Goal: Task Accomplishment & Management: Manage account settings

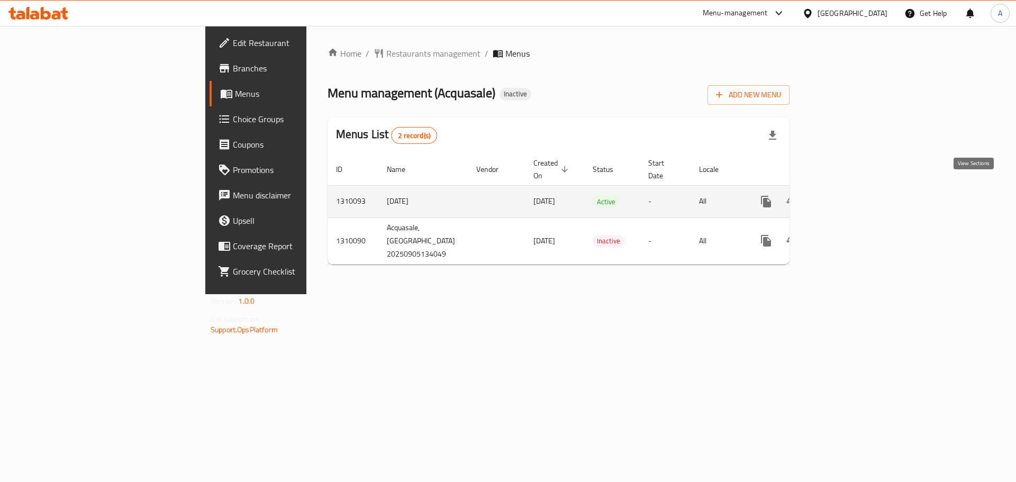
click at [849, 195] on icon "enhanced table" at bounding box center [842, 201] width 13 height 13
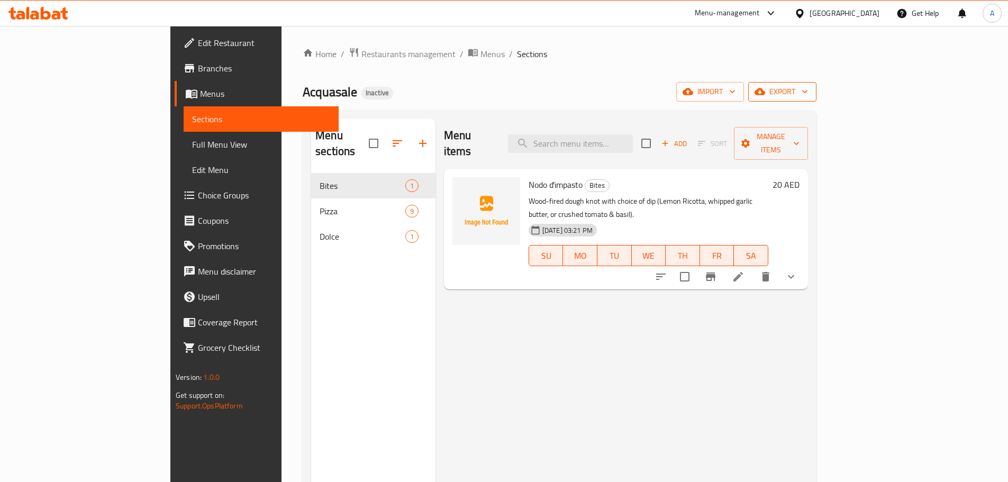
click at [808, 96] on span "export" at bounding box center [782, 91] width 51 height 13
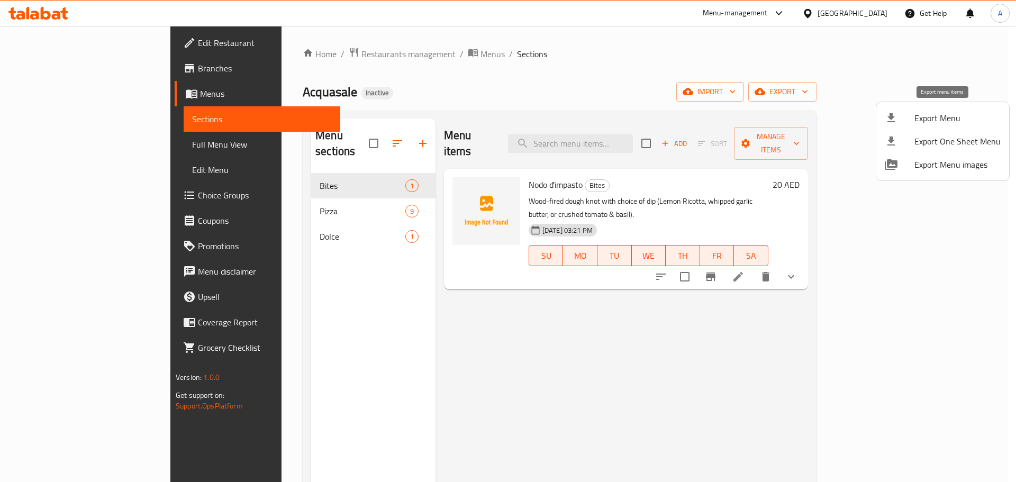
click at [945, 116] on span "Export Menu" at bounding box center [958, 118] width 86 height 13
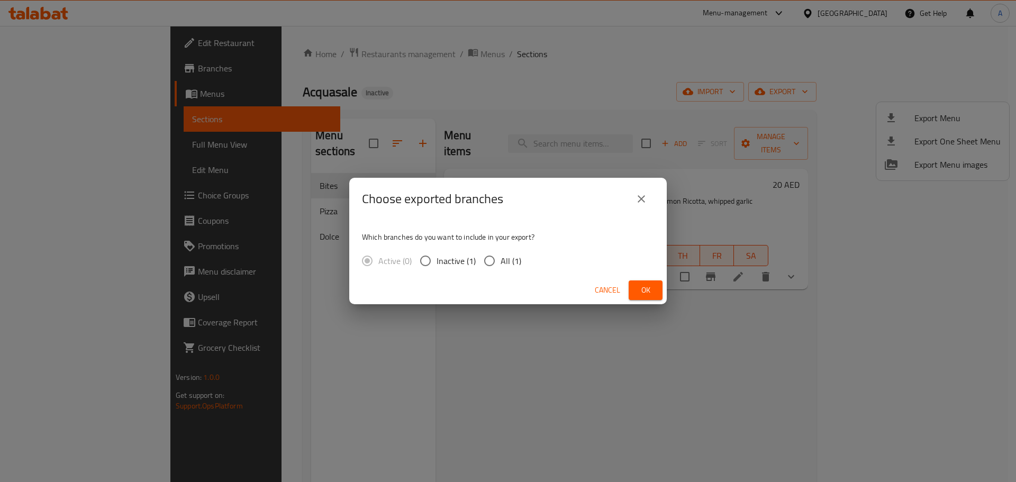
click at [512, 251] on label "All (1)" at bounding box center [500, 261] width 43 height 22
click at [501, 251] on input "All (1)" at bounding box center [490, 261] width 22 height 22
radio input "true"
click at [654, 290] on button "Ok" at bounding box center [646, 291] width 34 height 20
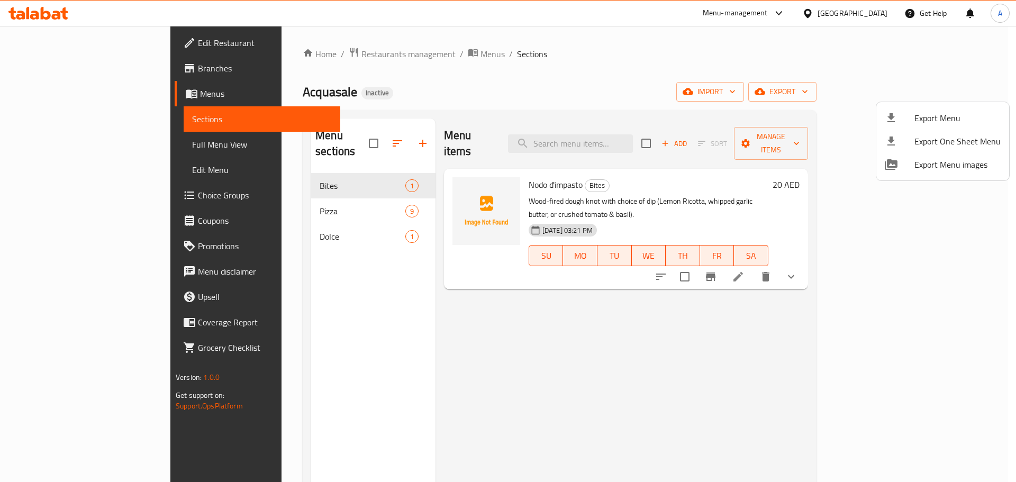
click at [642, 128] on div at bounding box center [508, 241] width 1016 height 482
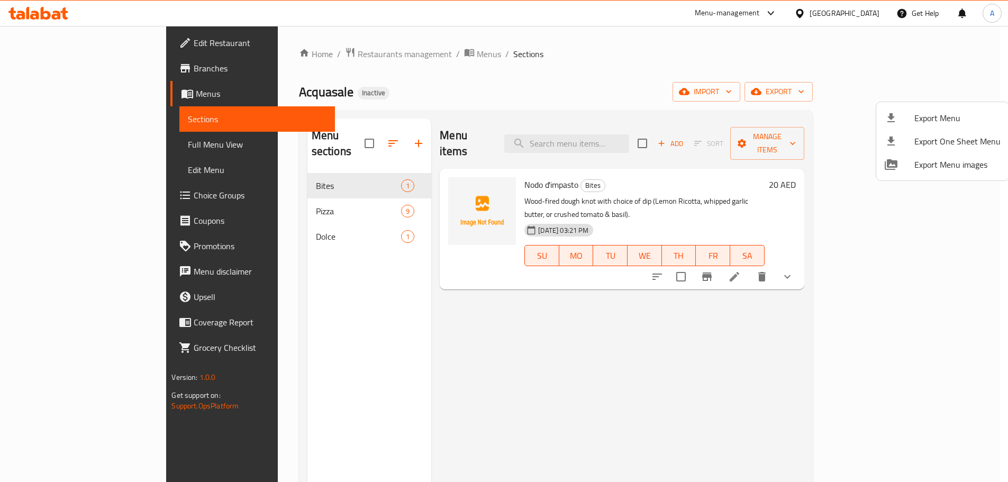
click at [629, 134] on input "search" at bounding box center [566, 143] width 125 height 19
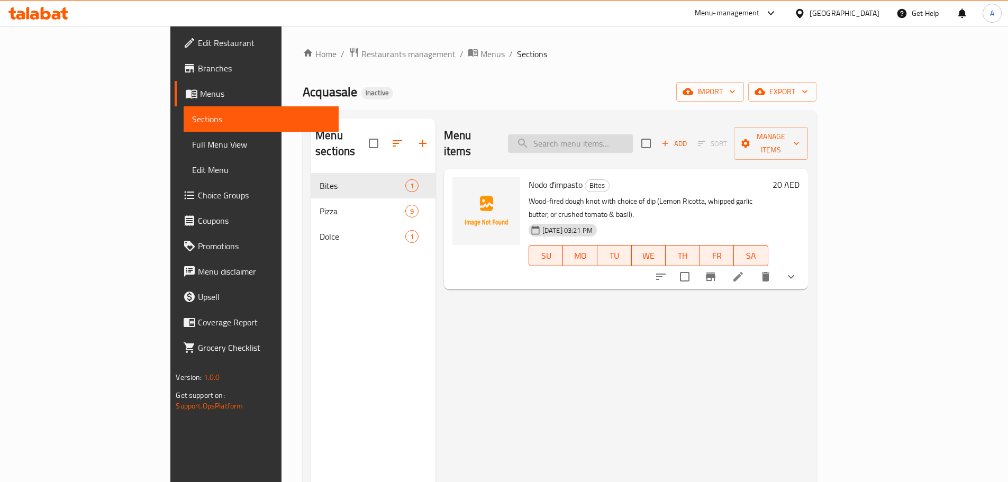
paste input "Margherita (Gluten, Dairy, Vegetarian)"
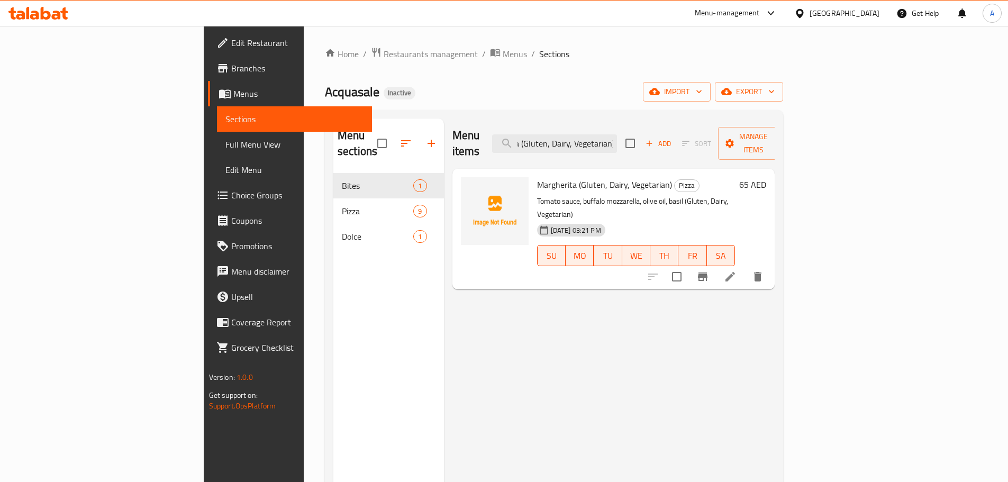
type input "Margherita (Gluten, Dairy, Vegetarian)"
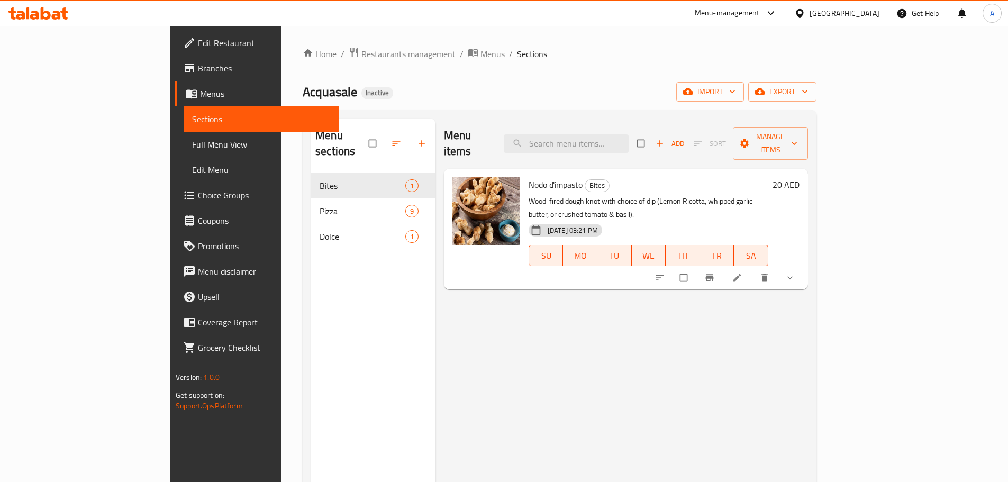
drag, startPoint x: 498, startPoint y: 87, endPoint x: 417, endPoint y: 138, distance: 94.9
click at [498, 88] on div "Acquasale Inactive import export" at bounding box center [560, 92] width 514 height 20
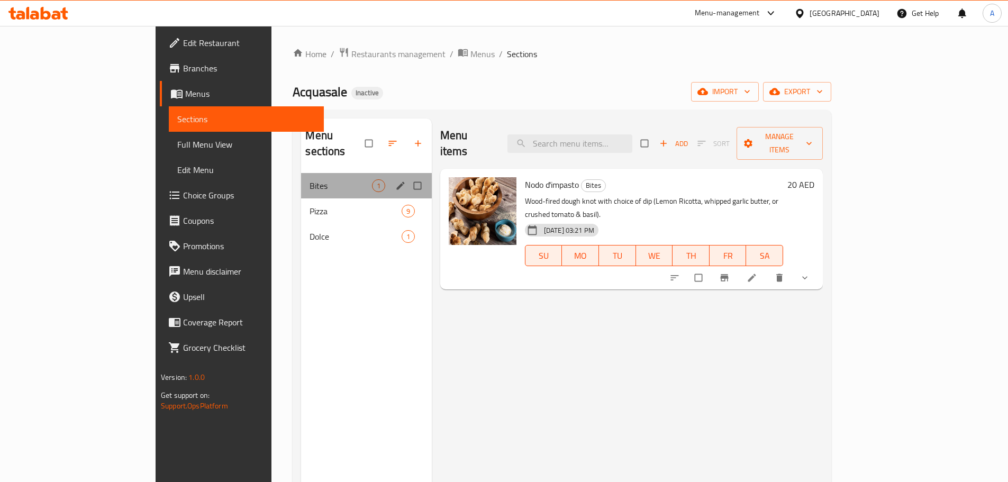
click at [301, 177] on div "Bites 1" at bounding box center [366, 185] width 130 height 25
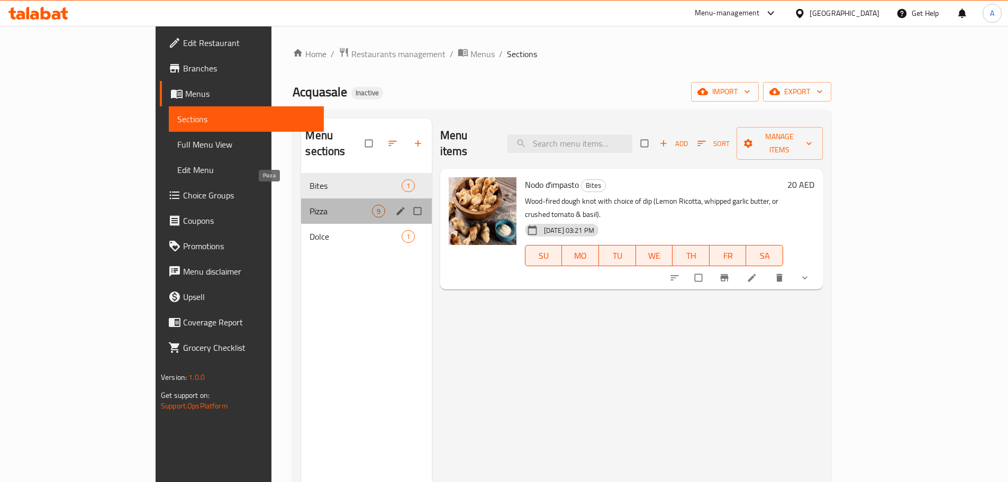
drag, startPoint x: 282, startPoint y: 196, endPoint x: 277, endPoint y: 208, distance: 12.9
click at [310, 205] on span "Pizza" at bounding box center [341, 211] width 62 height 13
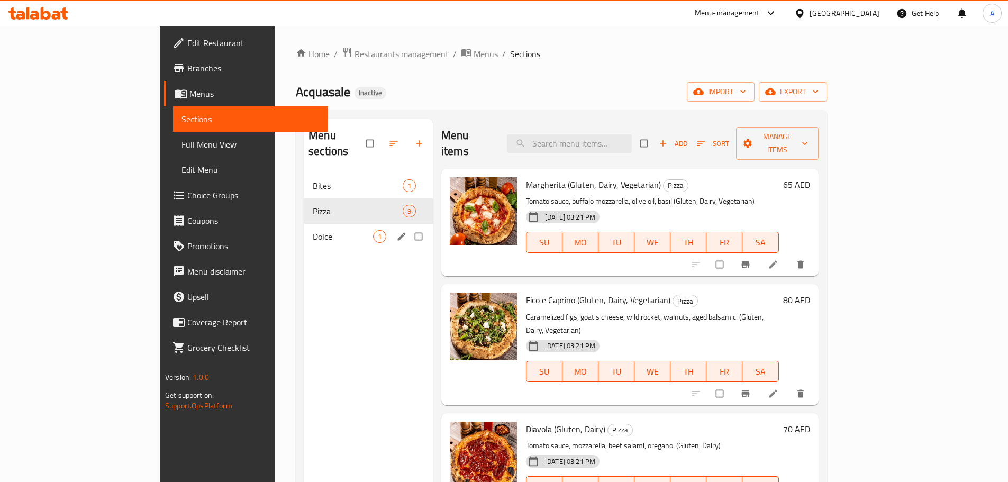
click at [313, 230] on span "Dolce" at bounding box center [343, 236] width 60 height 13
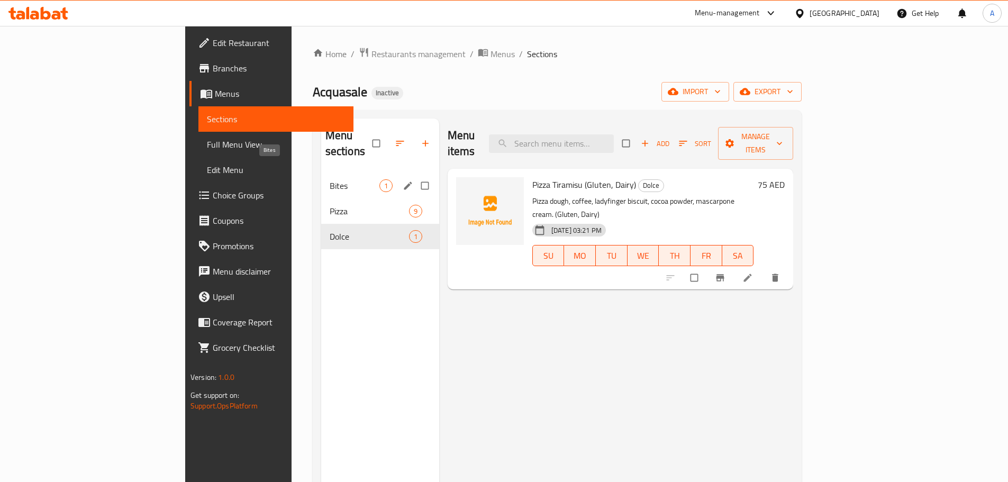
click at [330, 179] on span "Bites" at bounding box center [355, 185] width 50 height 13
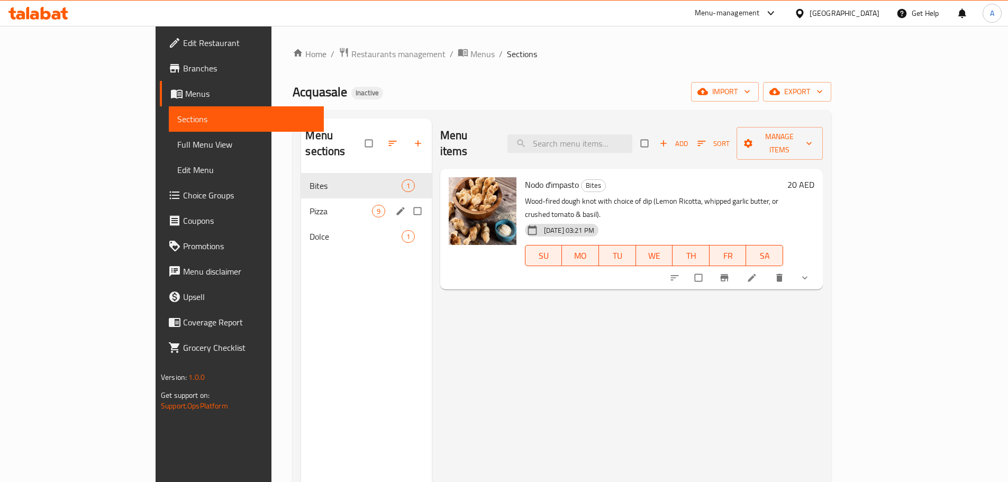
click at [310, 205] on span "Pizza" at bounding box center [341, 211] width 62 height 13
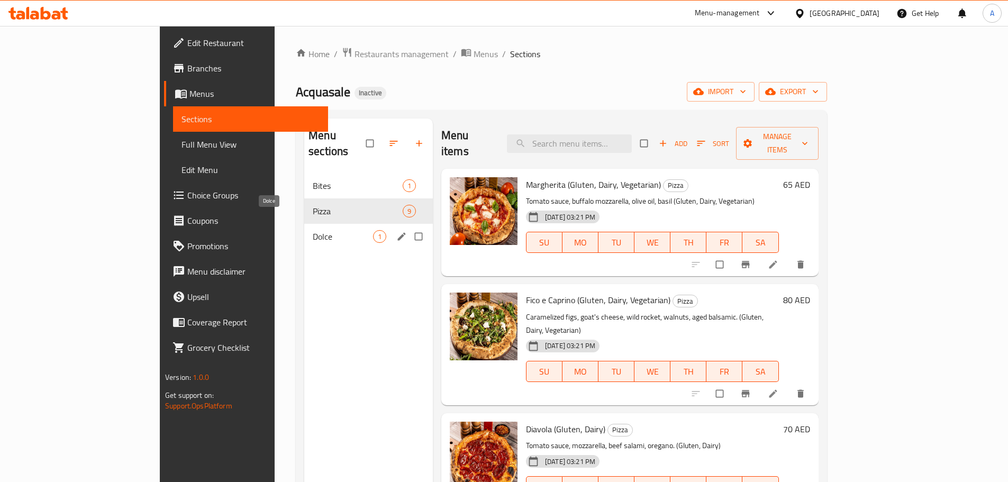
click at [313, 230] on span "Dolce" at bounding box center [343, 236] width 60 height 13
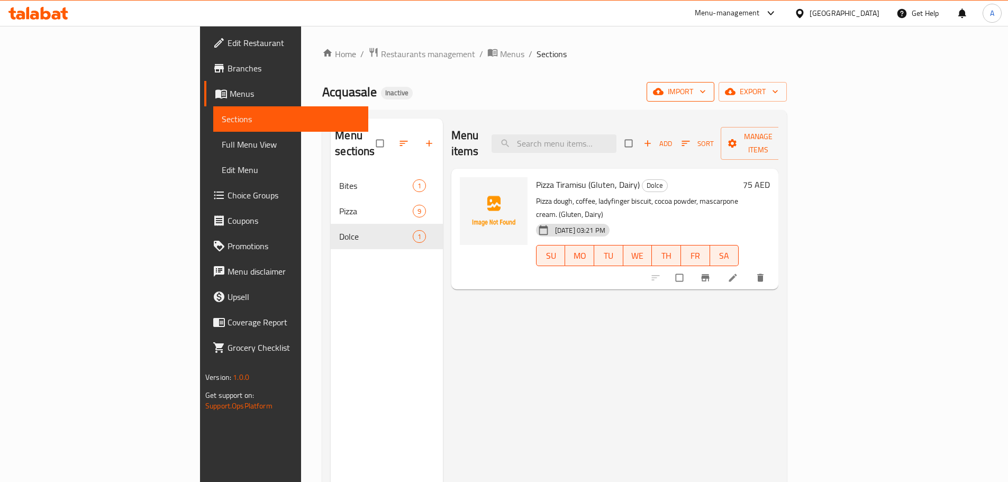
click at [706, 90] on span "import" at bounding box center [680, 91] width 51 height 13
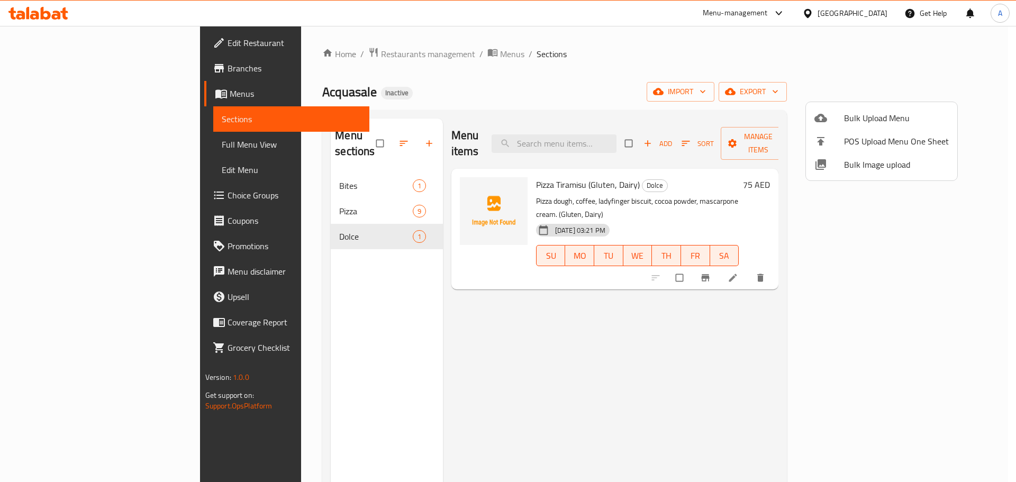
click at [897, 59] on div at bounding box center [508, 241] width 1016 height 482
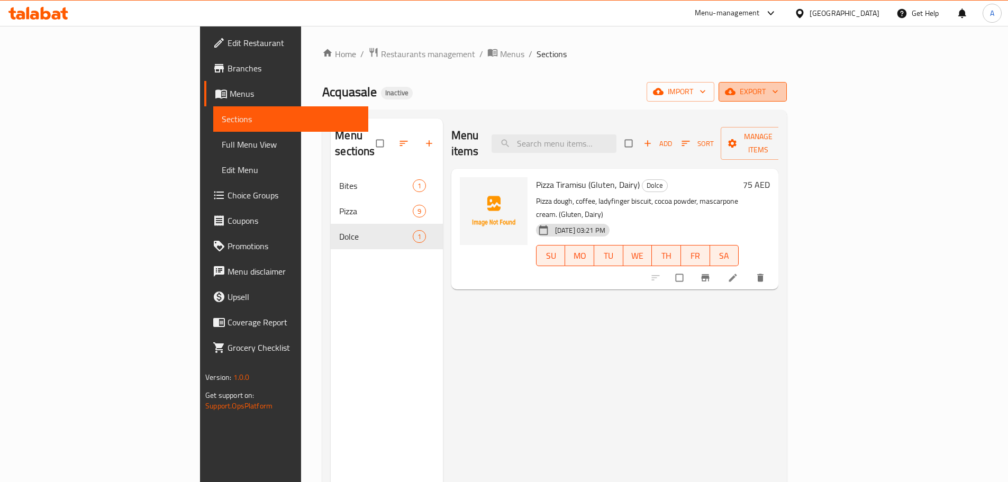
click at [779, 88] on span "export" at bounding box center [752, 91] width 51 height 13
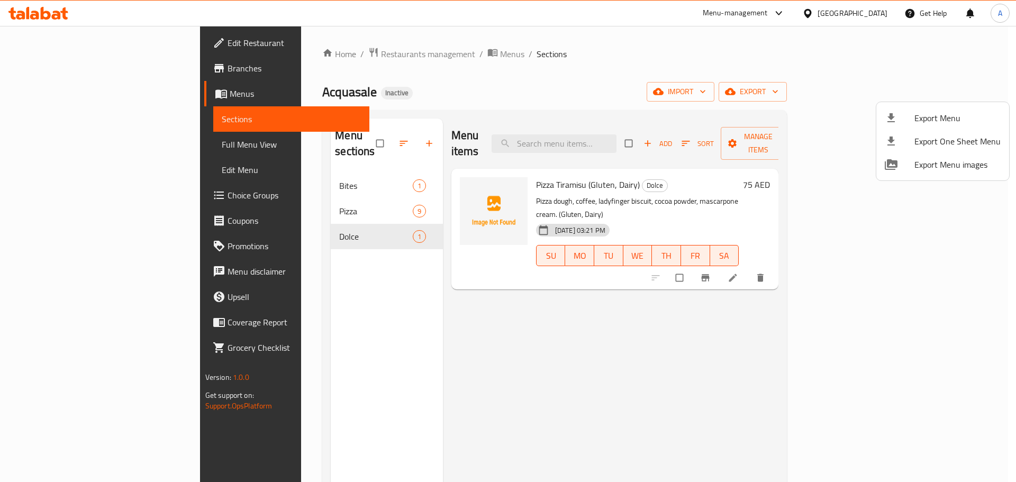
click at [916, 113] on span "Export Menu" at bounding box center [958, 118] width 86 height 13
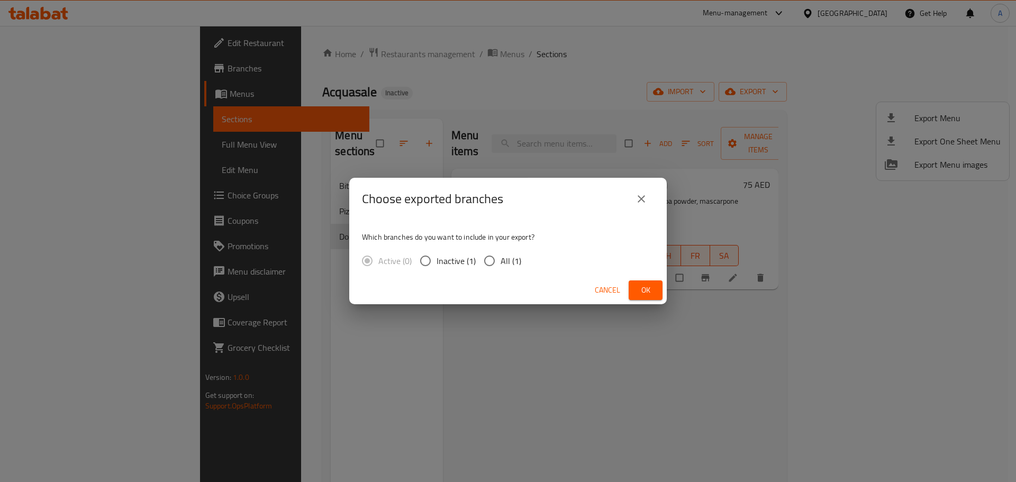
click at [511, 263] on span "All (1)" at bounding box center [511, 261] width 21 height 13
click at [499, 254] on input "All (1)" at bounding box center [490, 261] width 22 height 22
radio input "true"
click at [691, 339] on div "Choose exported branches Which branches do you want to include in your export? …" at bounding box center [508, 241] width 1016 height 482
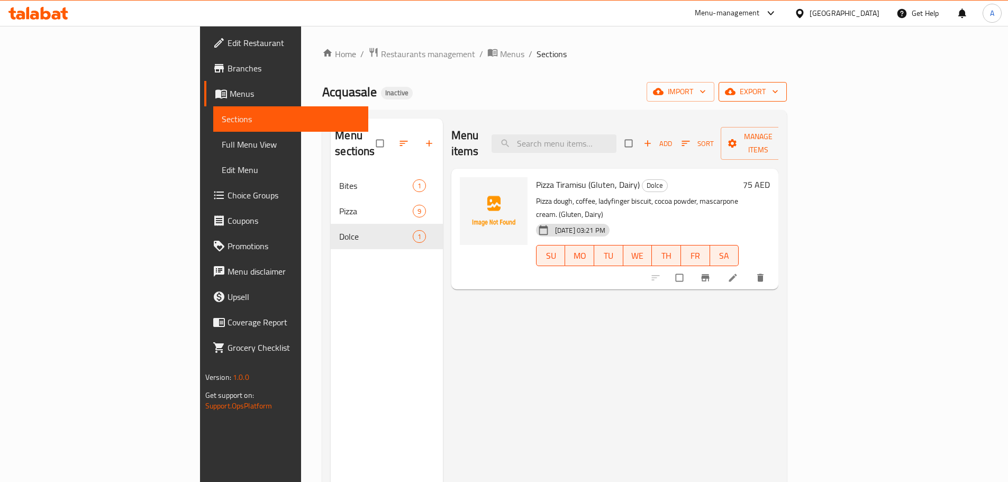
drag, startPoint x: 969, startPoint y: 72, endPoint x: 967, endPoint y: 92, distance: 20.2
click at [787, 72] on div "Home / Restaurants management / Menus / Sections Acquasale Inactive import expo…" at bounding box center [554, 328] width 465 height 562
click at [779, 95] on span "export" at bounding box center [752, 91] width 51 height 13
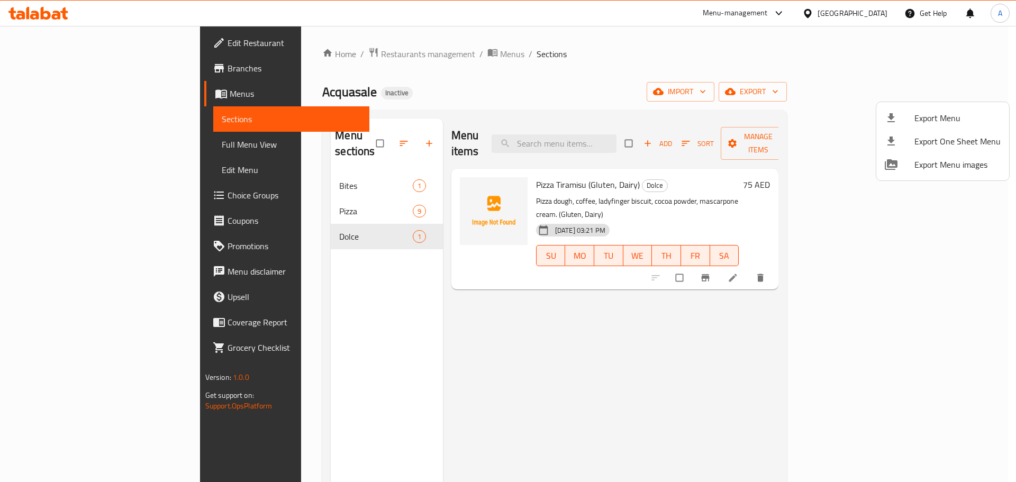
click at [906, 124] on li "Export Menu" at bounding box center [943, 117] width 133 height 23
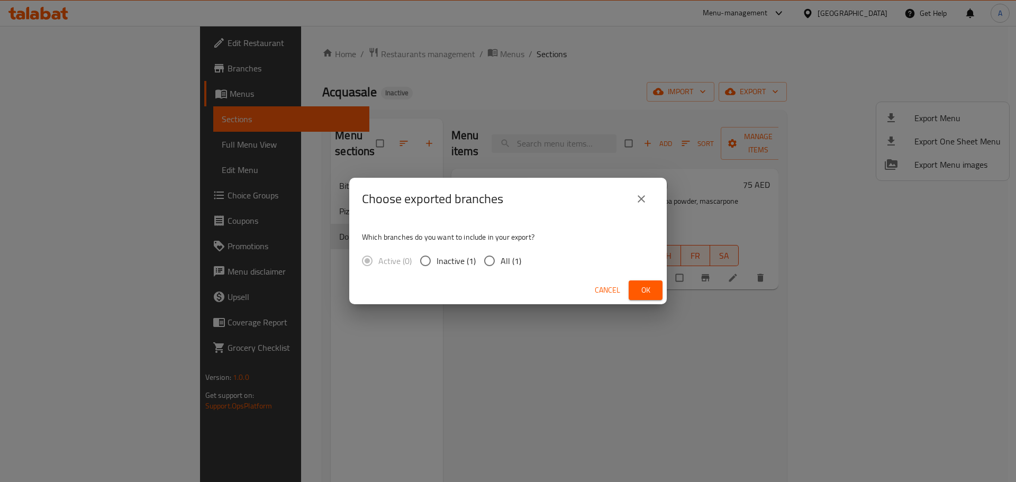
click at [501, 258] on span "All (1)" at bounding box center [511, 261] width 21 height 13
click at [500, 258] on input "All (1)" at bounding box center [490, 261] width 22 height 22
radio input "true"
click at [652, 292] on span "Ok" at bounding box center [645, 290] width 17 height 13
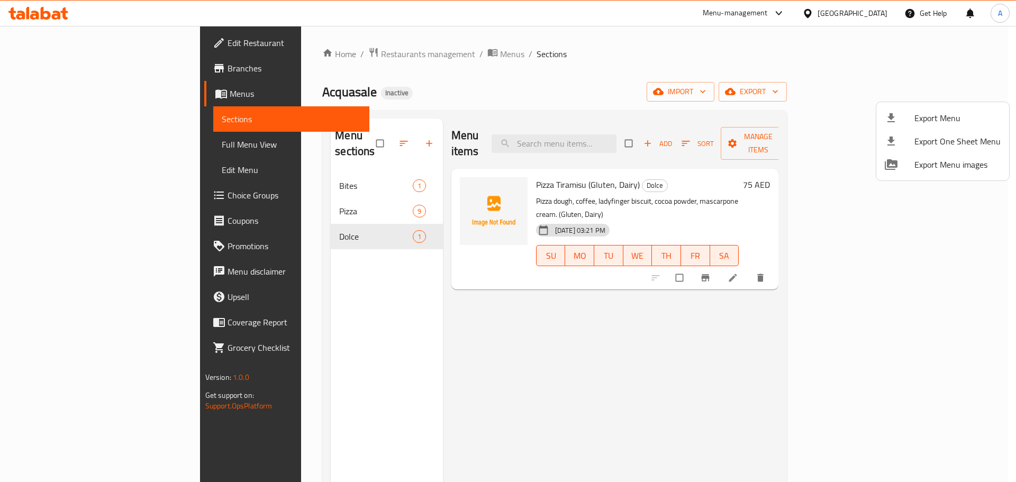
click at [333, 138] on div at bounding box center [508, 241] width 1016 height 482
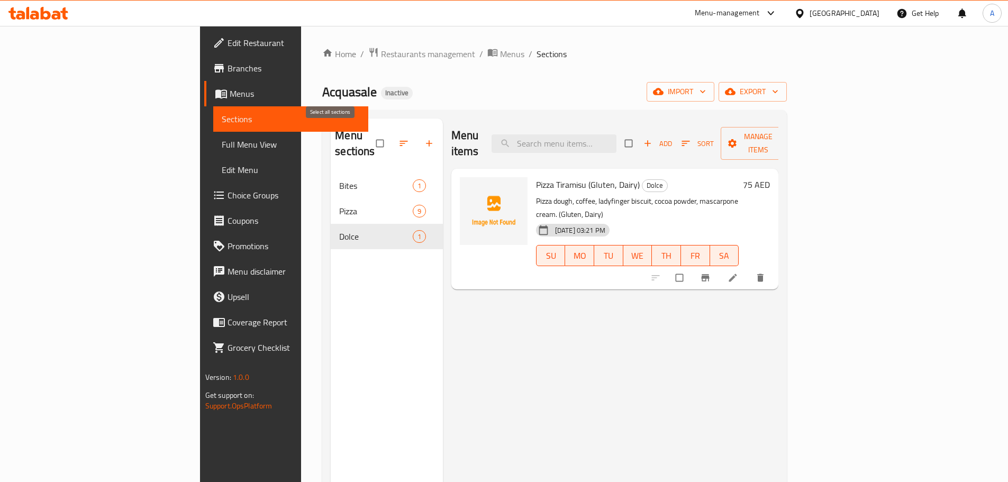
click at [370, 137] on input "checkbox" at bounding box center [381, 143] width 22 height 20
checkbox input "true"
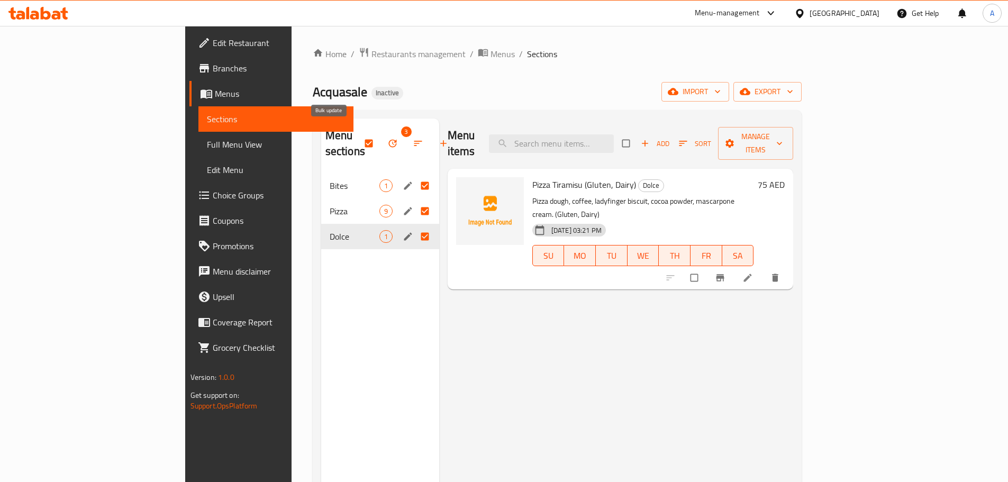
click at [407, 132] on button "button" at bounding box center [419, 143] width 25 height 23
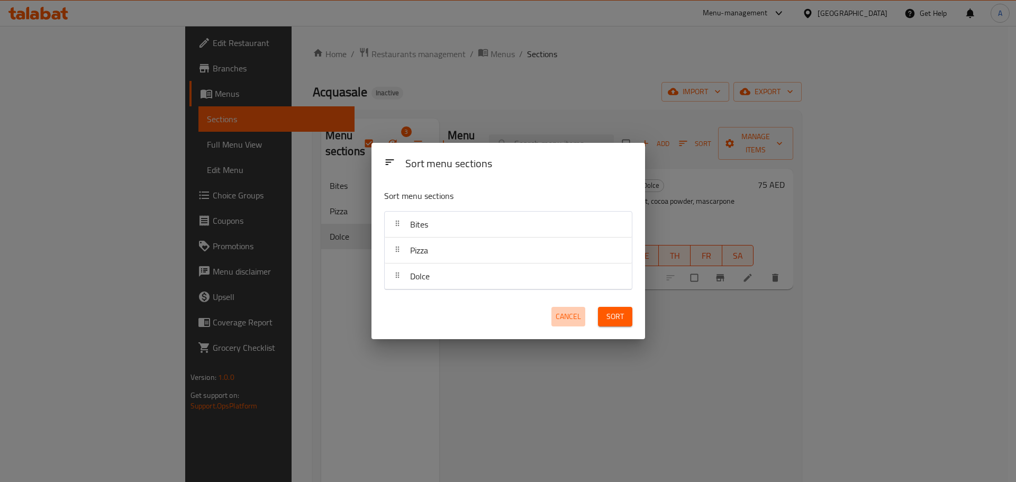
click at [567, 313] on span "Cancel" at bounding box center [568, 316] width 25 height 13
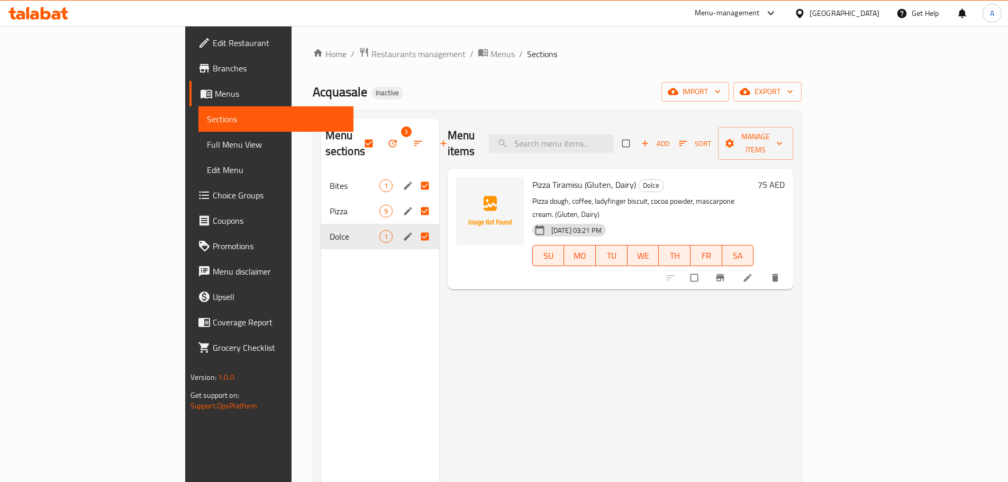
click at [387, 140] on icon "button" at bounding box center [392, 143] width 11 height 11
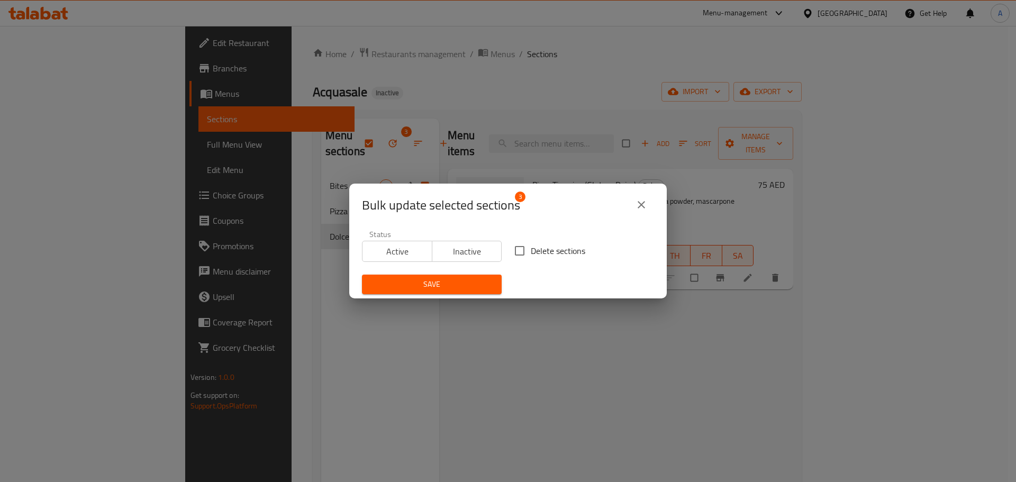
click at [531, 253] on span "Delete sections" at bounding box center [558, 251] width 55 height 13
click at [529, 253] on input "Delete sections" at bounding box center [520, 251] width 22 height 22
checkbox input "true"
click at [459, 286] on span "Save" at bounding box center [432, 284] width 123 height 13
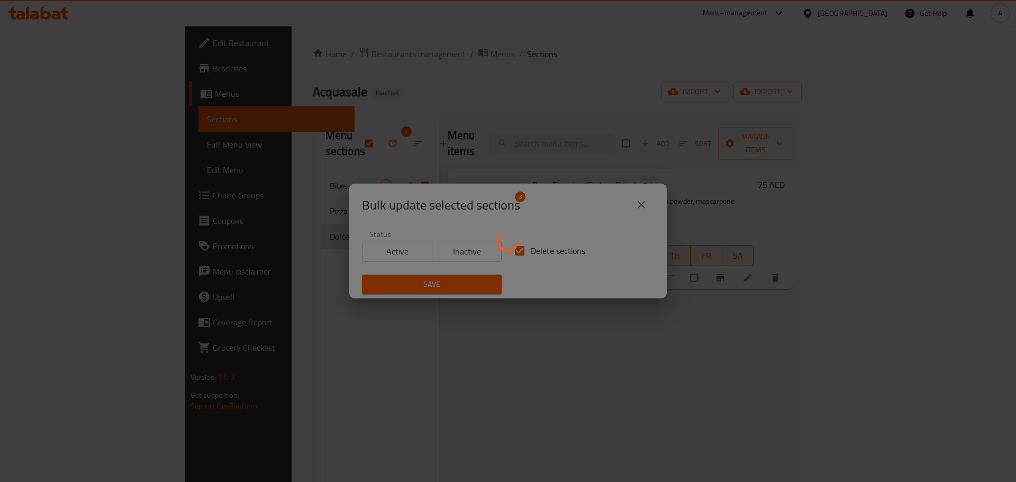
checkbox input "false"
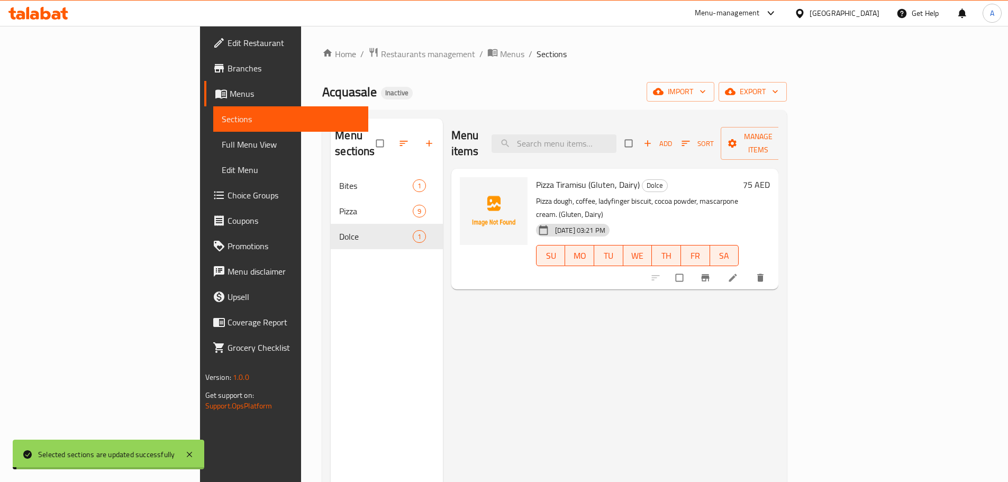
click at [779, 93] on span "export" at bounding box center [752, 91] width 51 height 13
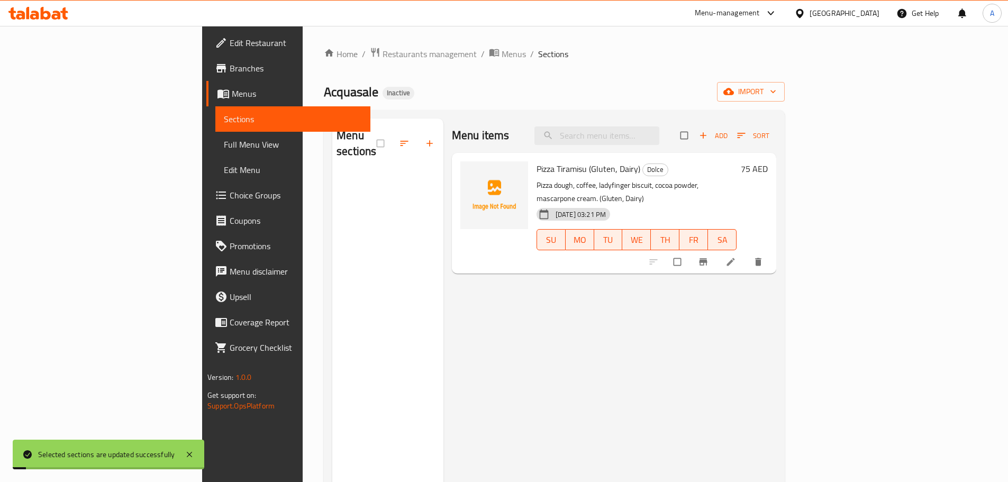
click at [785, 107] on div "Home / Restaurants management / Menus / Sections Acquasale Inactive import Menu…" at bounding box center [554, 328] width 461 height 562
click at [777, 88] on span "import" at bounding box center [751, 91] width 51 height 13
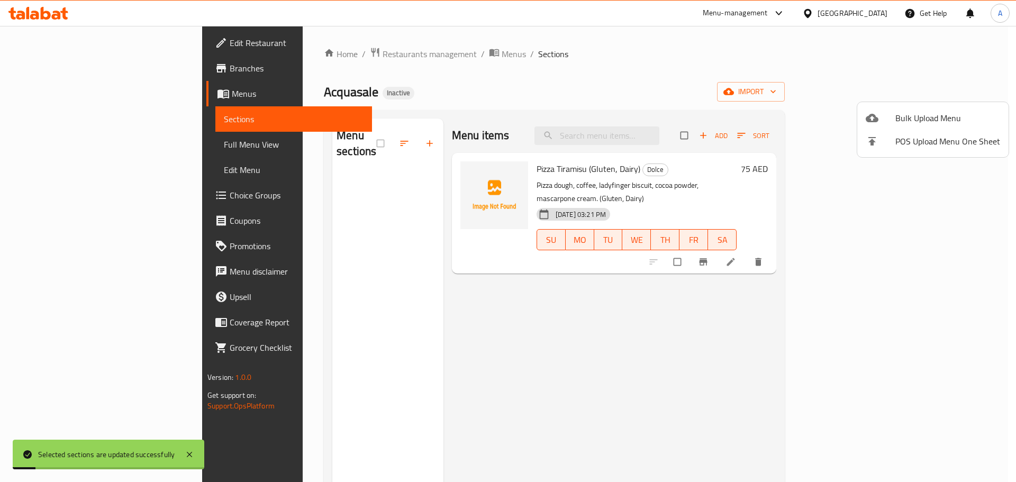
click at [922, 115] on span "Bulk Upload Menu" at bounding box center [948, 118] width 105 height 13
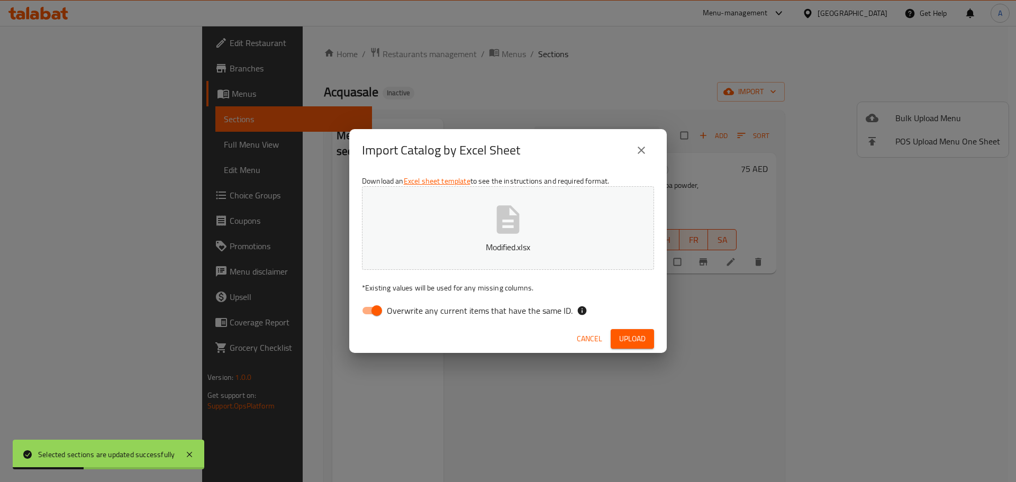
click at [529, 311] on span "Overwrite any current items that have the same ID." at bounding box center [480, 310] width 186 height 13
click at [407, 311] on input "Overwrite any current items that have the same ID." at bounding box center [377, 311] width 60 height 20
checkbox input "false"
click at [664, 340] on div "Cancel Upload" at bounding box center [508, 339] width 318 height 28
click at [657, 339] on div "Cancel Upload" at bounding box center [508, 339] width 318 height 28
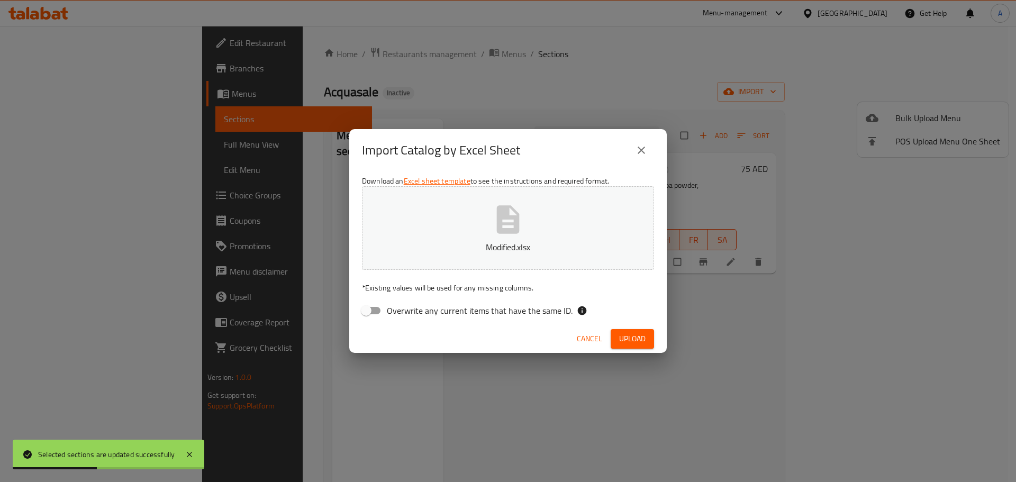
click at [653, 339] on button "Upload" at bounding box center [632, 339] width 43 height 20
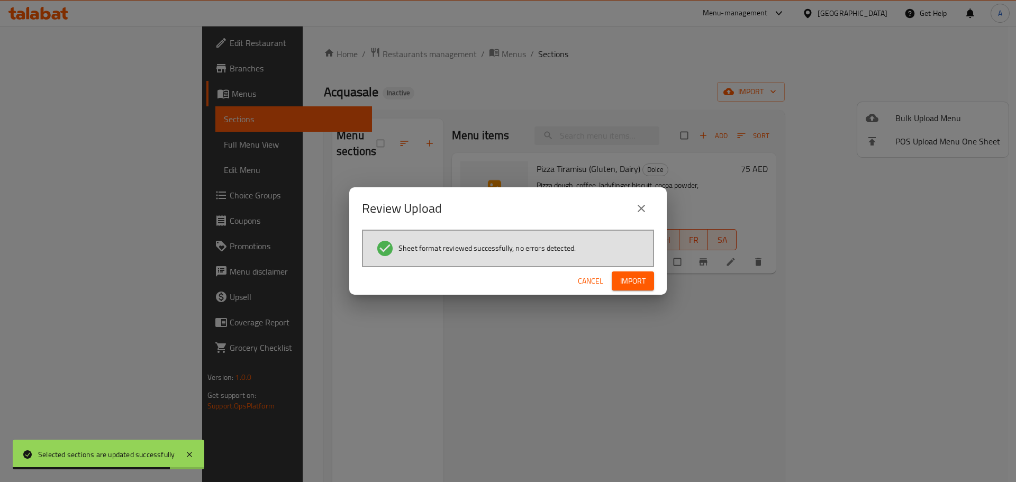
click at [637, 277] on span "Import" at bounding box center [632, 281] width 25 height 13
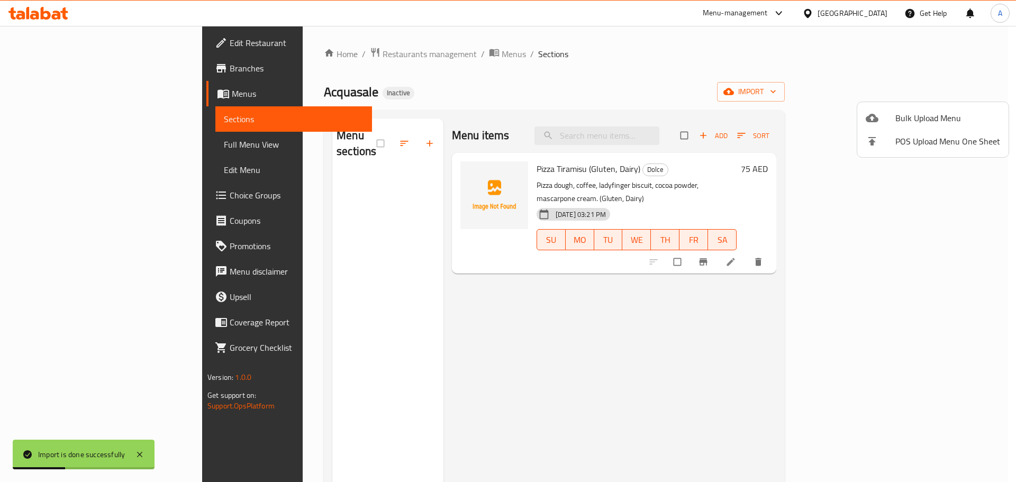
click at [537, 311] on div at bounding box center [508, 241] width 1016 height 482
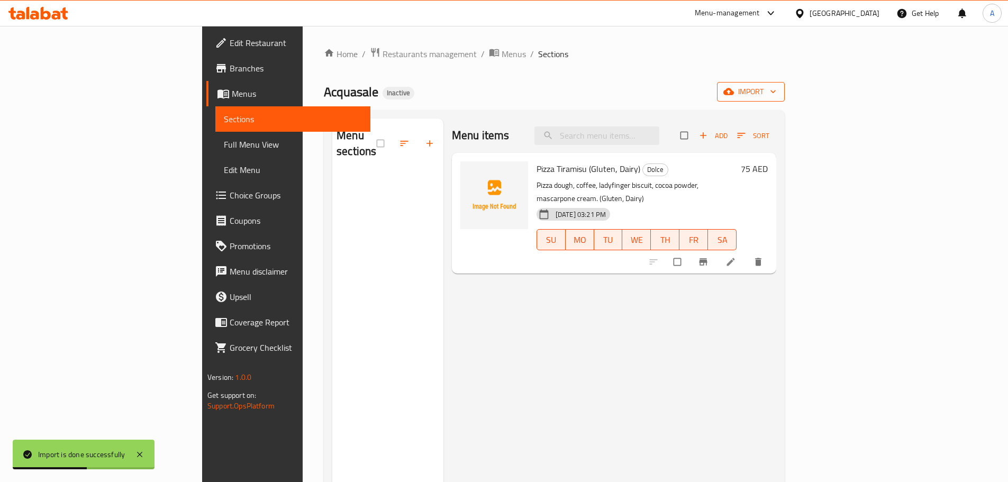
click at [777, 92] on span "import" at bounding box center [751, 91] width 51 height 13
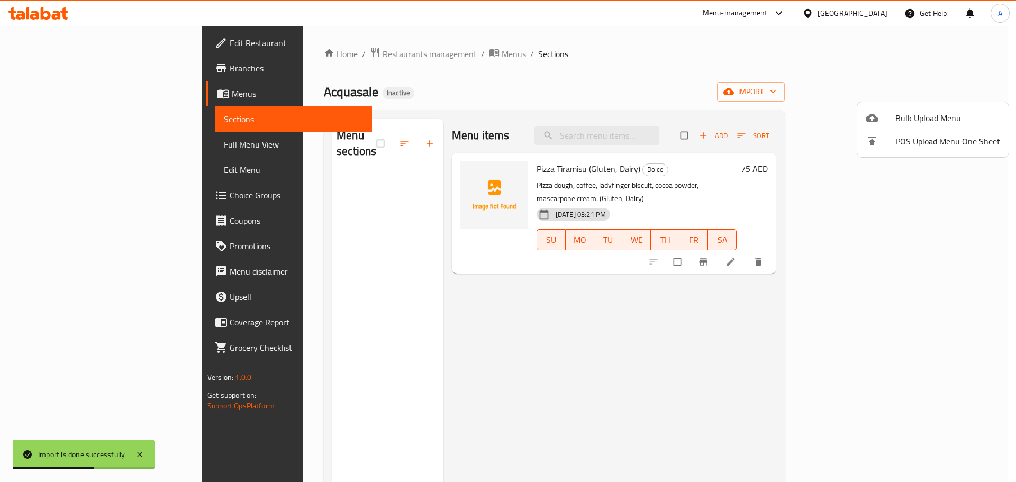
click at [910, 122] on span "Bulk Upload Menu" at bounding box center [948, 118] width 105 height 13
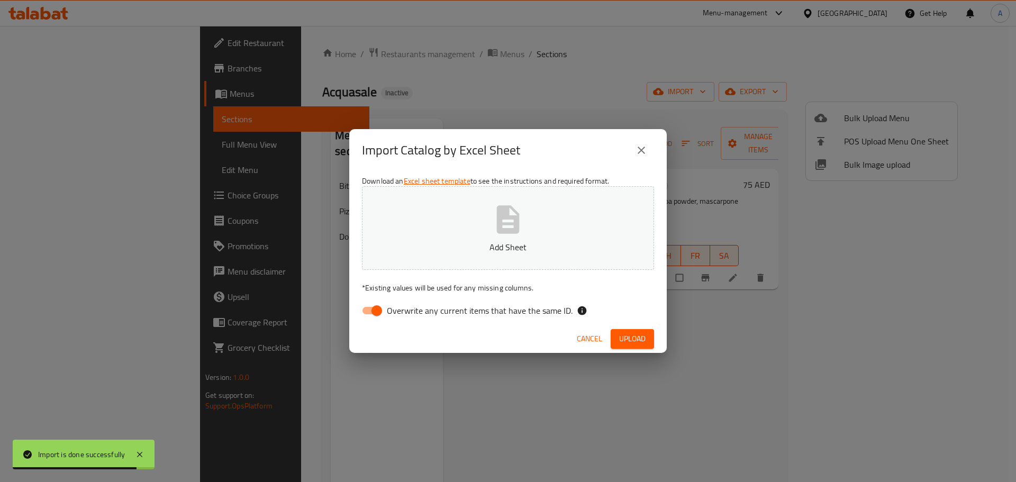
click at [546, 314] on span "Overwrite any current items that have the same ID." at bounding box center [480, 310] width 186 height 13
click at [407, 314] on input "Overwrite any current items that have the same ID." at bounding box center [377, 311] width 60 height 20
checkbox input "false"
click at [583, 338] on span "Cancel" at bounding box center [589, 338] width 25 height 13
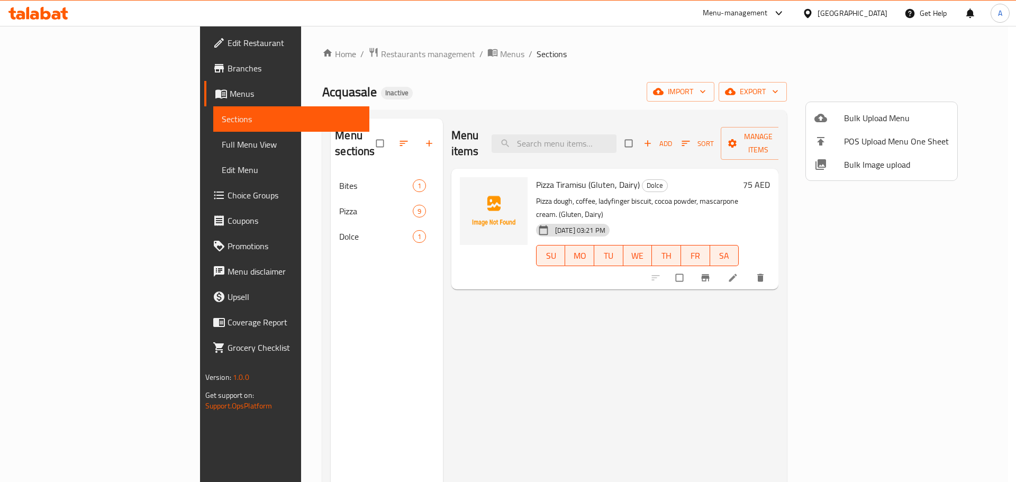
click at [583, 353] on div at bounding box center [508, 241] width 1016 height 482
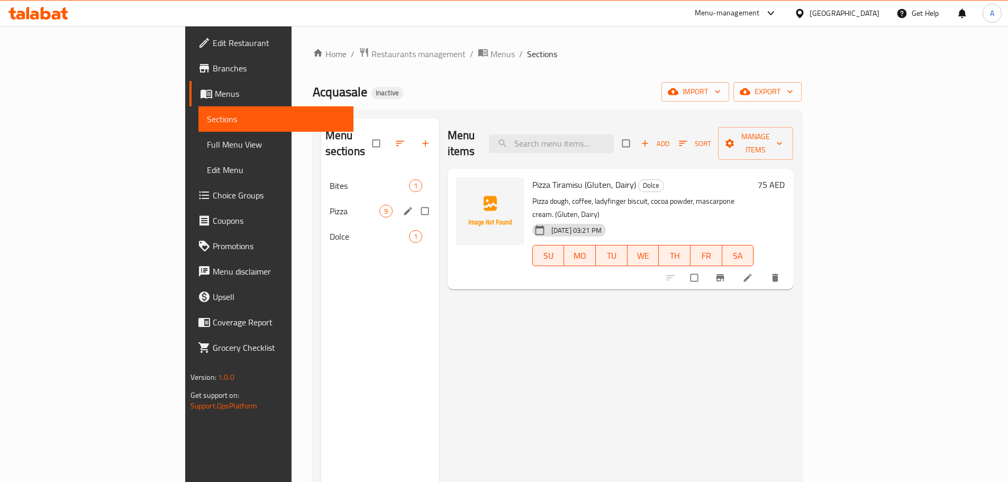
click at [330, 179] on span "Bites" at bounding box center [369, 185] width 79 height 13
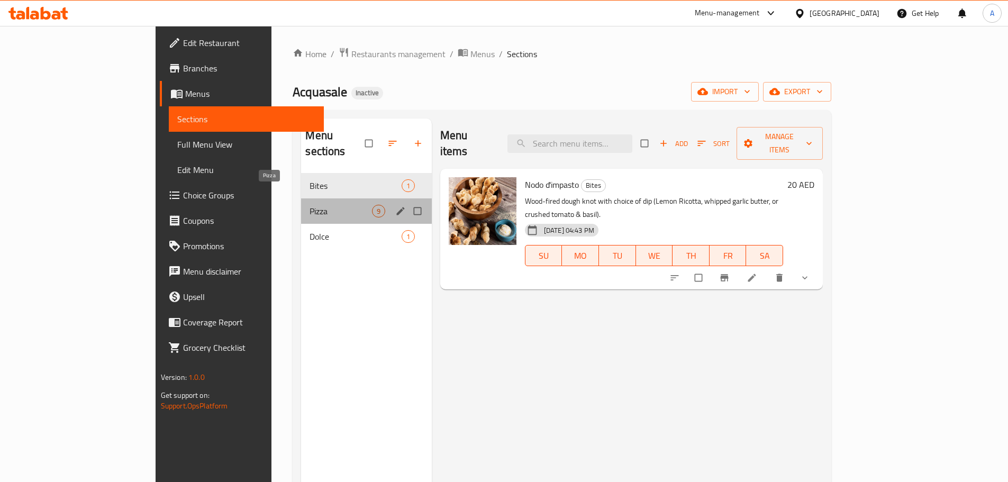
click at [310, 205] on span "Pizza" at bounding box center [341, 211] width 62 height 13
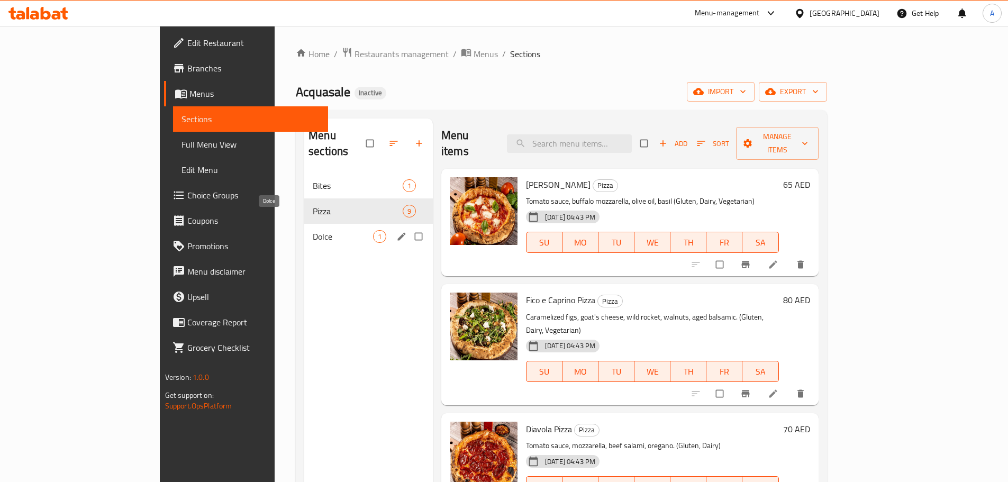
click at [313, 230] on span "Dolce" at bounding box center [343, 236] width 60 height 13
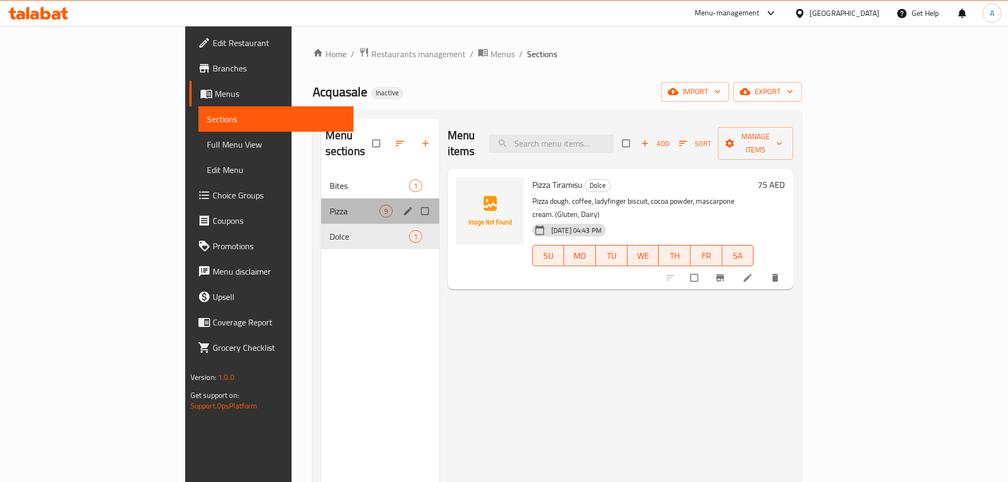
click at [321, 198] on div "Pizza 9" at bounding box center [380, 210] width 118 height 25
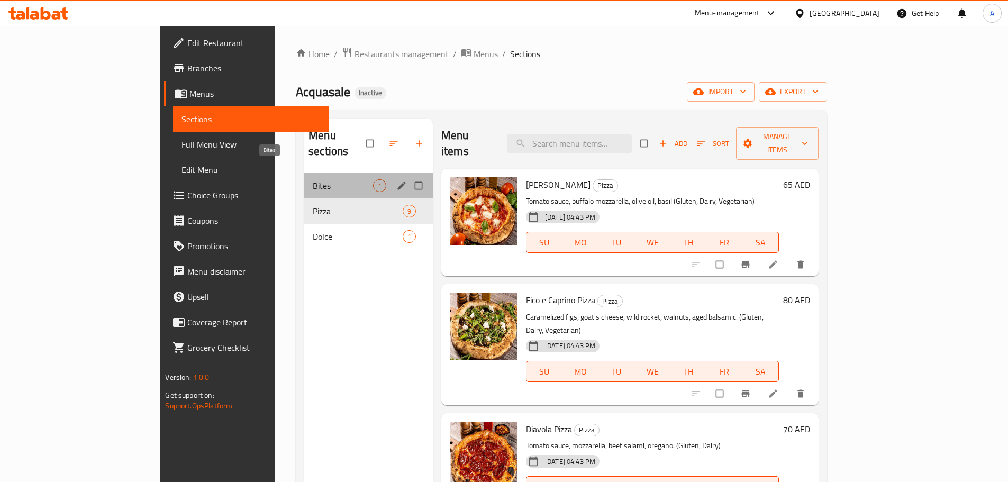
click at [313, 179] on span "Bites" at bounding box center [343, 185] width 60 height 13
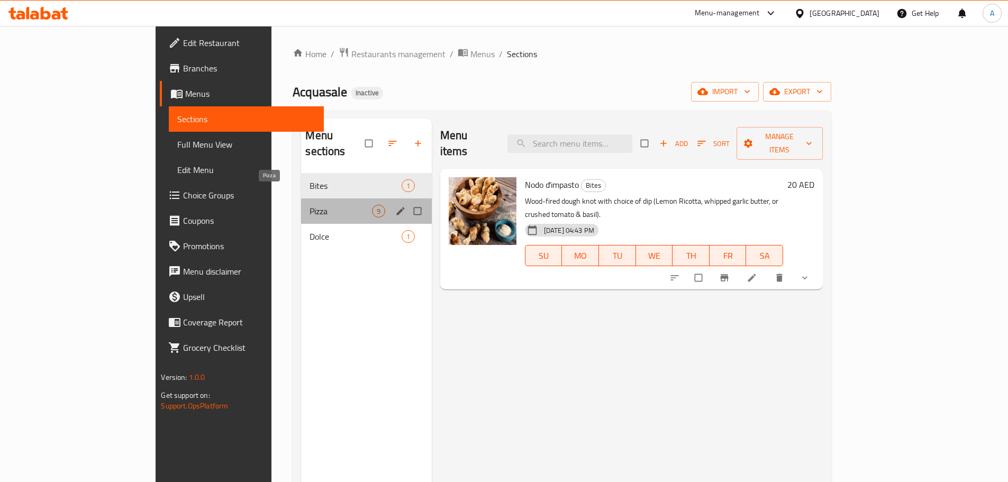
click at [310, 205] on span "Pizza" at bounding box center [341, 211] width 62 height 13
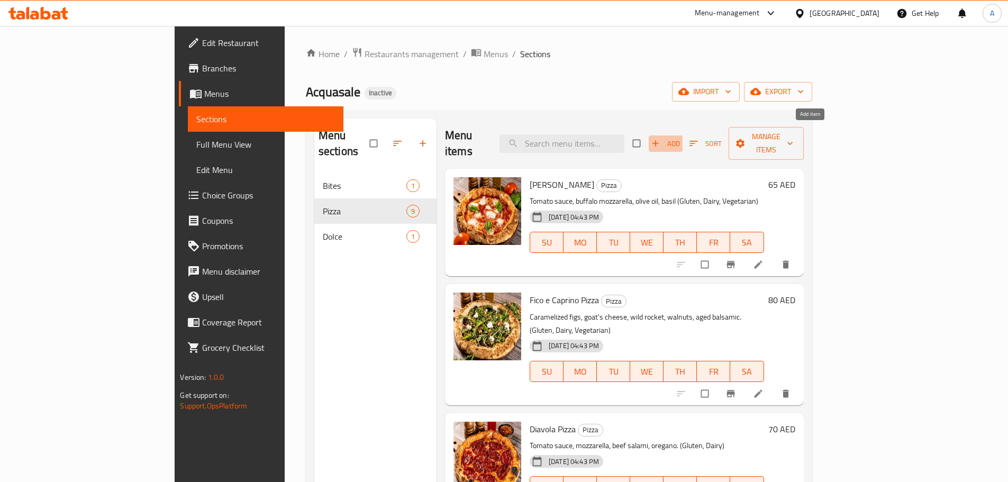
click at [663, 138] on span "button" at bounding box center [657, 143] width 13 height 11
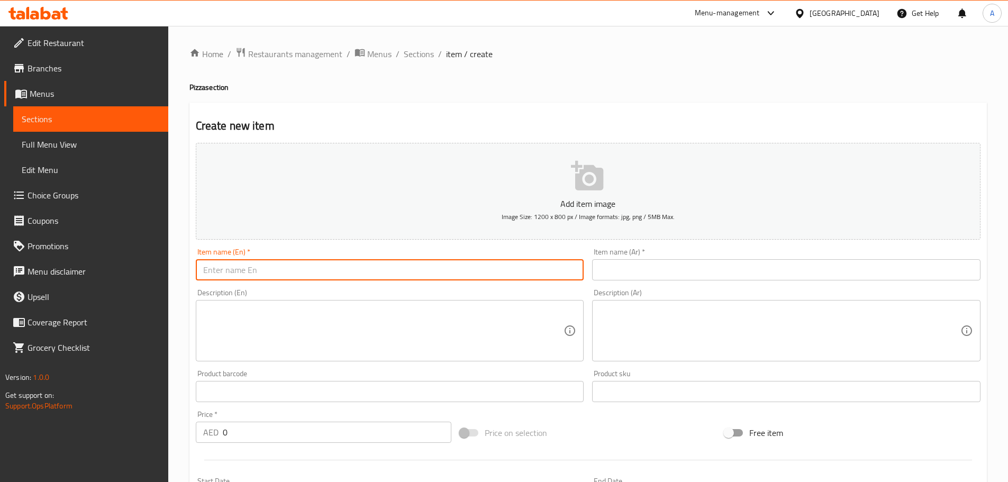
click at [274, 272] on input "text" at bounding box center [390, 269] width 389 height 21
paste input "Burrata Marinara"
click at [188, 84] on div "Home / Restaurants management / Menus / Sections / item / create Pizza section …" at bounding box center [588, 387] width 840 height 722
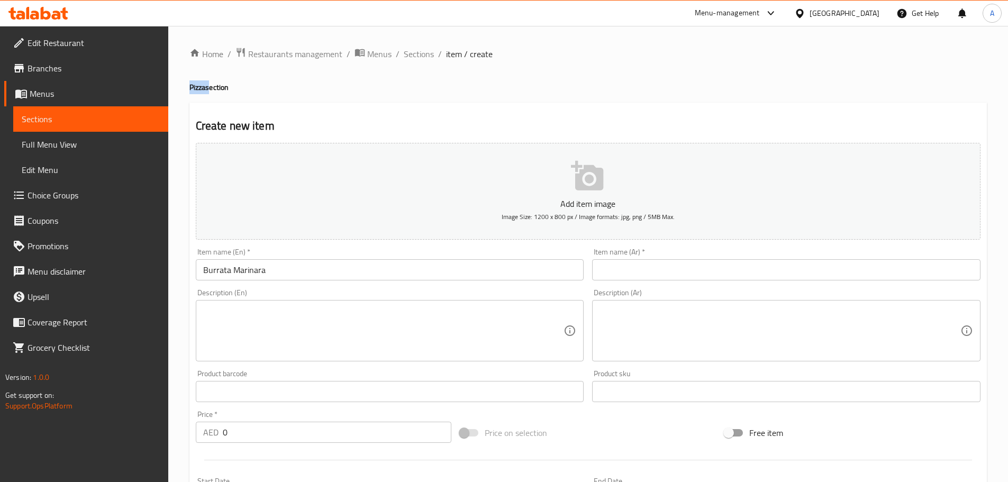
click at [188, 84] on div "Home / Restaurants management / Menus / Sections / item / create Pizza section …" at bounding box center [588, 387] width 840 height 722
copy h4 "Pizza"
click at [290, 273] on input "Burrata Marinara" at bounding box center [390, 269] width 389 height 21
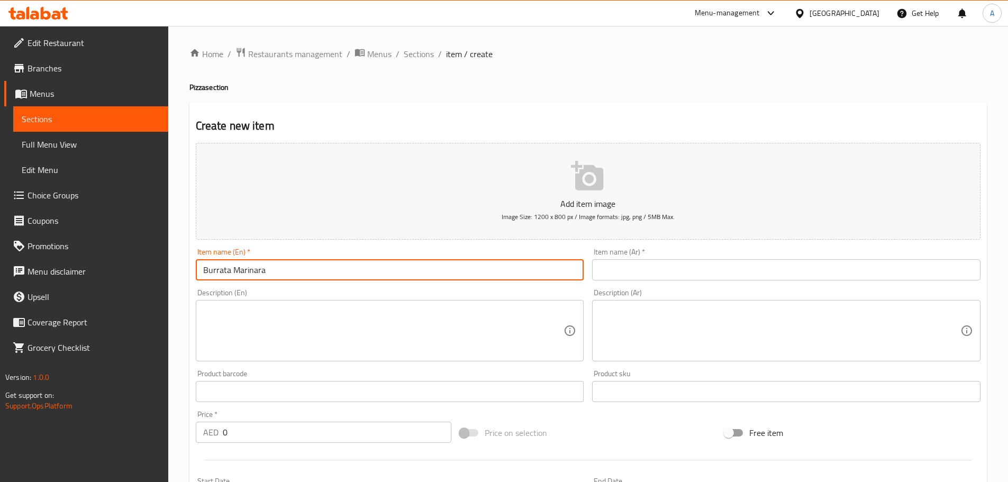
paste input "Pizza"
type input "Burrata Marinara Pizza"
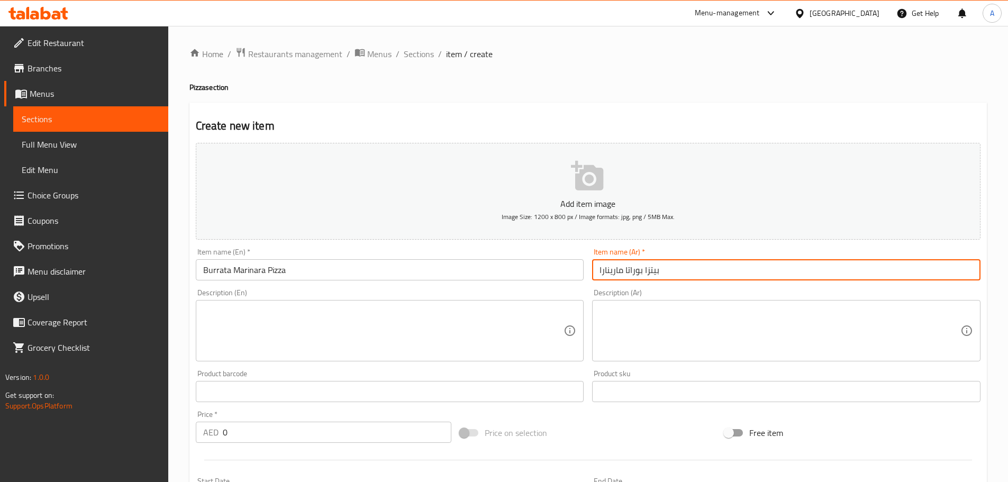
type input "بيتزا بوراتا مارينارا"
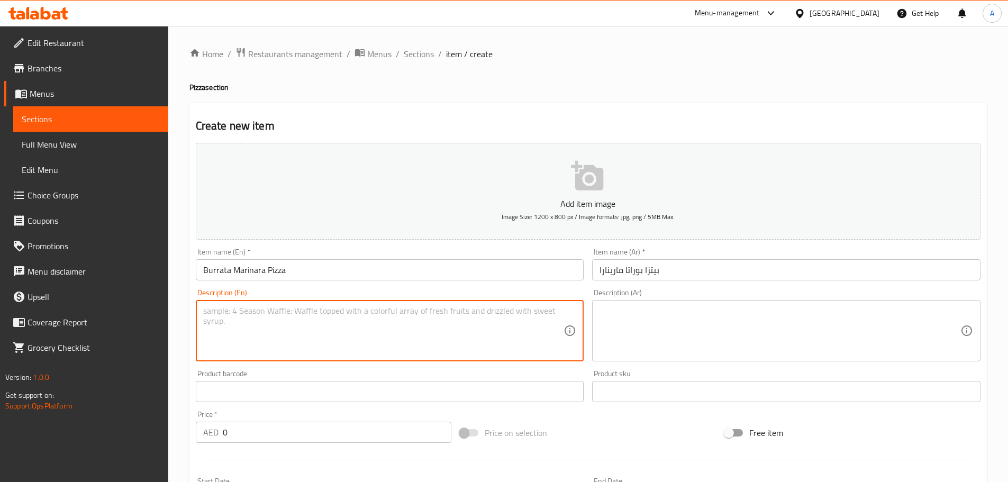
click at [272, 327] on textarea at bounding box center [383, 331] width 361 height 50
paste textarea "Tomato sauce, garlic, oregano, burrata, basil. Anchovies available upon request…"
type textarea "Tomato sauce, garlic, oregano, burrata, basil. Anchovies available upon request…"
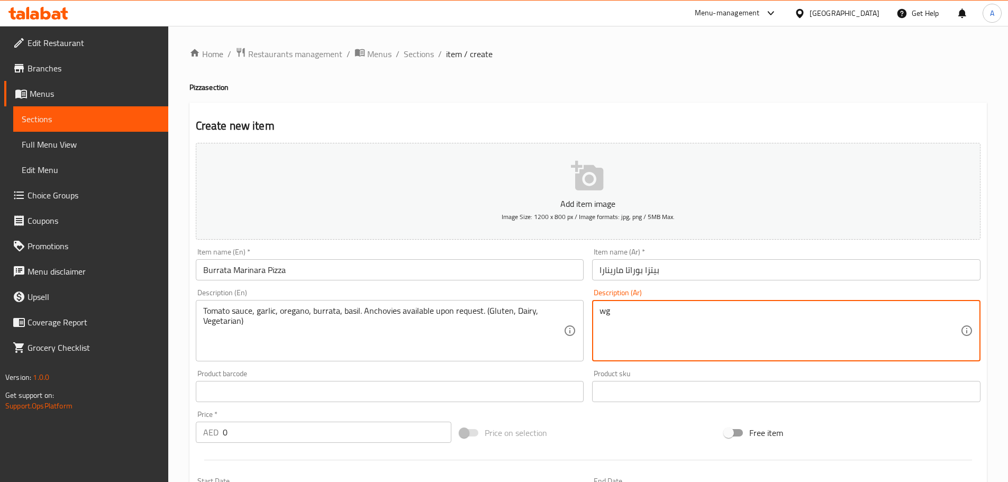
type textarea "w"
type textarea "صلصة الطماطم، ثوم، أوريجانو، ريحان. (الجلوتين، منتجات الألبان، نباتية)"
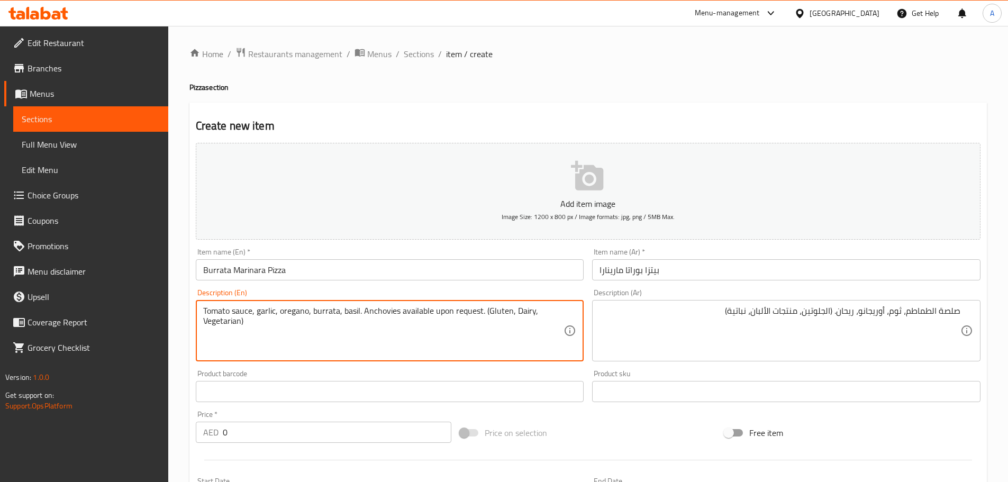
drag, startPoint x: 360, startPoint y: 310, endPoint x: 485, endPoint y: 317, distance: 124.6
type textarea "Tomato sauce, garlic, oregano, burrata, basil. (Gluten, Dairy, Vegetarian)"
click at [436, 272] on input "Burrata Marinara Pizza" at bounding box center [390, 269] width 389 height 21
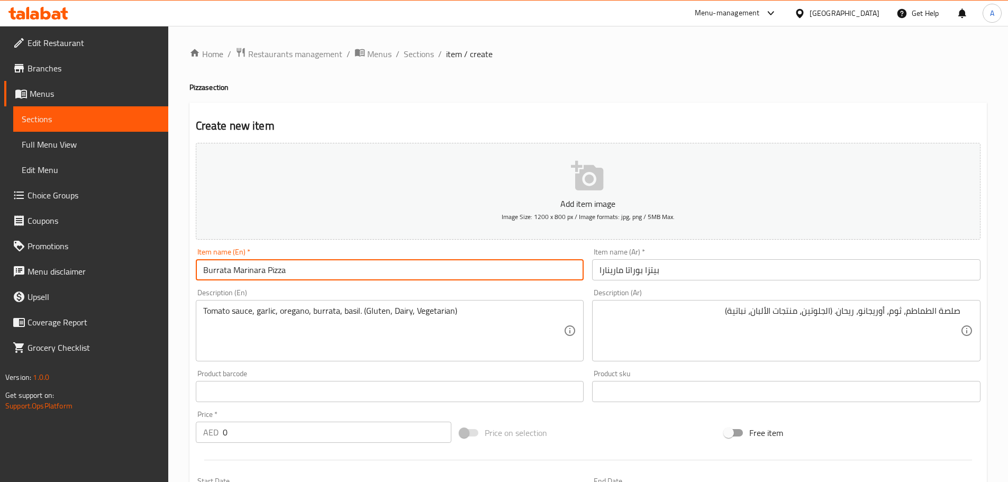
drag, startPoint x: 246, startPoint y: 435, endPoint x: 224, endPoint y: 435, distance: 22.2
click at [225, 435] on input "0" at bounding box center [337, 432] width 229 height 21
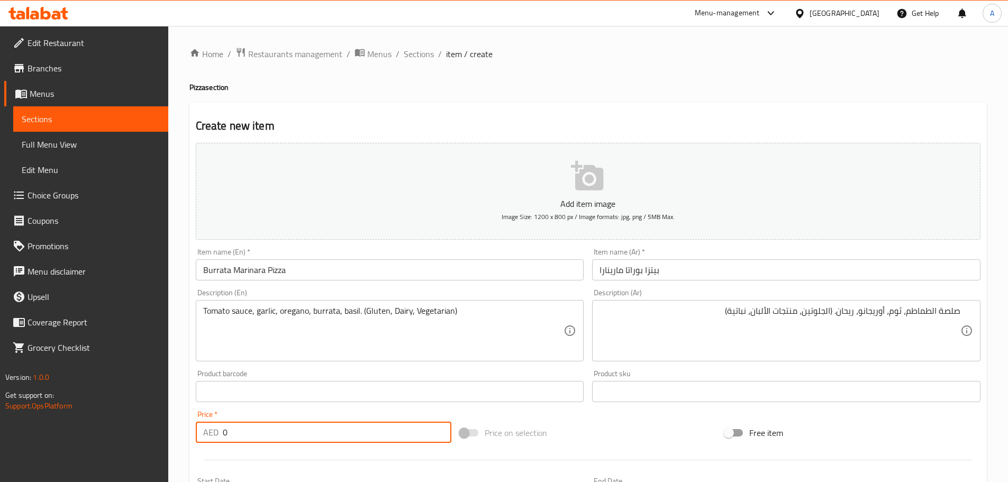
paste input "85"
click at [223, 435] on input "085" at bounding box center [337, 432] width 229 height 21
paste input "number"
type input "85"
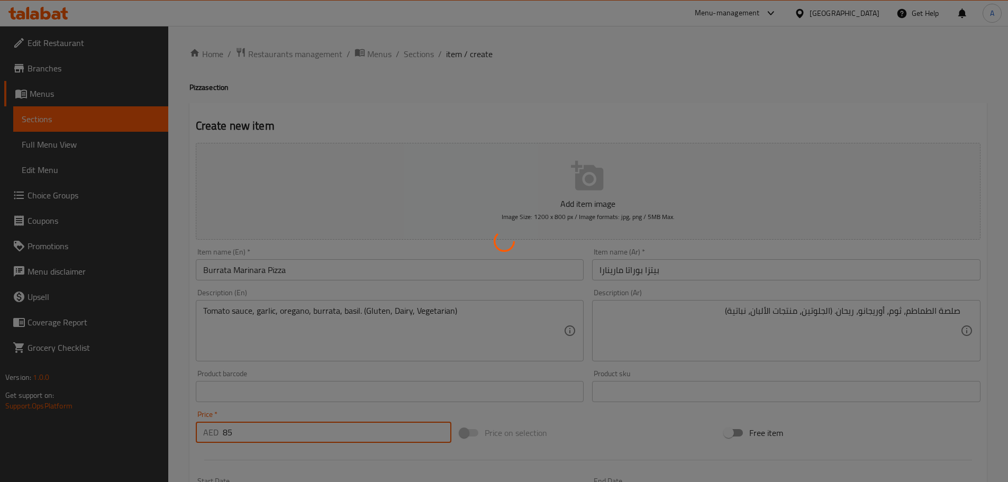
type input "0"
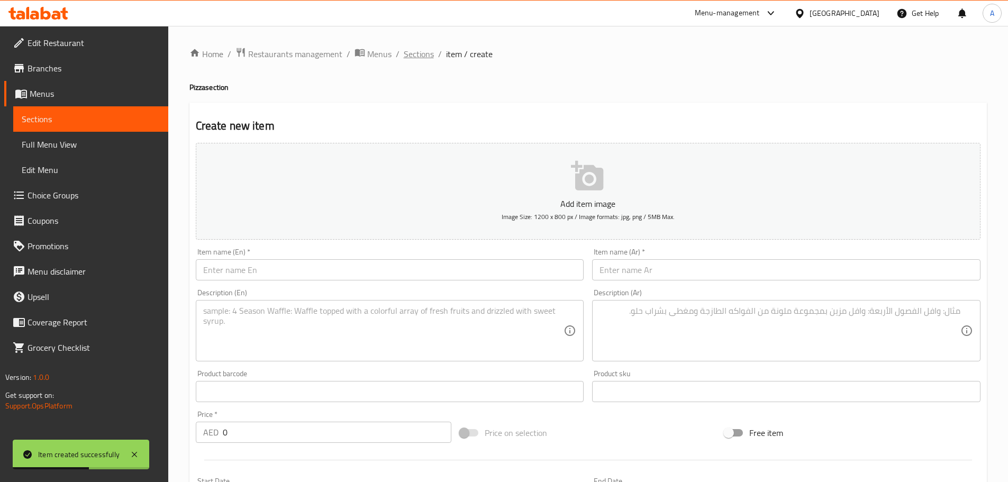
click at [407, 56] on span "Sections" at bounding box center [419, 54] width 30 height 13
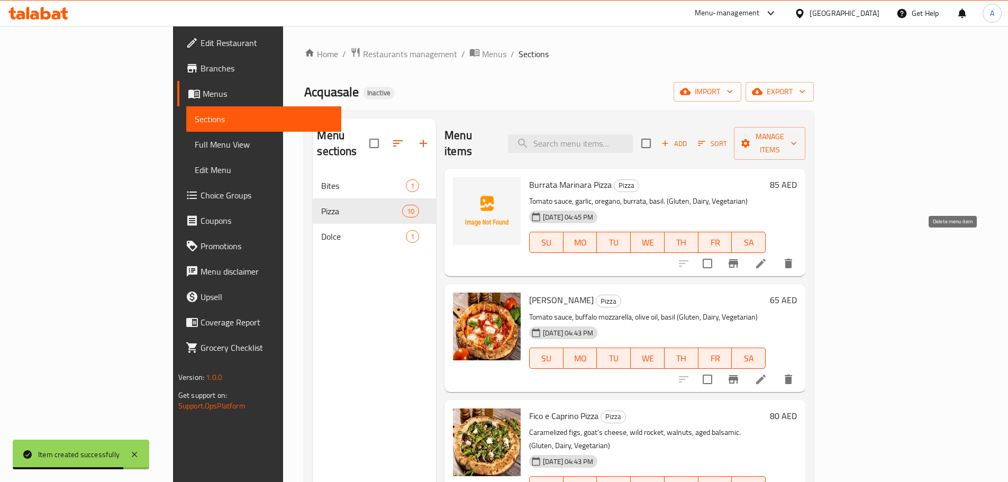
click at [792, 259] on icon "delete" at bounding box center [788, 264] width 7 height 10
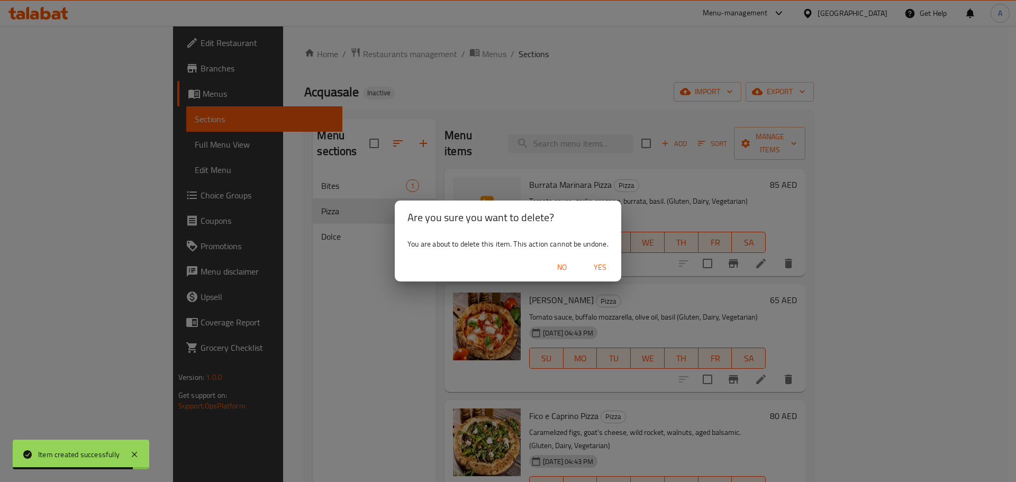
click at [592, 260] on button "Yes" at bounding box center [600, 268] width 34 height 20
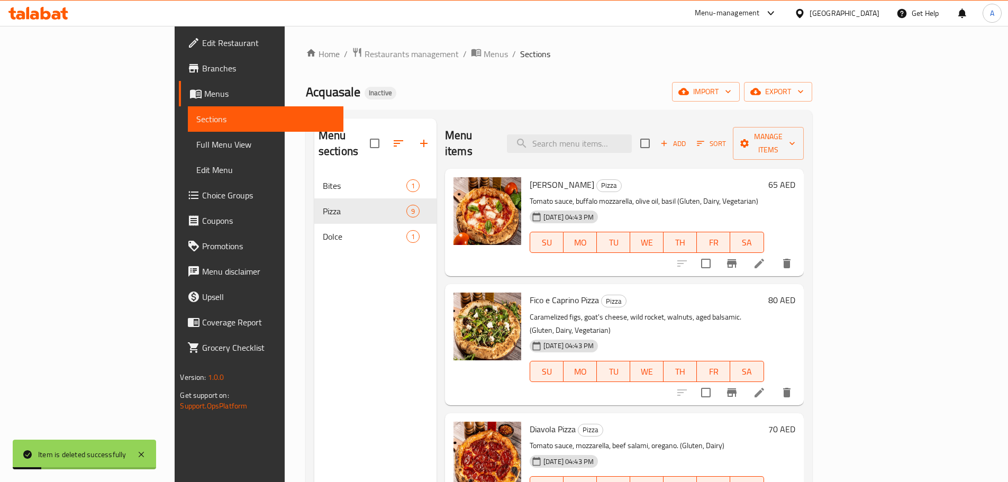
click at [188, 132] on link "Full Menu View" at bounding box center [265, 144] width 155 height 25
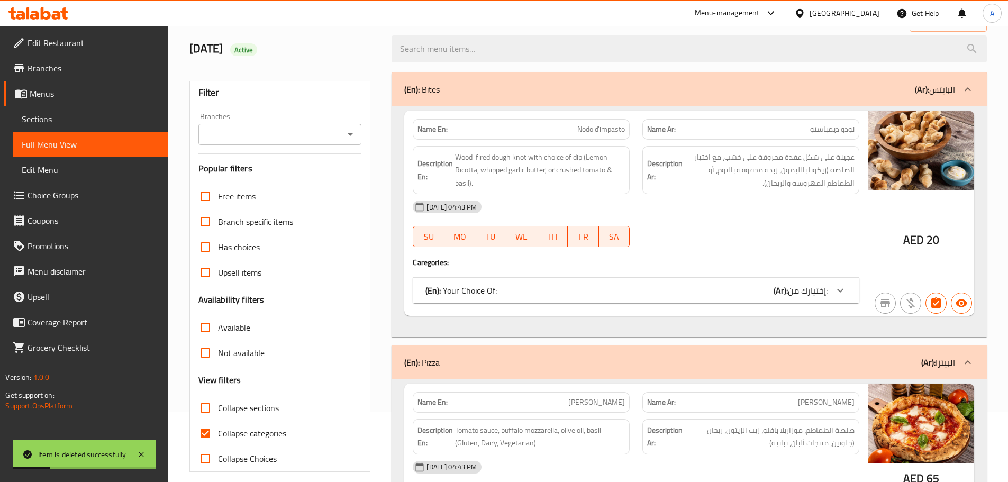
scroll to position [159, 0]
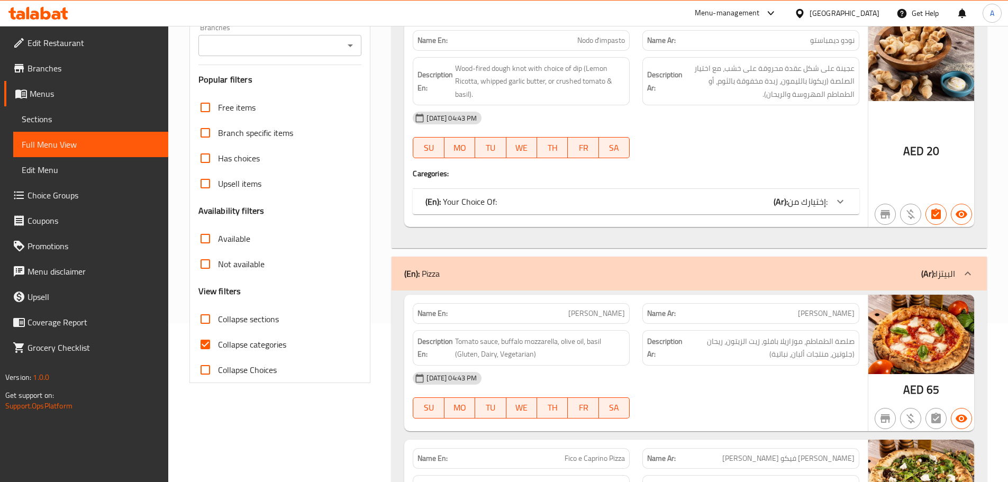
click at [115, 128] on link "Sections" at bounding box center [90, 118] width 155 height 25
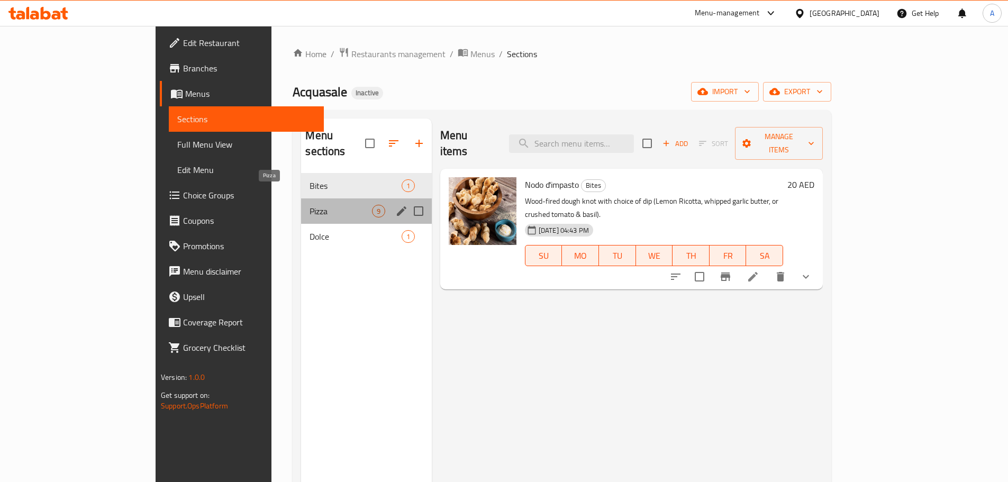
click at [319, 205] on span "Pizza" at bounding box center [341, 211] width 62 height 13
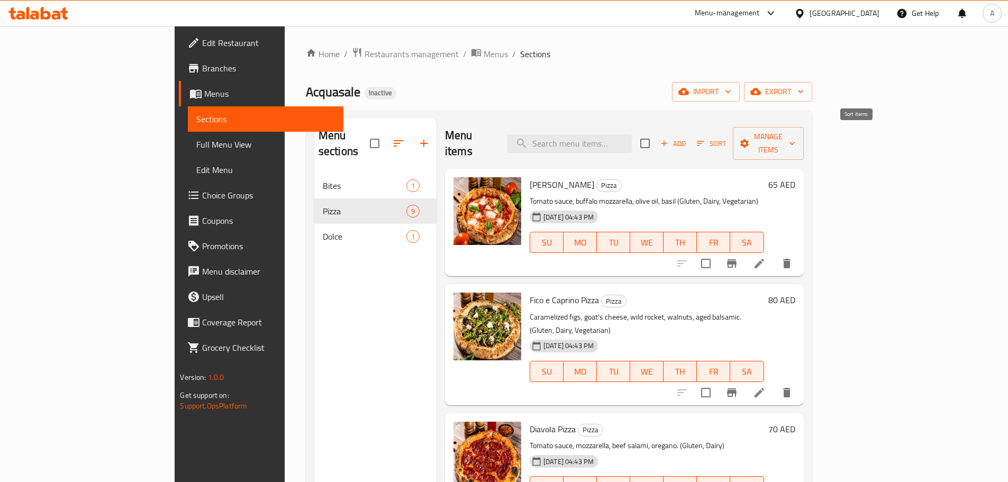
click at [706, 139] on icon "button" at bounding box center [701, 144] width 10 height 10
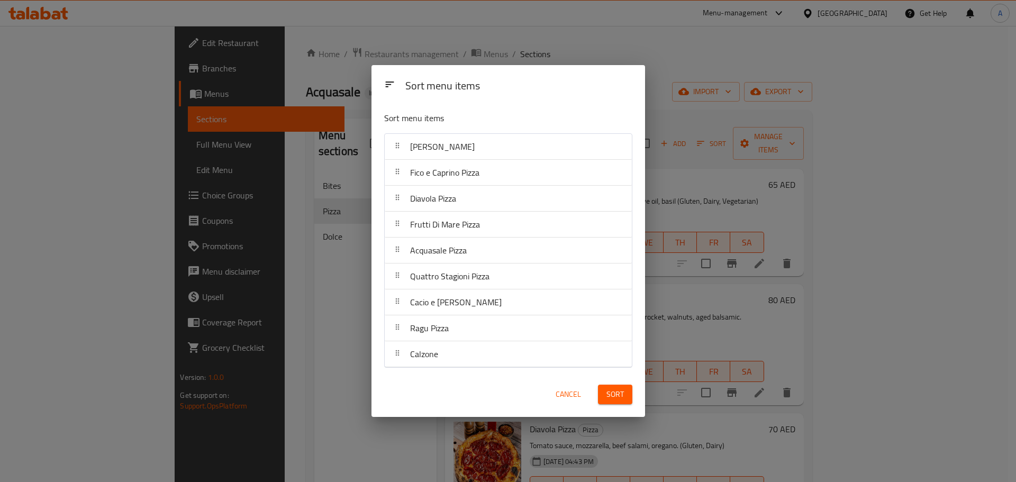
click at [710, 92] on div "Sort menu items Sort menu items Margherita Pizza Fico e Caprino Pizza Diavola P…" at bounding box center [508, 241] width 1016 height 482
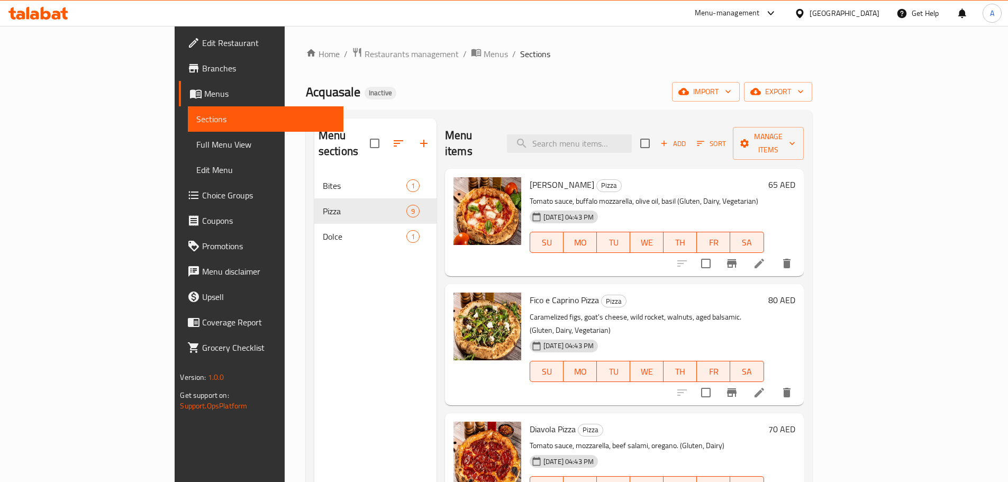
click at [688, 138] on span "Add" at bounding box center [673, 144] width 29 height 12
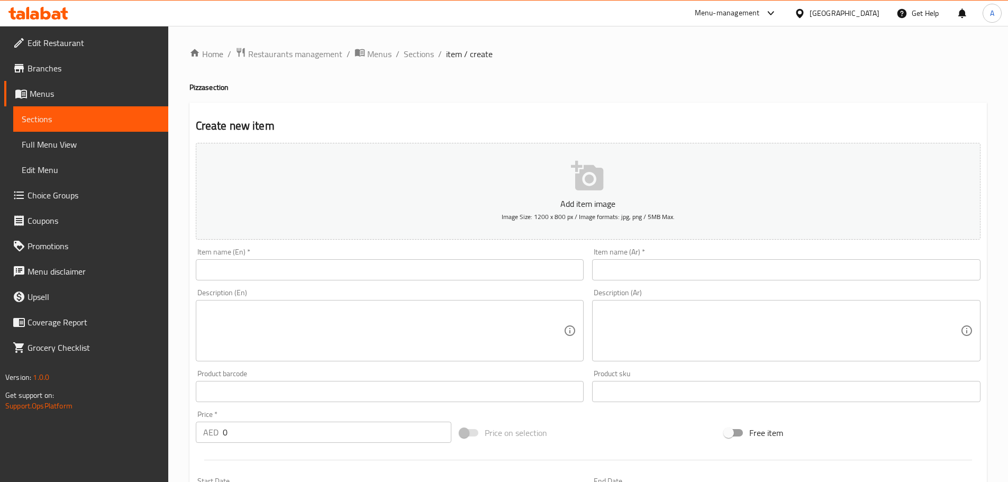
click at [279, 283] on div "Item name (En)   * Item name (En) *" at bounding box center [390, 264] width 397 height 41
click at [272, 273] on input "text" at bounding box center [390, 269] width 389 height 21
paste input "Burrata Marinara"
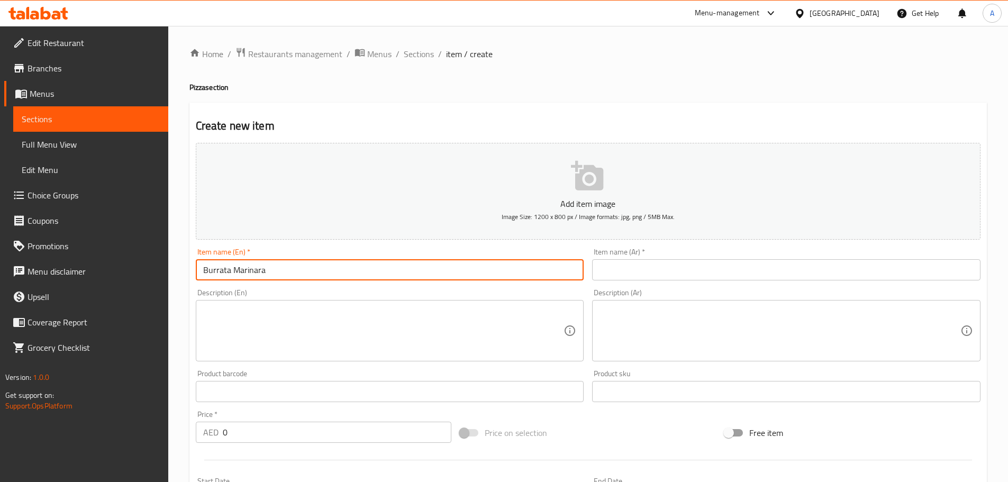
click at [198, 82] on h4 "Pizza section" at bounding box center [588, 87] width 798 height 11
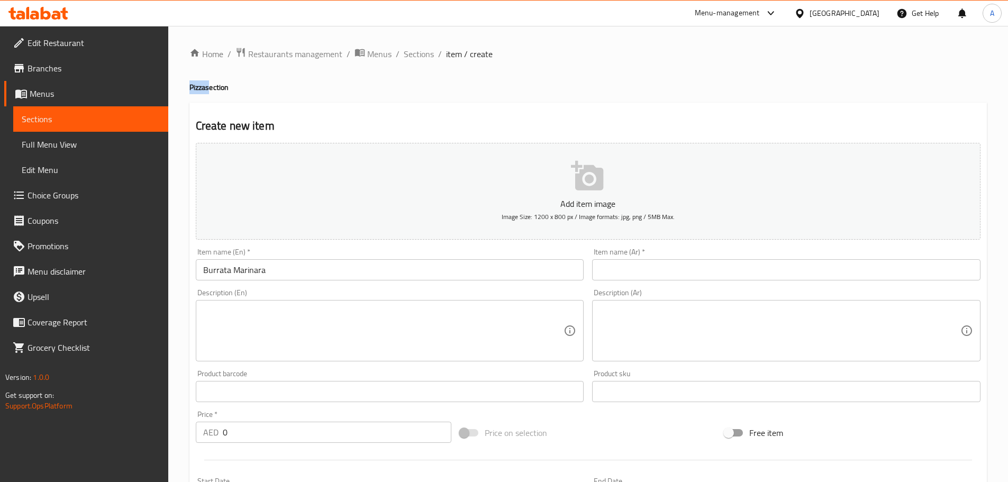
drag, startPoint x: 198, startPoint y: 82, endPoint x: 204, endPoint y: 107, distance: 25.6
click at [198, 82] on h4 "Pizza section" at bounding box center [588, 87] width 798 height 11
copy h4 "Pizza"
click at [292, 273] on input "Burrata Marinara" at bounding box center [390, 269] width 389 height 21
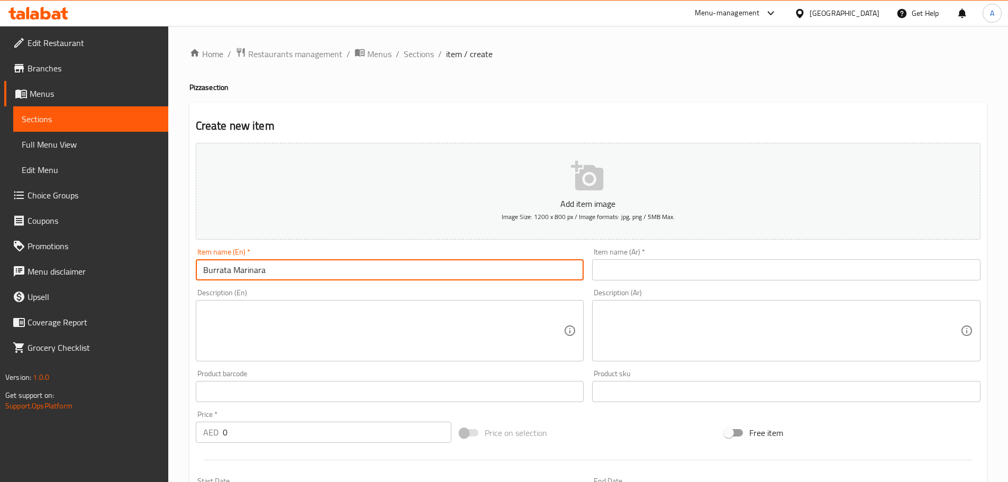
paste input "Pizza"
type input "Burrata Marinara Pizza"
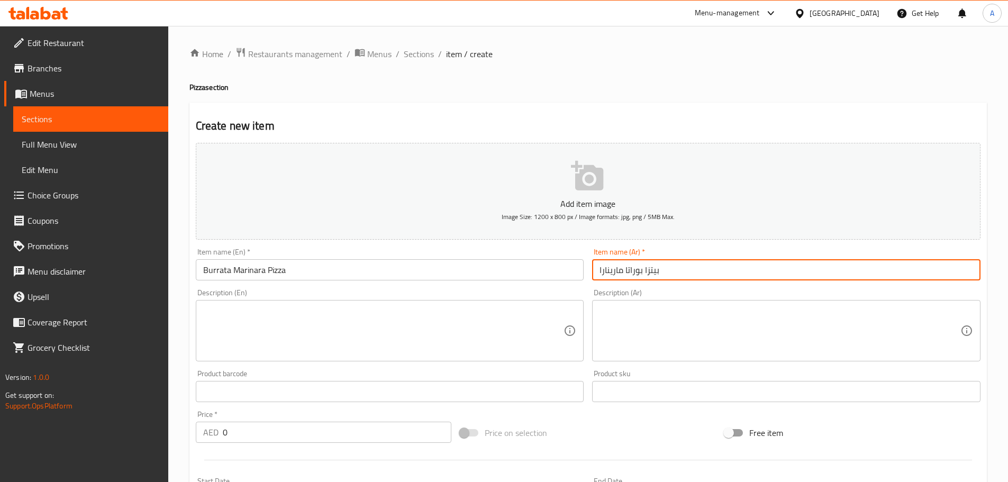
type input "بيتزا بوراتا مارينارا"
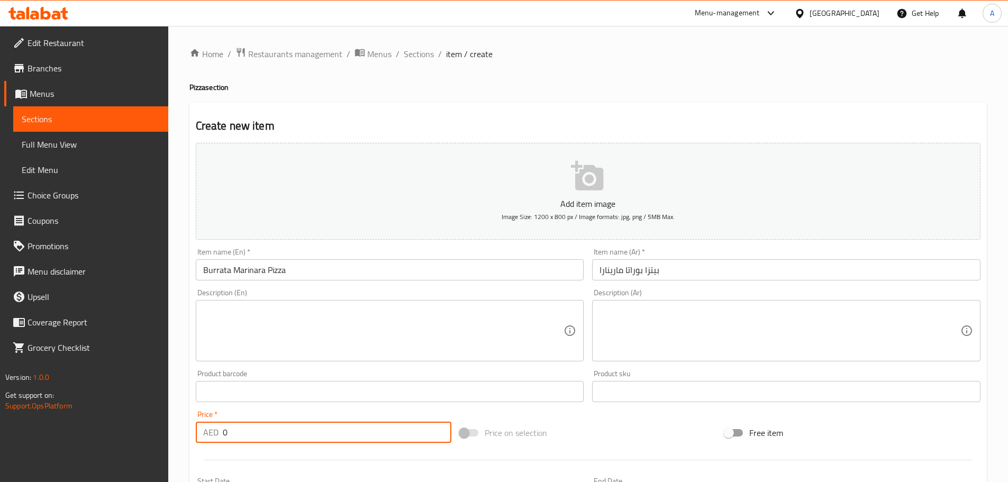
drag, startPoint x: 230, startPoint y: 430, endPoint x: 200, endPoint y: 432, distance: 30.3
click at [198, 431] on div "AED 0 Price *" at bounding box center [324, 432] width 256 height 21
type input "85"
click at [345, 329] on textarea at bounding box center [383, 331] width 361 height 50
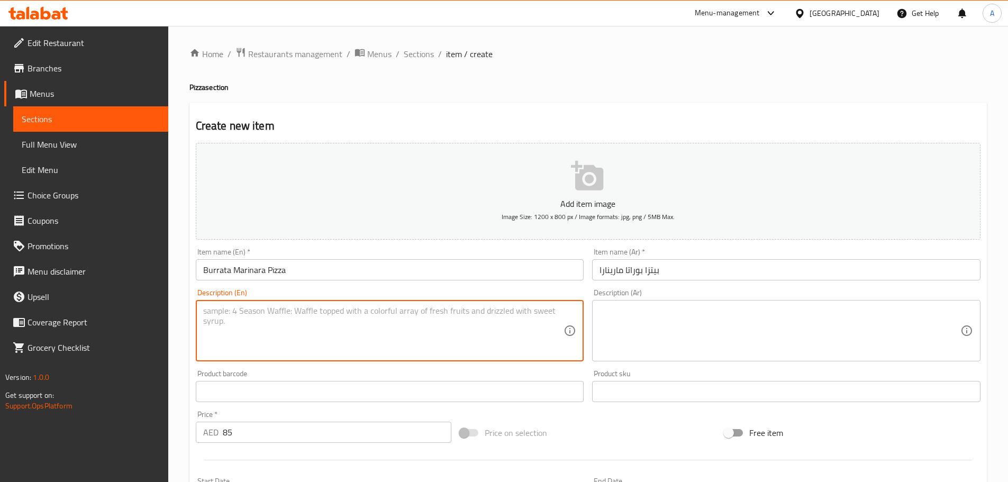
paste textarea "Tomato sauce, garlic, oregano, burrata, basil. Anchovies available upon request…"
drag, startPoint x: 361, startPoint y: 312, endPoint x: 485, endPoint y: 312, distance: 124.4
click at [482, 311] on textarea "Tomato sauce, garlic, oregano, burrata, basil. Anchovies available upon request…" at bounding box center [383, 331] width 361 height 50
drag, startPoint x: 485, startPoint y: 311, endPoint x: 461, endPoint y: 313, distance: 24.9
click at [461, 313] on textarea "Tomato sauce, garlic, oregano, burrata, basil. Anchovies available upon request…" at bounding box center [383, 331] width 361 height 50
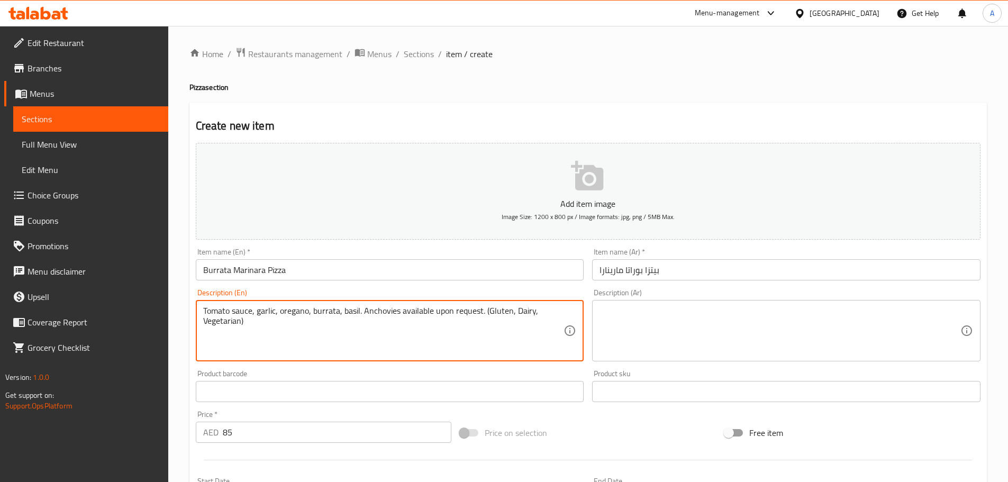
click at [456, 311] on textarea "Tomato sauce, garlic, oregano, burrata, basil. Anchovies available upon request…" at bounding box center [383, 331] width 361 height 50
drag, startPoint x: 484, startPoint y: 311, endPoint x: 361, endPoint y: 313, distance: 123.4
click at [361, 313] on textarea "Tomato sauce, garlic, oregano, burrata, basil. Anchovies available upon request…" at bounding box center [383, 331] width 361 height 50
type textarea "Tomato sauce, garlic, oregano, burrata, basil. (Gluten, Dairy, Vegetarian)"
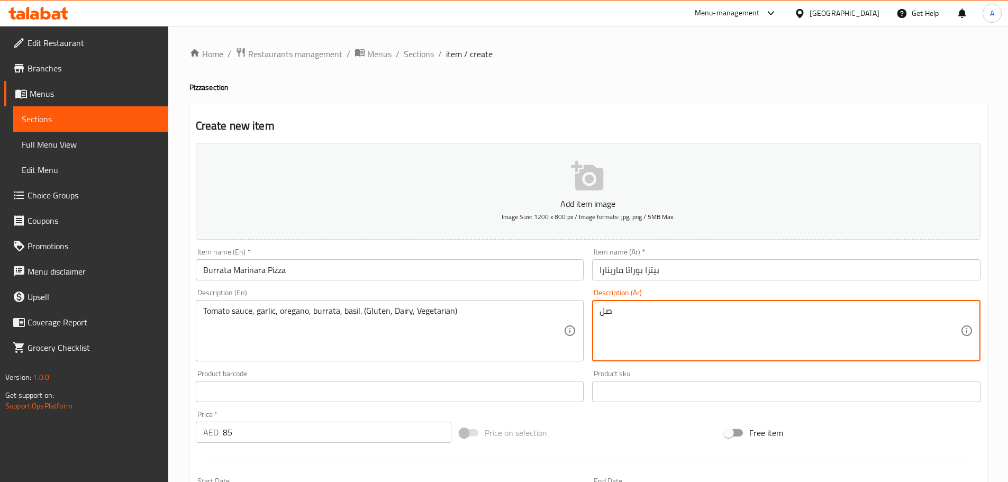
type textarea "ص"
drag, startPoint x: 813, startPoint y: 312, endPoint x: 753, endPoint y: 304, distance: 60.3
click at [753, 306] on textarea "صلصة الطماطم، ثوم، أوريجانو، بوراتا، ريحان، (" at bounding box center [780, 331] width 361 height 50
paste textarea "جلوتين، منتجات ألبان، نباتية)"
type textarea "صلصة الطماطم، ثوم، أوريجانو، بوراتا، ريحان، (جلوتين، منتجات ألبان، نباتية)"
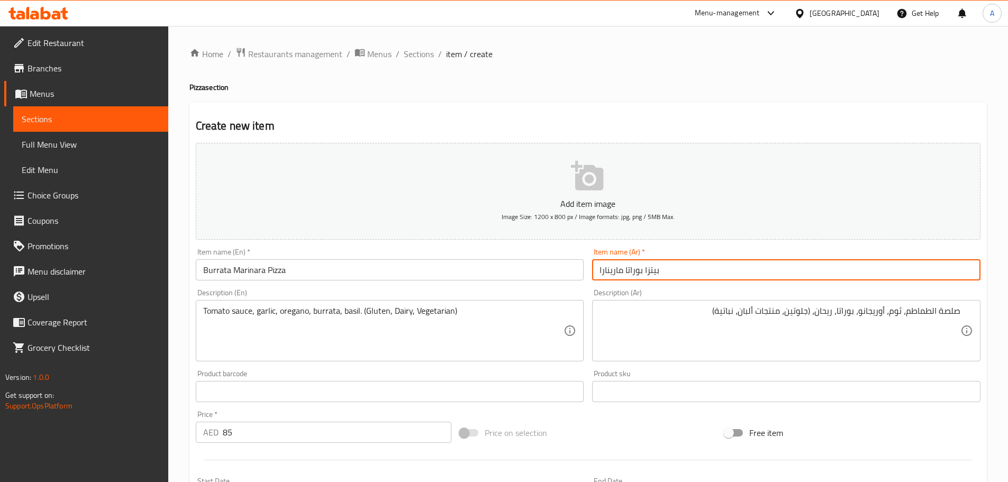
click at [761, 275] on input "بيتزا بوراتا مارينارا" at bounding box center [786, 269] width 389 height 21
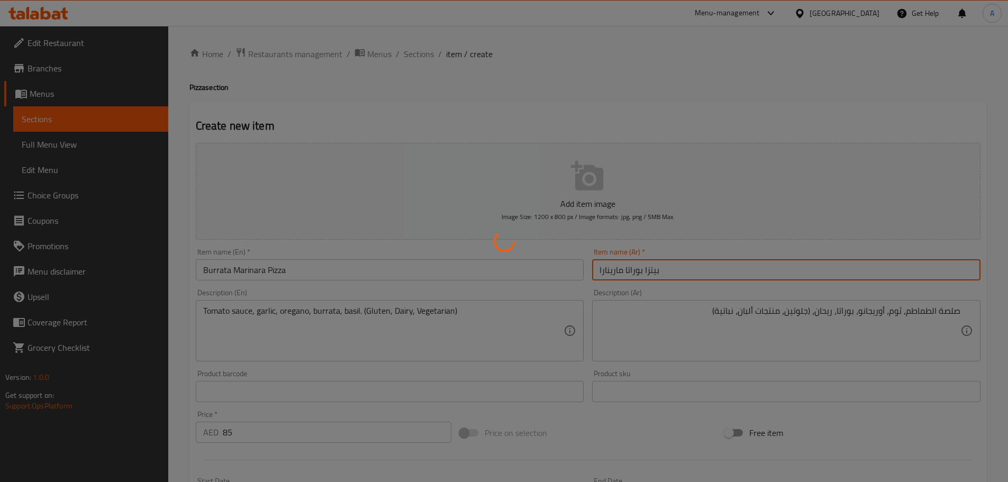
type input "0"
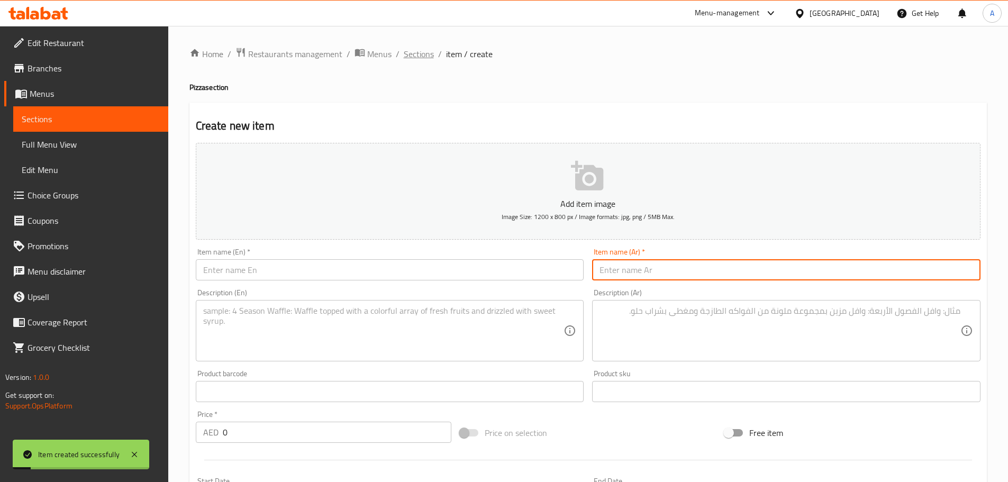
click at [417, 49] on span "Sections" at bounding box center [419, 54] width 30 height 13
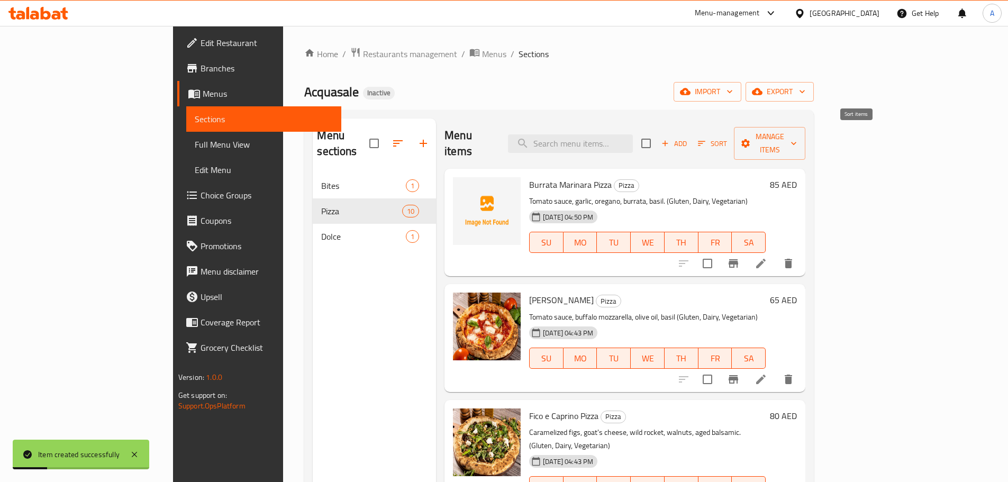
click at [727, 138] on span "Sort" at bounding box center [712, 144] width 29 height 12
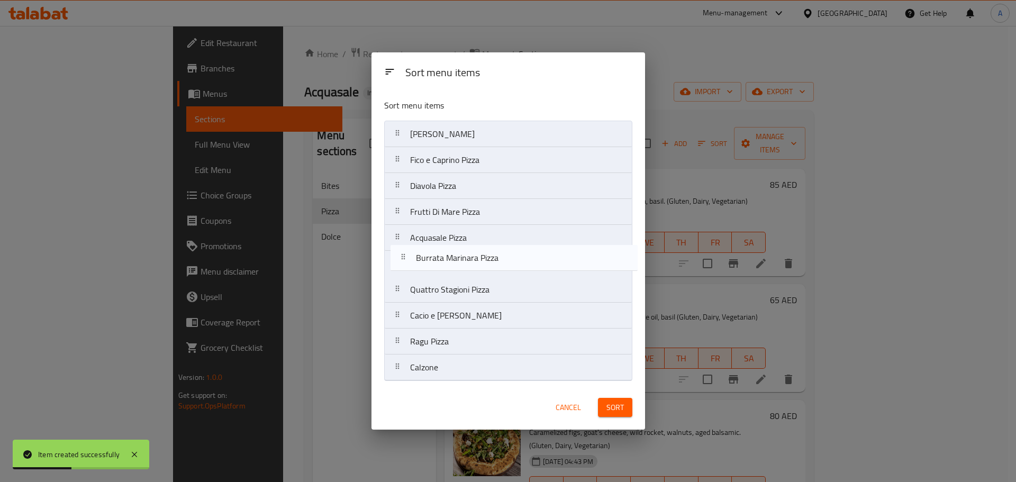
drag, startPoint x: 467, startPoint y: 138, endPoint x: 473, endPoint y: 267, distance: 129.3
click at [473, 267] on nav "Burrata Marinara Pizza Margherita Pizza Fico e Caprino Pizza Diavola Pizza Frut…" at bounding box center [508, 251] width 248 height 260
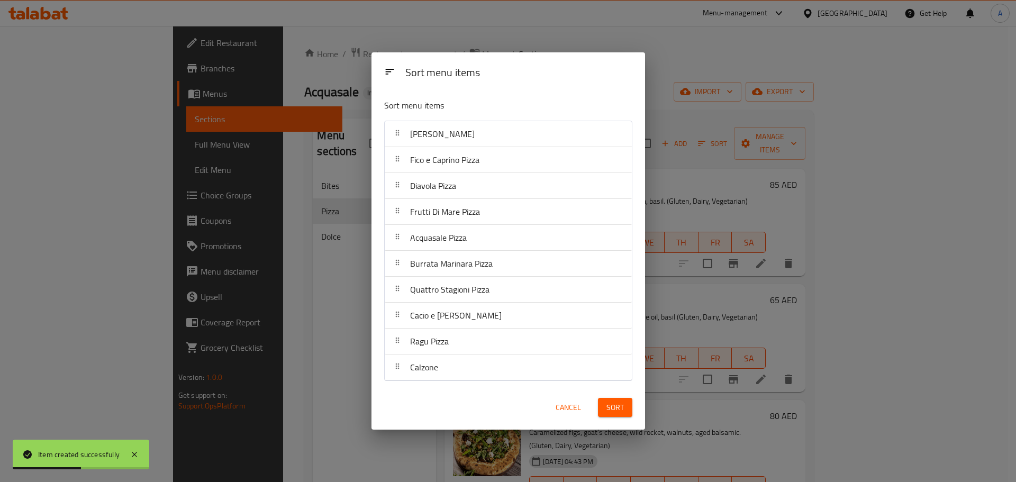
click at [625, 416] on button "Sort" at bounding box center [615, 408] width 34 height 20
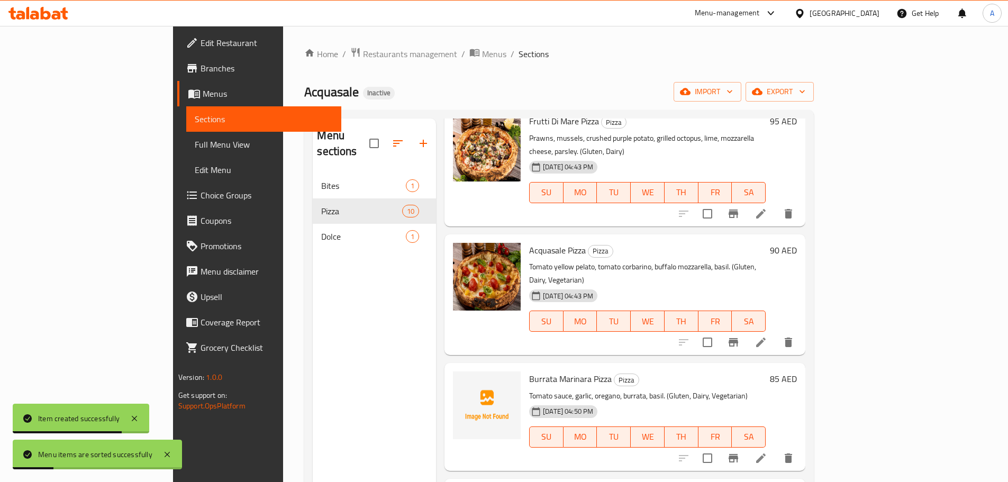
scroll to position [582, 0]
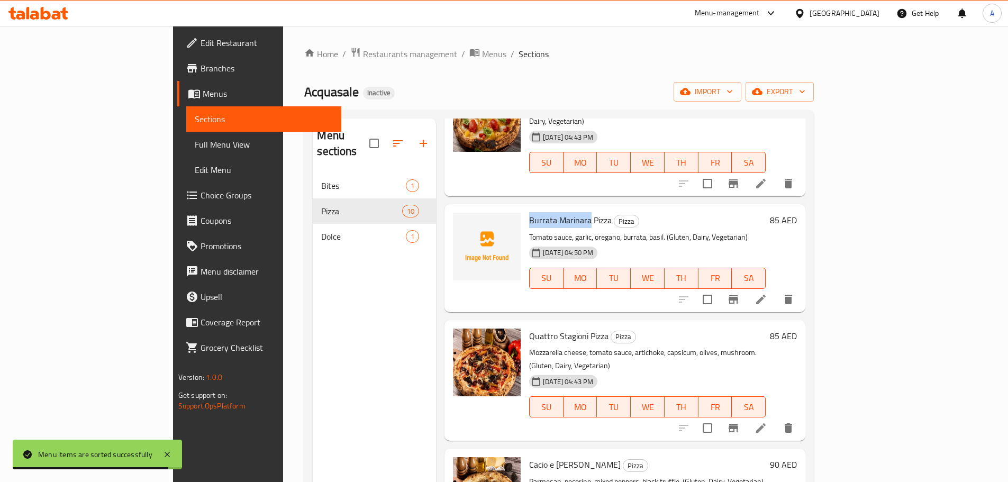
drag, startPoint x: 547, startPoint y: 165, endPoint x: 486, endPoint y: 166, distance: 60.9
click at [529, 212] on span "Burrata Marinara Pizza" at bounding box center [570, 220] width 83 height 16
copy span "Burrata Marinara"
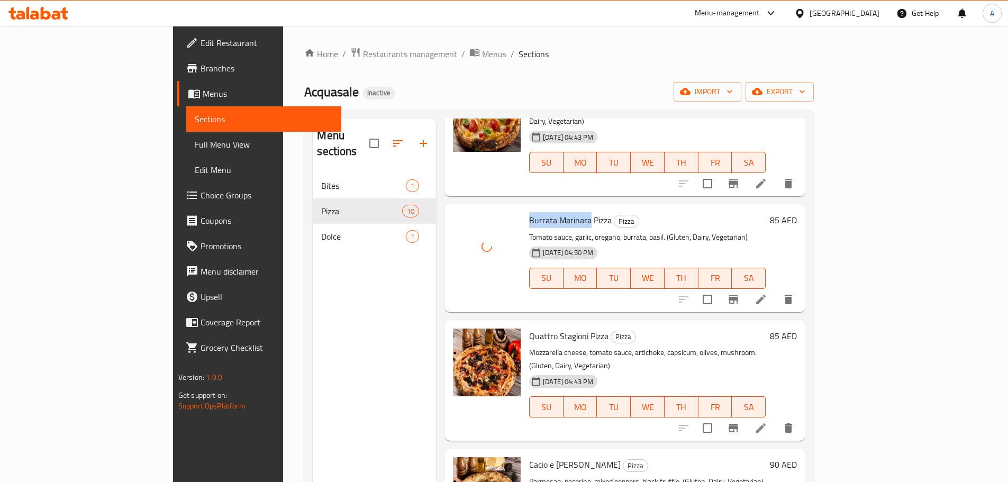
click at [529, 212] on span "Burrata Marinara Pizza" at bounding box center [570, 220] width 83 height 16
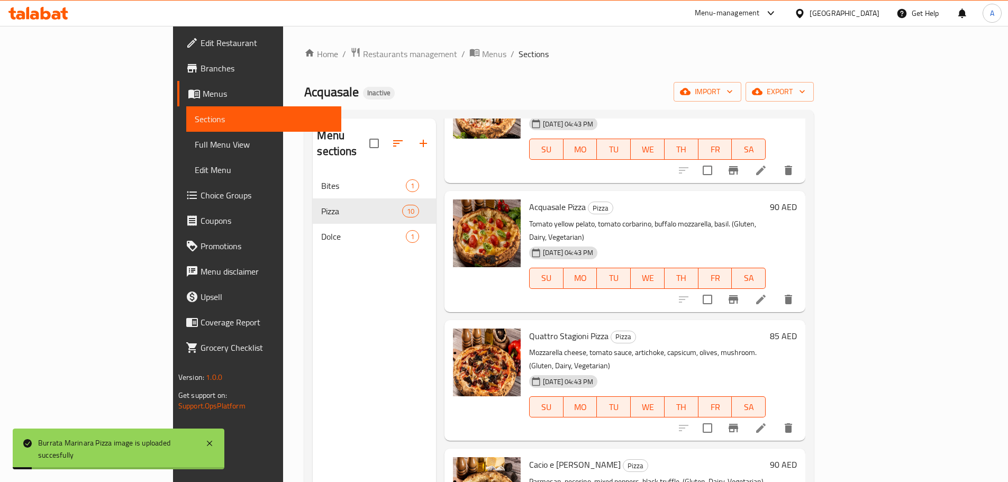
scroll to position [120, 0]
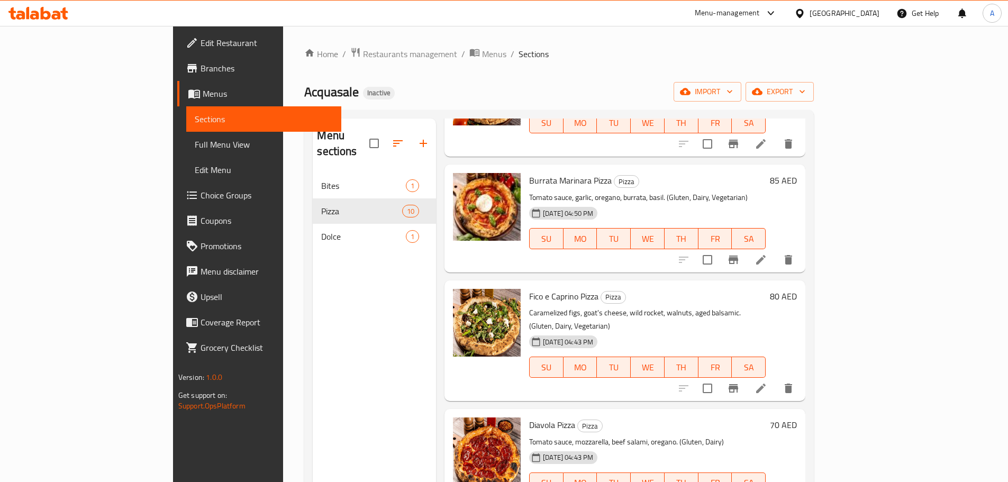
click at [525, 76] on div "Home / Restaurants management / Menus / Sections Acquasale Inactive import expo…" at bounding box center [559, 328] width 510 height 562
click at [195, 141] on span "Full Menu View" at bounding box center [264, 144] width 138 height 13
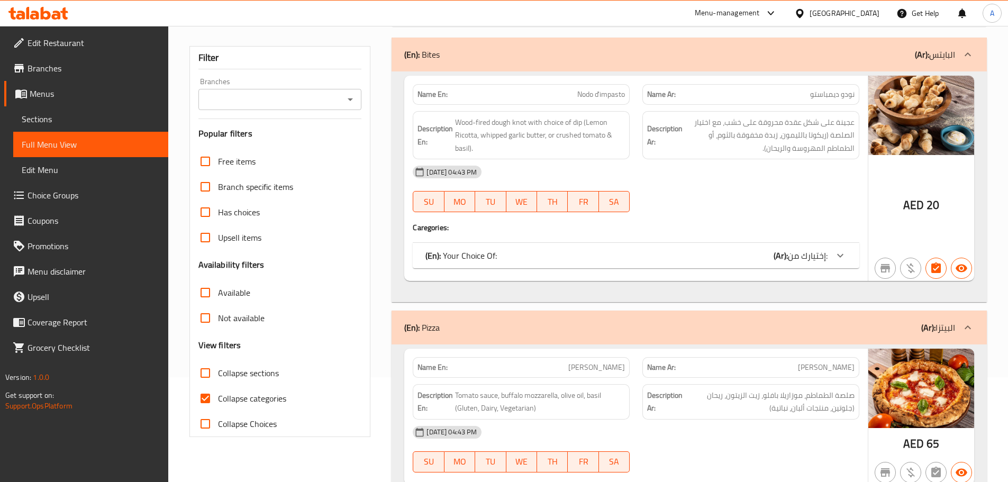
scroll to position [106, 0]
drag, startPoint x: 506, startPoint y: 264, endPoint x: 511, endPoint y: 257, distance: 8.7
click at [507, 264] on div "(En): Your Choice Of: (Ar): إختيارك من:" at bounding box center [636, 254] width 447 height 25
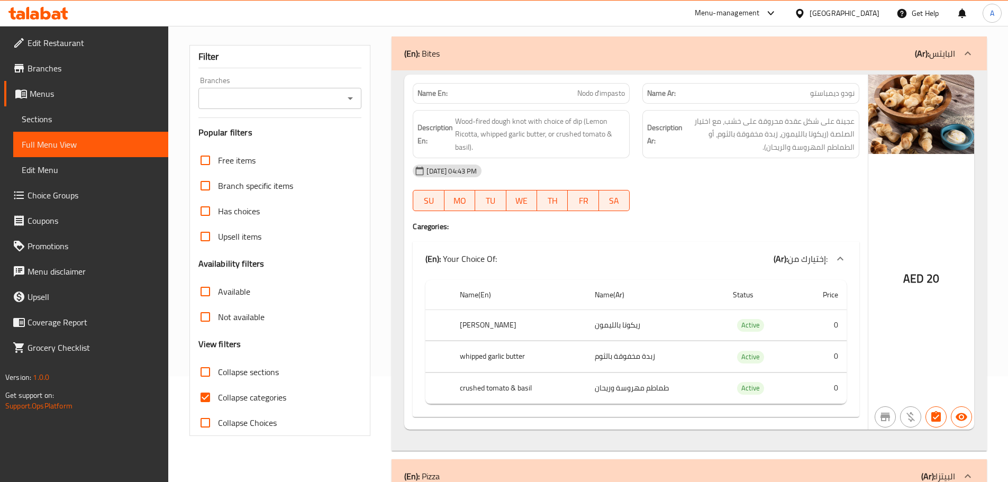
click at [512, 258] on div "(En): Your Choice Of: (Ar): إختيارك من:" at bounding box center [627, 258] width 402 height 13
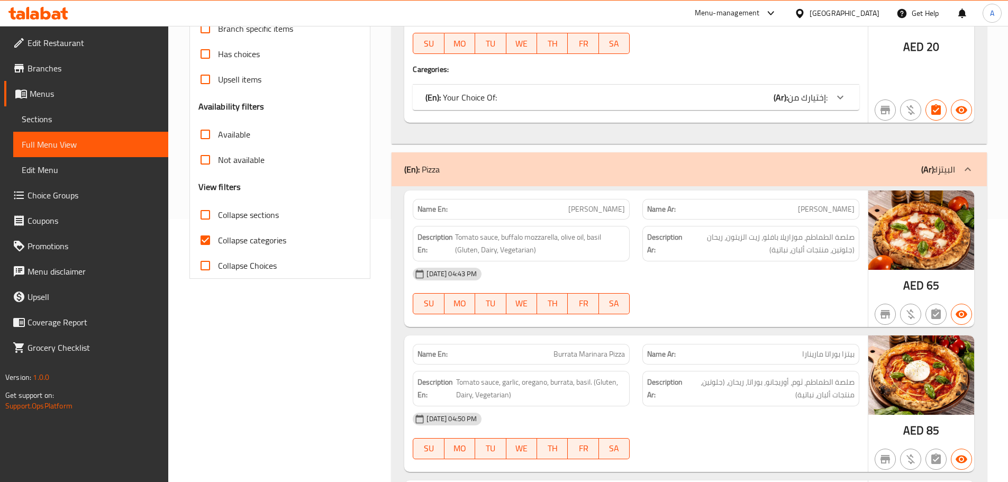
scroll to position [265, 0]
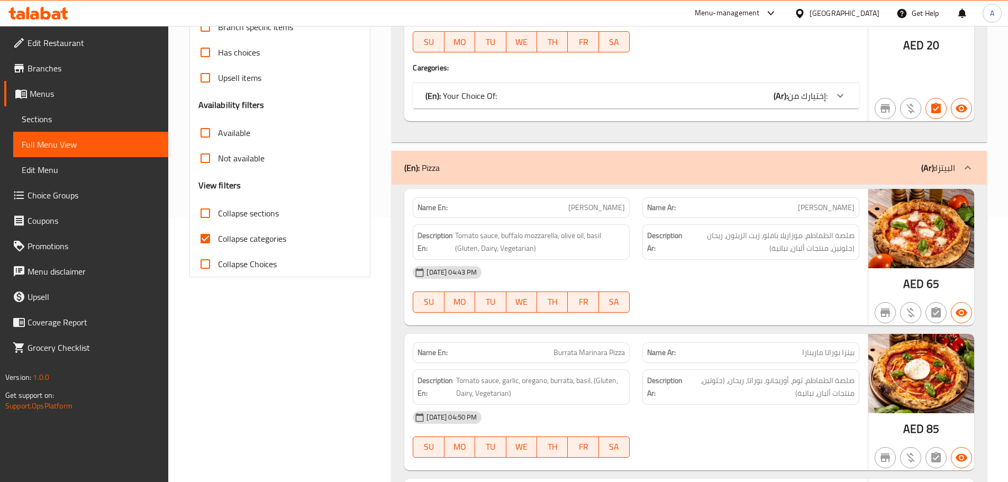
click at [357, 203] on div "Collapse sections" at bounding box center [280, 213] width 164 height 25
click at [200, 211] on input "Collapse sections" at bounding box center [205, 213] width 25 height 25
checkbox input "true"
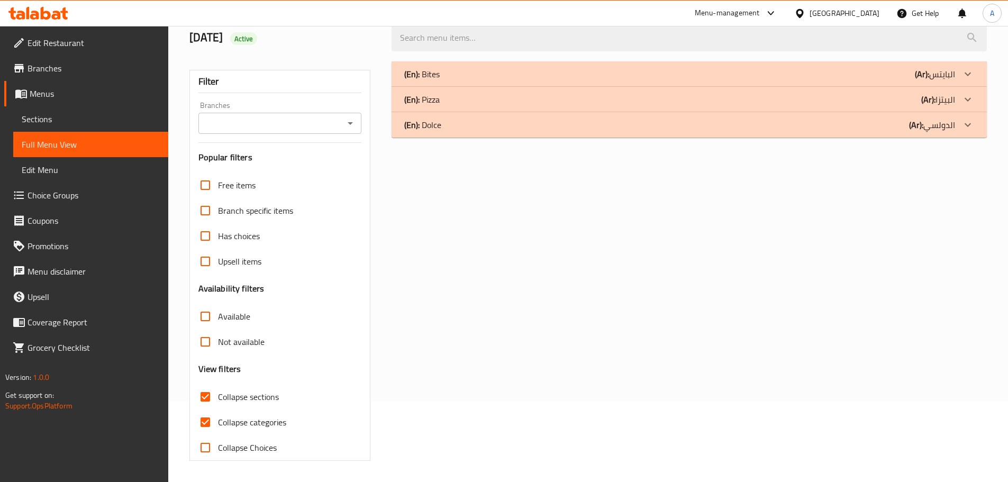
scroll to position [0, 0]
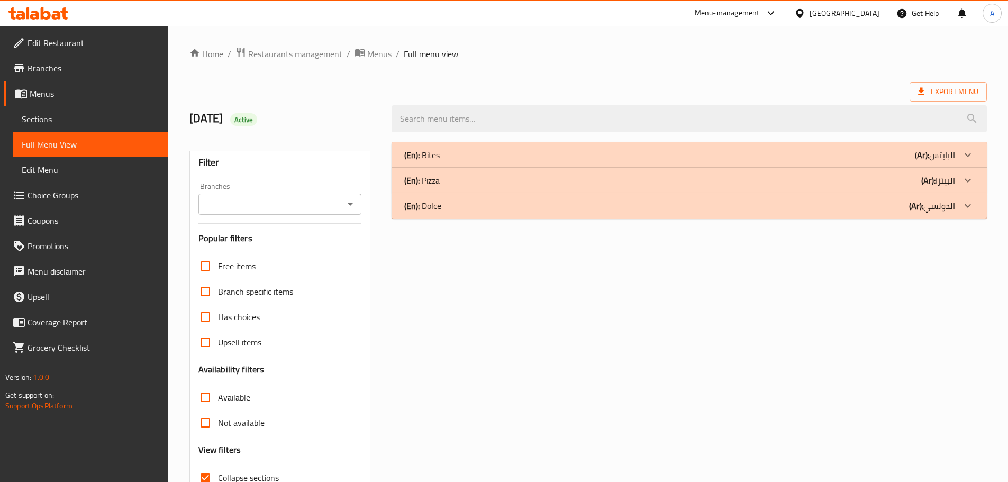
click at [448, 164] on div "(En): Bites (Ar): البايتس" at bounding box center [689, 154] width 595 height 25
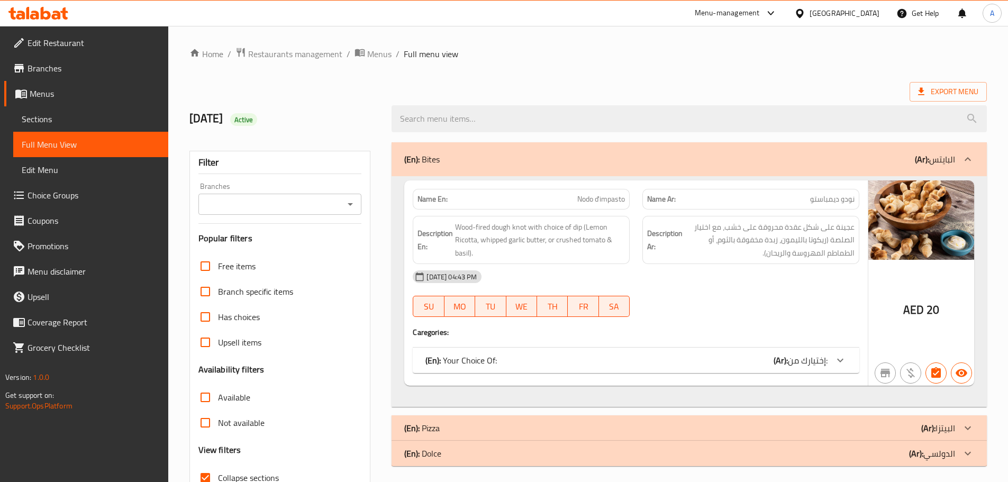
click at [448, 159] on div "(En): Bites (Ar): البايتس" at bounding box center [679, 159] width 551 height 13
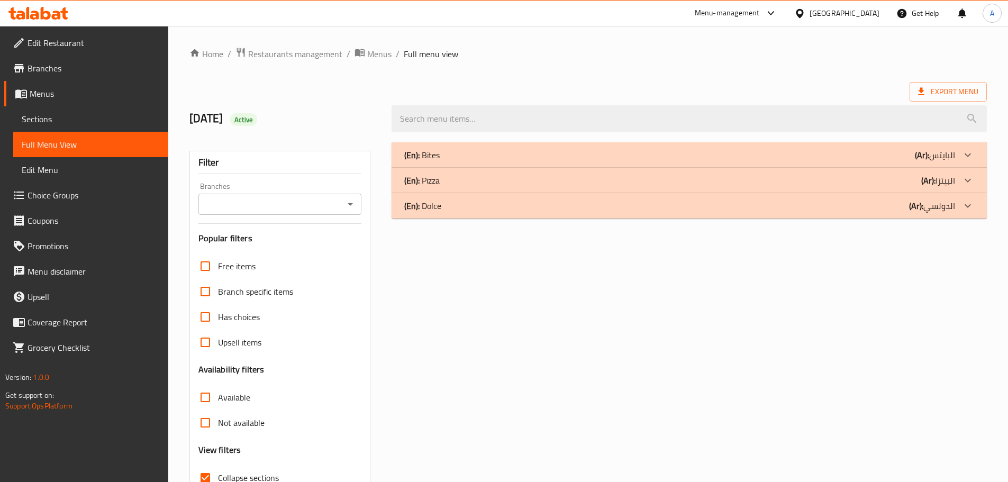
click at [447, 187] on div "(En): Pizza (Ar): البيتزا" at bounding box center [689, 180] width 595 height 25
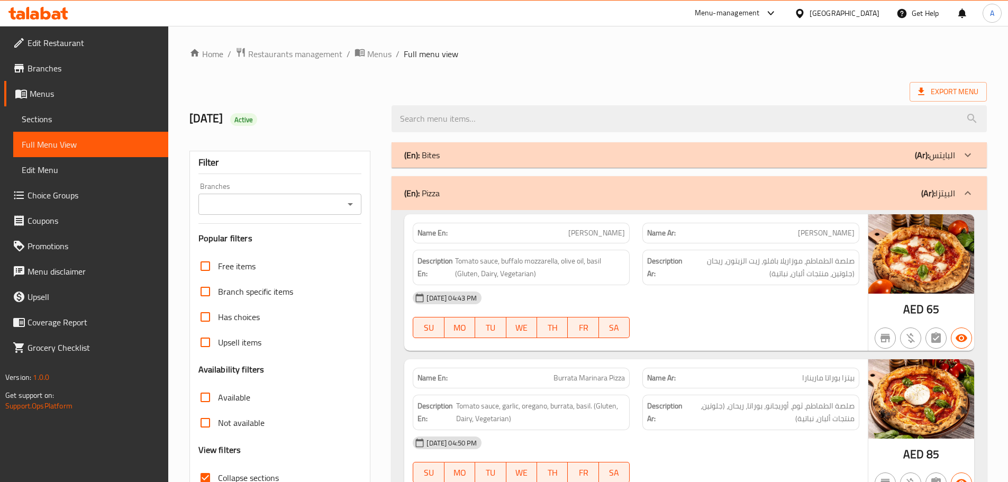
click at [847, 239] on span "بيتزا مارجريتا" at bounding box center [826, 233] width 57 height 11
copy span "بيتزا"
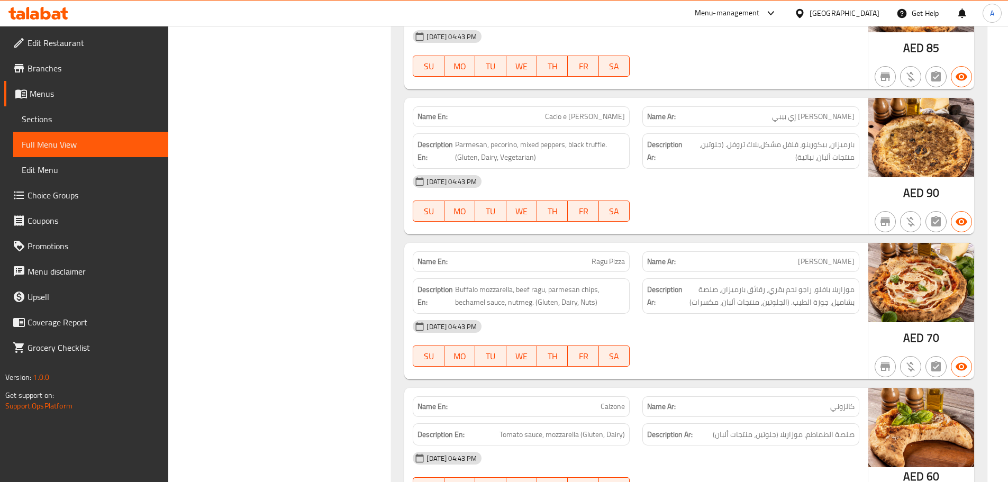
scroll to position [1248, 0]
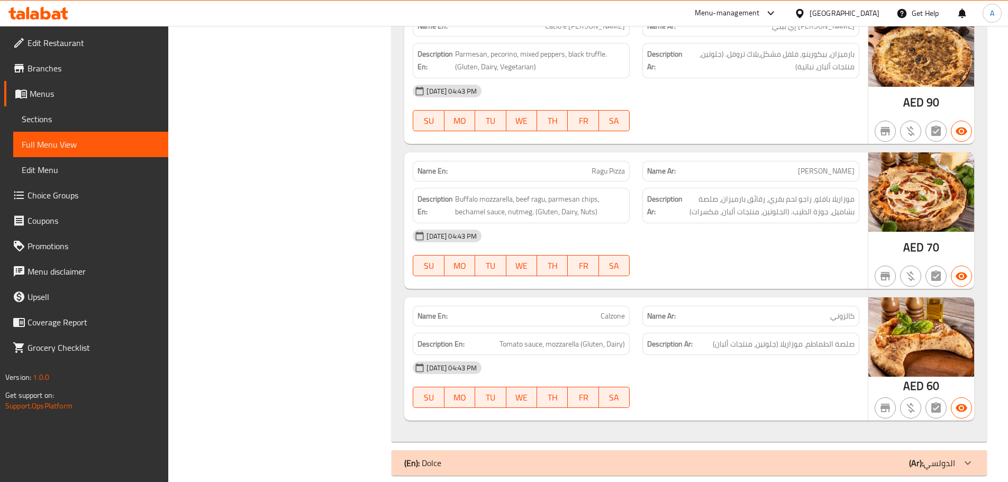
click at [417, 333] on div "Description En: Tomato sauce, mozzarella (Gluten, Dairy)" at bounding box center [521, 344] width 217 height 23
click at [476, 457] on div "(En): Dolce (Ar): الدولسي" at bounding box center [679, 463] width 551 height 13
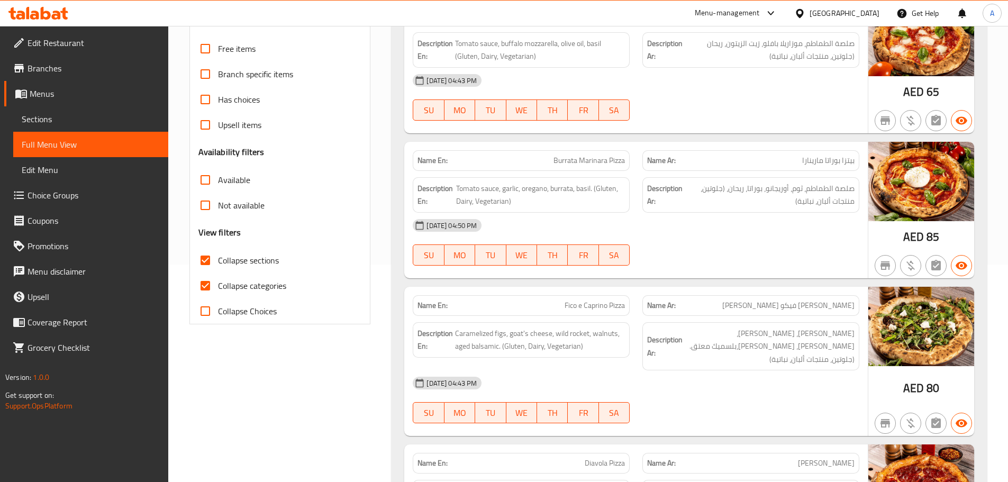
scroll to position [0, 0]
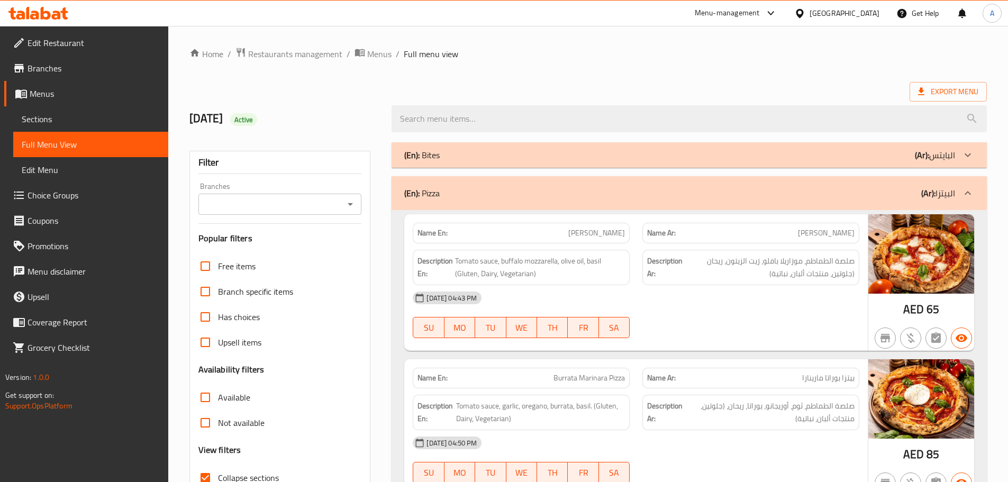
click at [450, 153] on div "(En): Bites (Ar): البايتس" at bounding box center [679, 155] width 551 height 13
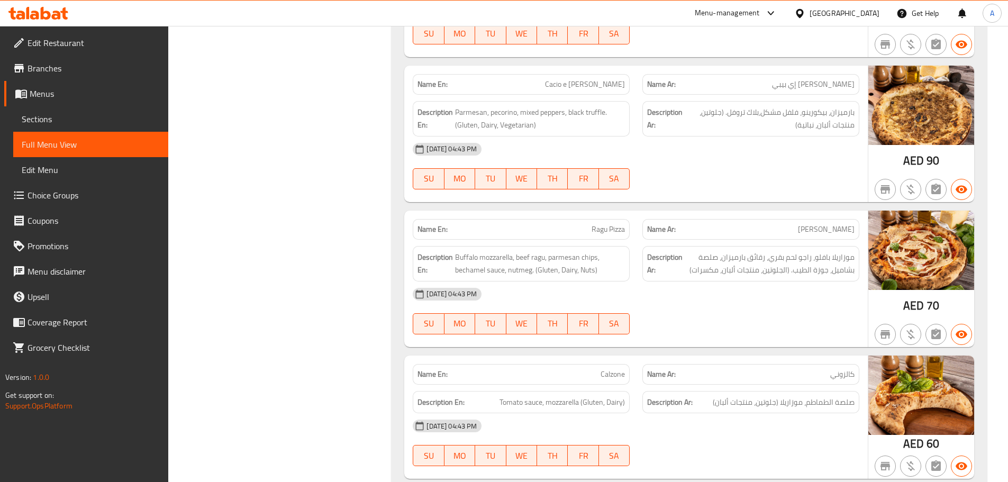
scroll to position [1660, 0]
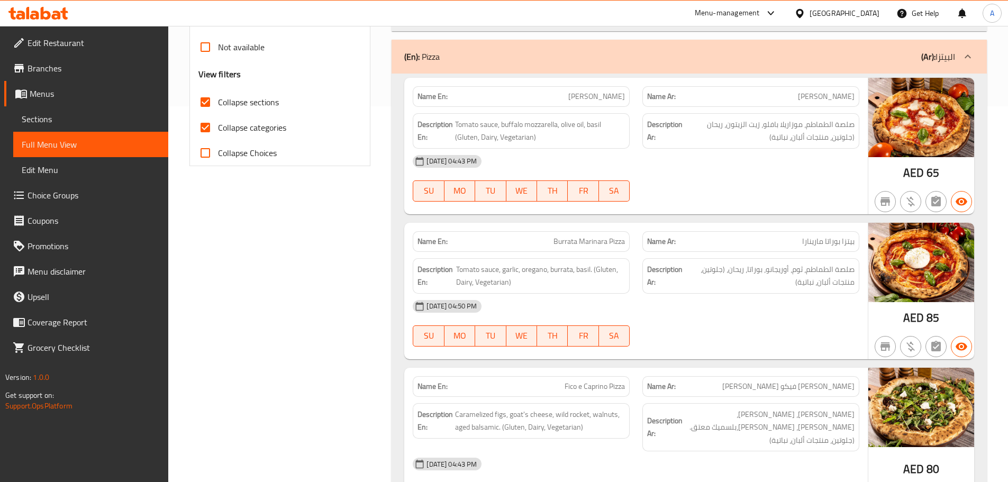
click at [573, 240] on span "Burrata Marinara Pizza" at bounding box center [589, 241] width 71 height 11
click at [552, 241] on p "Name En: Burrata Marinara Pizza" at bounding box center [521, 241] width 207 height 11
drag, startPoint x: 553, startPoint y: 241, endPoint x: 629, endPoint y: 243, distance: 76.3
click at [629, 243] on div "Name En: Burrata Marinara Pizza" at bounding box center [521, 241] width 217 height 21
drag, startPoint x: 854, startPoint y: 246, endPoint x: 801, endPoint y: 200, distance: 69.8
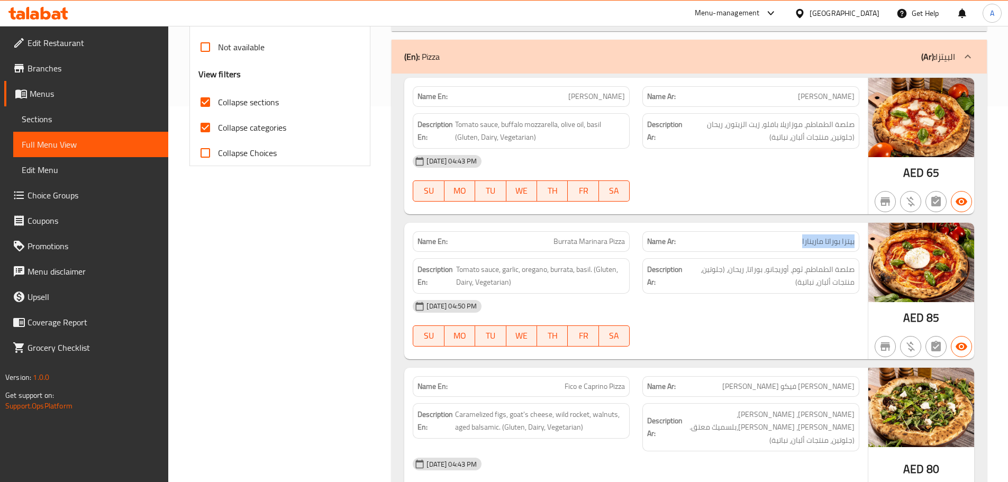
click at [792, 245] on p "Name Ar: بيتزا بوراتا مارينارا" at bounding box center [750, 241] width 207 height 11
click at [544, 242] on p "Name En: Burrata Marinara Pizza" at bounding box center [521, 241] width 207 height 11
drag, startPoint x: 552, startPoint y: 238, endPoint x: 654, endPoint y: 240, distance: 101.7
click at [629, 242] on div "Name En: Burrata Marinara Pizza" at bounding box center [521, 241] width 217 height 21
drag, startPoint x: 855, startPoint y: 242, endPoint x: 799, endPoint y: 247, distance: 55.8
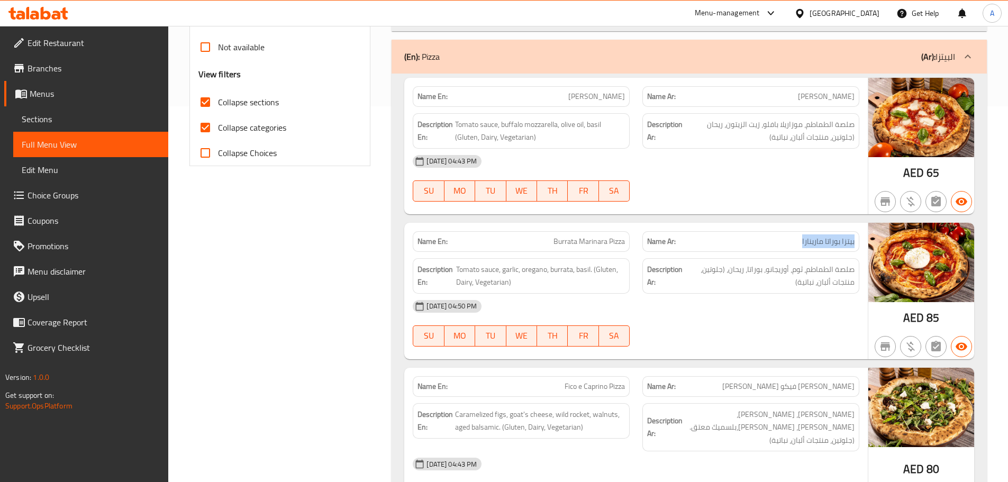
click at [799, 247] on div "Name Ar: بيتزا بوراتا مارينارا" at bounding box center [751, 241] width 217 height 21
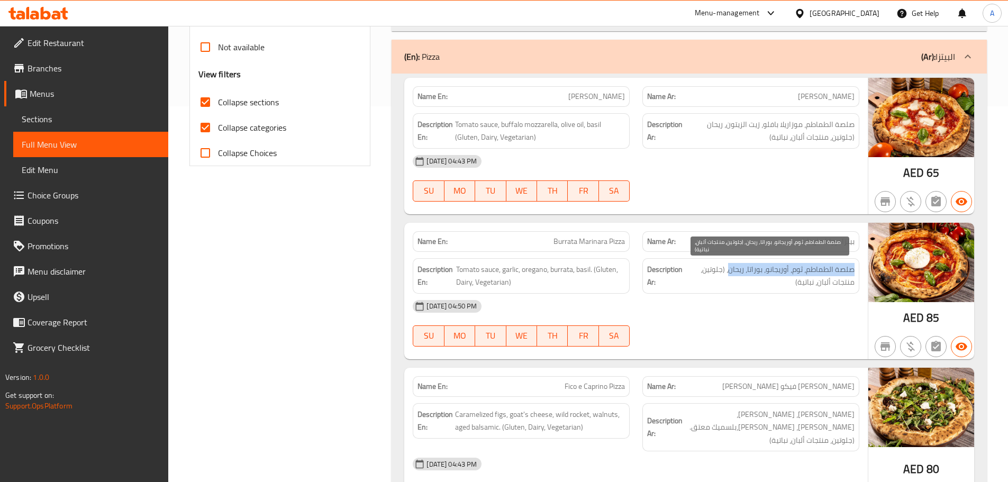
drag, startPoint x: 853, startPoint y: 268, endPoint x: 728, endPoint y: 270, distance: 124.9
click at [728, 270] on span "صلصة الطماطم، ثوم، أوريجانو، بوراتا، ريحان، (جلوتين، منتجات ألبان، نباتية)" at bounding box center [769, 276] width 169 height 26
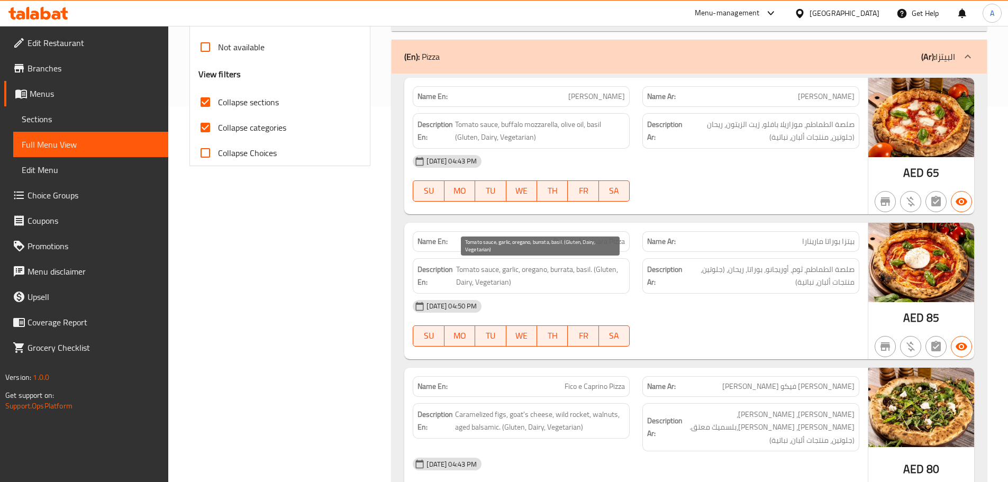
click at [467, 281] on span "Tomato sauce, garlic, oregano, burrata, basil. (Gluten, Dairy, Vegetarian)" at bounding box center [540, 276] width 169 height 26
copy span "Dairy"
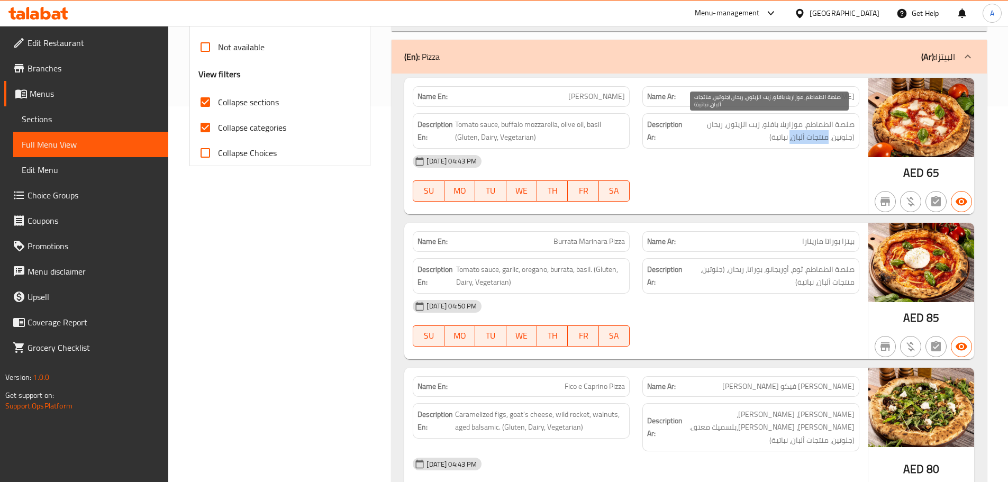
drag, startPoint x: 829, startPoint y: 140, endPoint x: 791, endPoint y: 140, distance: 38.1
click at [791, 140] on span "صلصة الطماطم، موزاريلا بافلو، زيت الزيتون، ريحان (جلوتين، منتجات ألبان، نباتية)" at bounding box center [770, 131] width 170 height 26
drag, startPoint x: 828, startPoint y: 140, endPoint x: 793, endPoint y: 141, distance: 35.0
click at [793, 141] on span "صلصة الطماطم، موزاريلا بافلو، زيت الزيتون، ريحان (جلوتين، منتجات ألبان، نباتية)" at bounding box center [770, 131] width 170 height 26
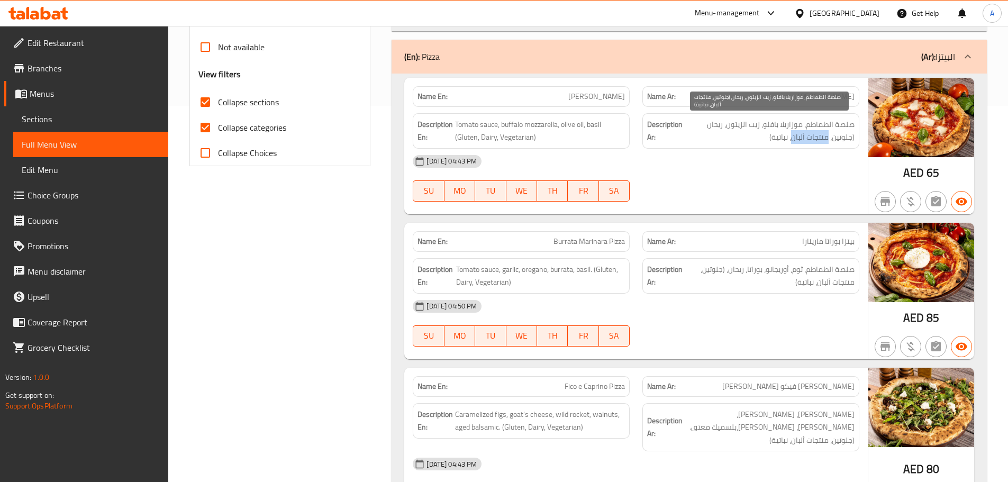
copy span "منتجات ألبان"
click at [732, 160] on div "05-09-2025 04:43 PM" at bounding box center [636, 161] width 459 height 25
drag, startPoint x: 829, startPoint y: 140, endPoint x: 793, endPoint y: 141, distance: 36.5
click at [793, 141] on span "صلصة الطماطم، موزاريلا بافلو، زيت الزيتون، ريحان (جلوتين، منتجات ألبان، نباتية)" at bounding box center [770, 131] width 170 height 26
copy span "منتجات ألبان"
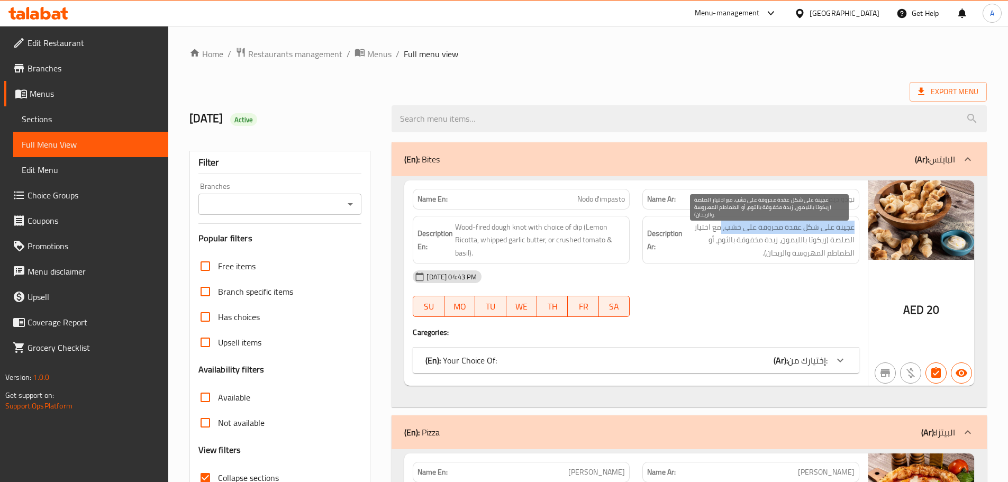
drag, startPoint x: 853, startPoint y: 229, endPoint x: 722, endPoint y: 229, distance: 131.3
click at [722, 229] on span "عجينة على شكل عقدة محروقة على خشب، مع اختيار الصلصة (ريكوتا بالليمون، زبدة مخفو…" at bounding box center [770, 240] width 170 height 39
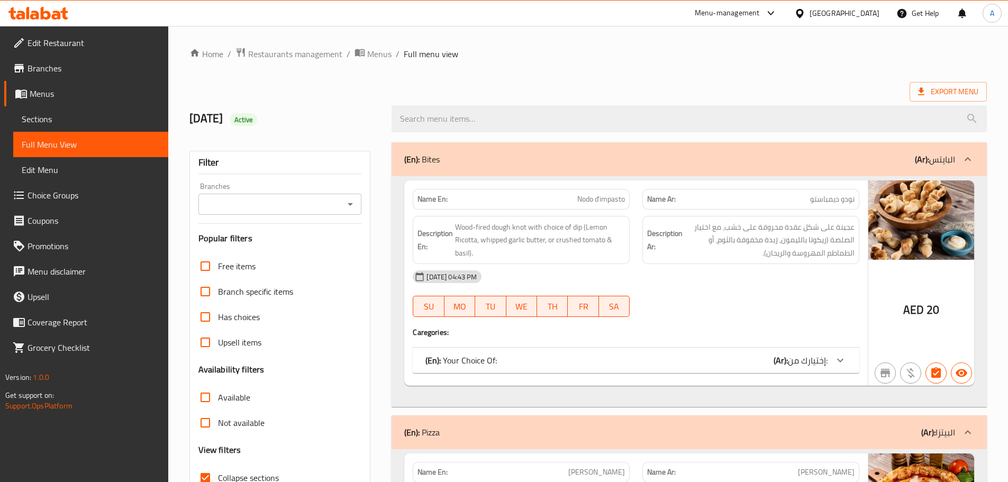
click at [412, 231] on div "Description En: Wood-fired dough knot with choice of dip (Lemon Ricotta, whippe…" at bounding box center [522, 240] width 230 height 61
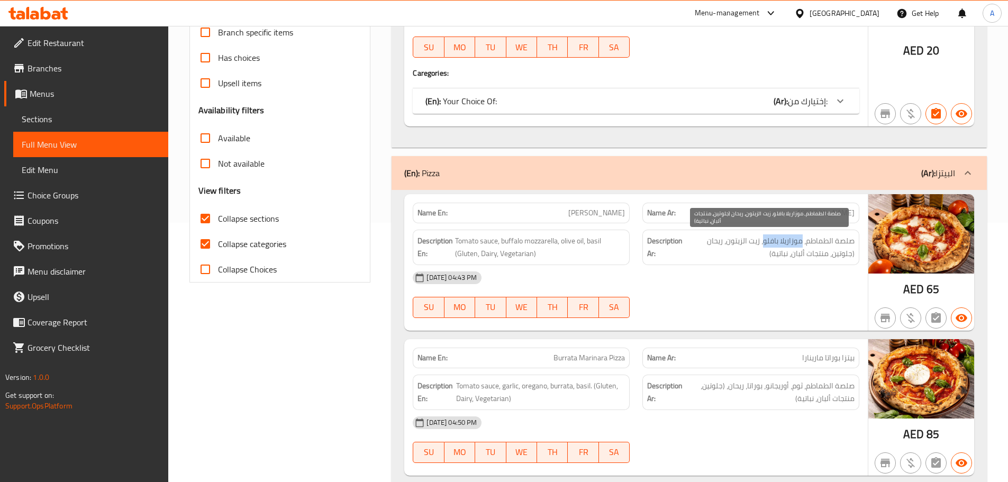
drag, startPoint x: 804, startPoint y: 240, endPoint x: 766, endPoint y: 240, distance: 38.1
click at [766, 240] on span "صلصة الطماطم، موزاريلا بافلو، زيت الزيتون، ريحان (جلوتين، منتجات ألبان، نباتية)" at bounding box center [770, 247] width 170 height 26
copy span "موزاريلا بافلو"
click at [656, 244] on strong "Description Ar:" at bounding box center [664, 247] width 35 height 26
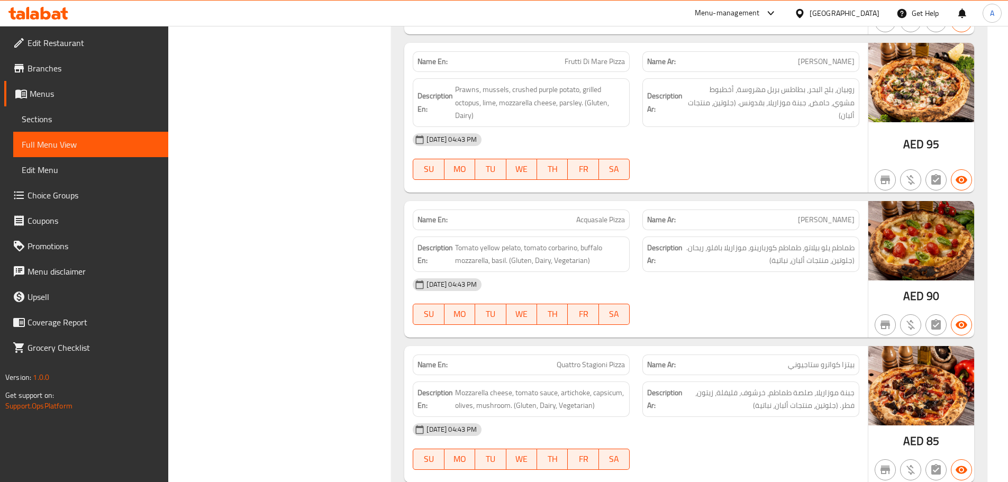
click at [390, 234] on div "(En): Bites (Ar): البايتس Name En: Nodo d'impasto Name Ar: نودو ديمباستو Descri…" at bounding box center [689, 134] width 608 height 2004
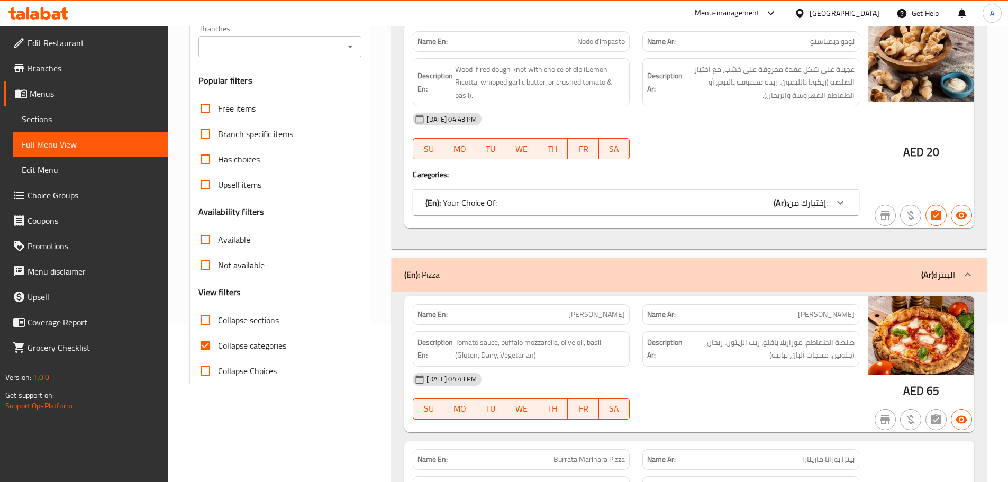
scroll to position [159, 0]
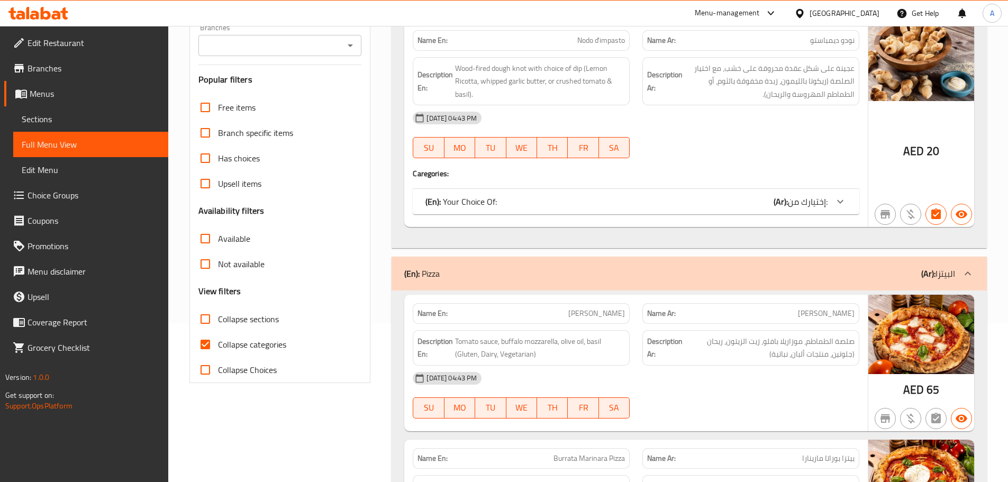
click at [91, 130] on link "Sections" at bounding box center [90, 118] width 155 height 25
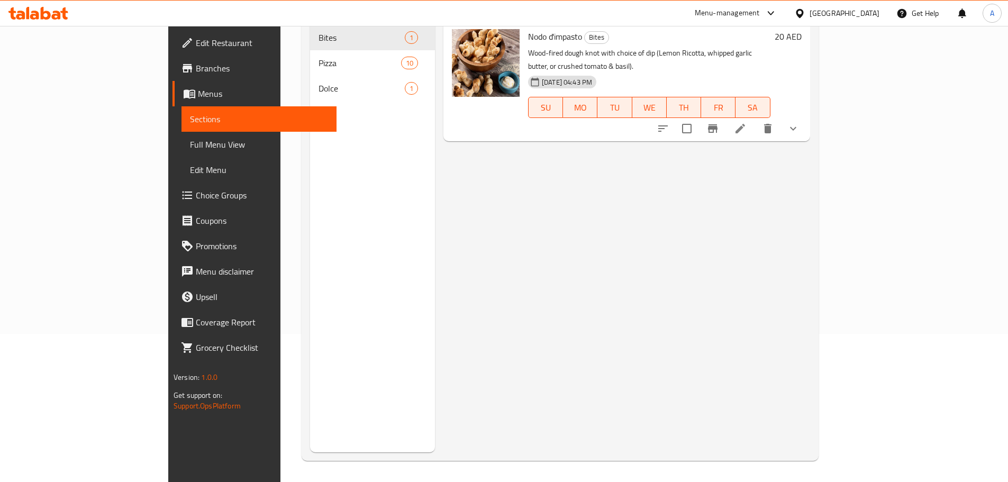
scroll to position [95, 0]
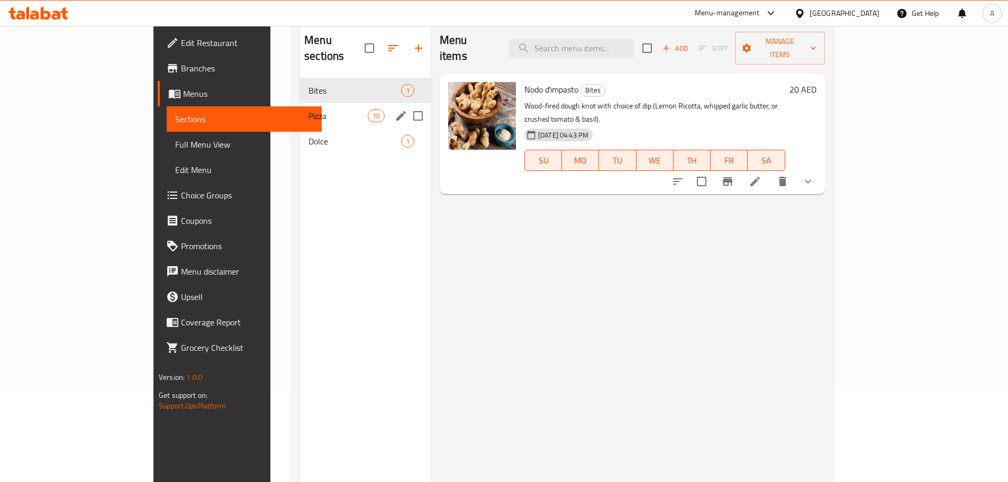
click at [309, 110] on span "Pizza" at bounding box center [338, 116] width 59 height 13
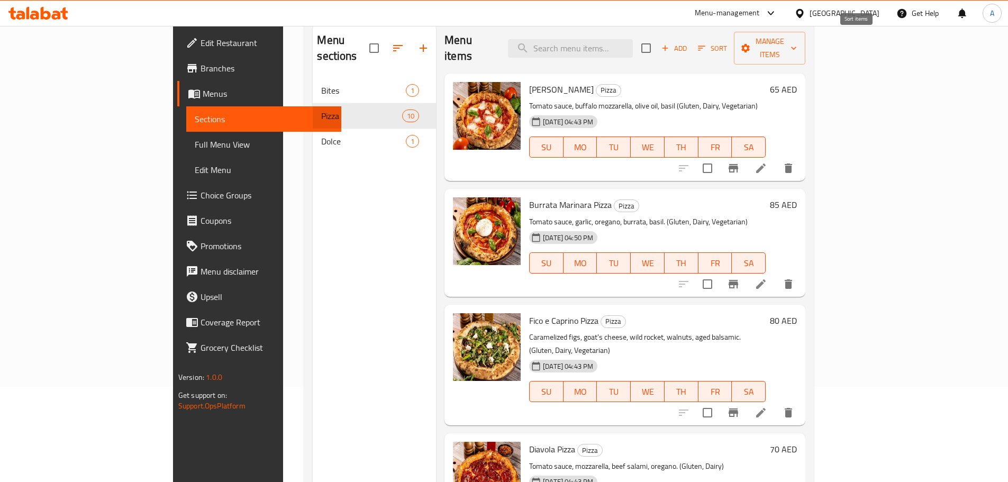
click at [727, 42] on span "Sort" at bounding box center [712, 48] width 29 height 12
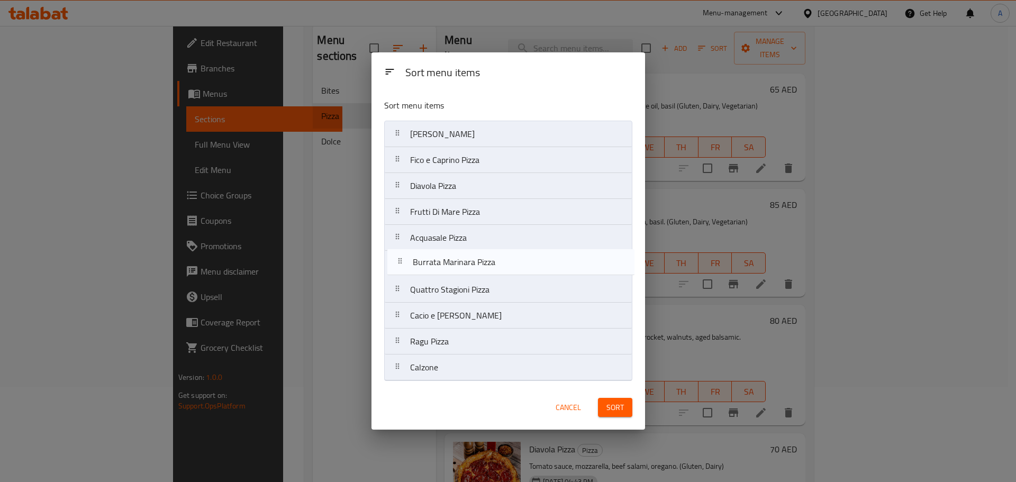
drag, startPoint x: 474, startPoint y: 163, endPoint x: 475, endPoint y: 274, distance: 111.2
click at [475, 274] on nav "Margherita Pizza Burrata Marinara Pizza Fico e Caprino Pizza Diavola Pizza Frut…" at bounding box center [508, 251] width 248 height 260
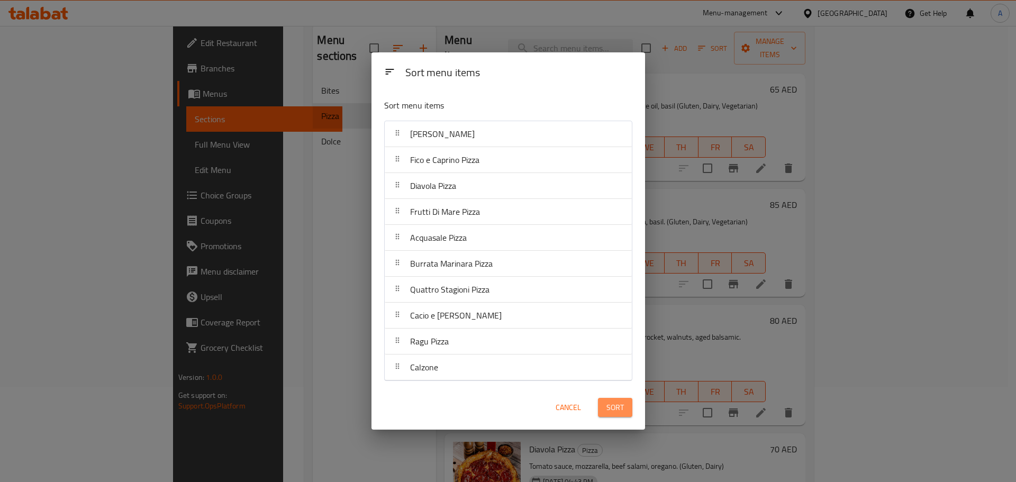
click at [628, 413] on button "Sort" at bounding box center [615, 408] width 34 height 20
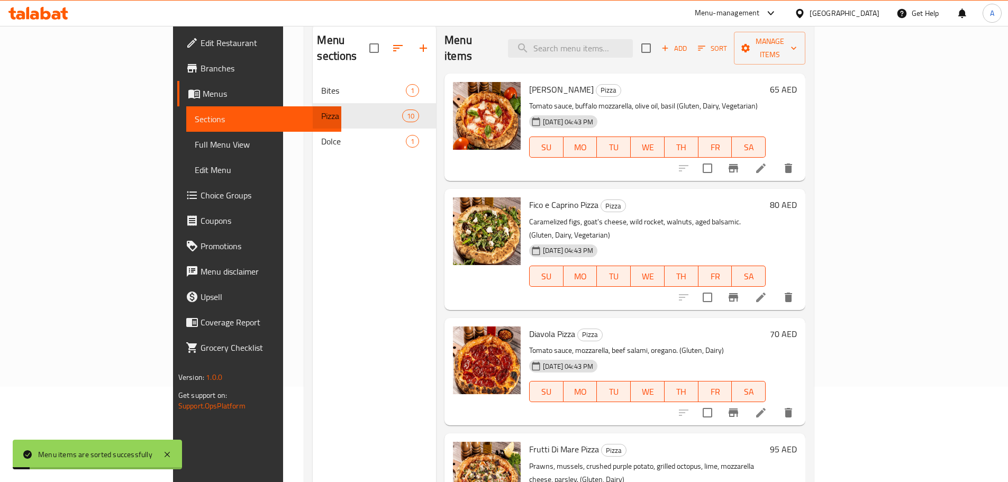
click at [195, 140] on span "Full Menu View" at bounding box center [264, 144] width 138 height 13
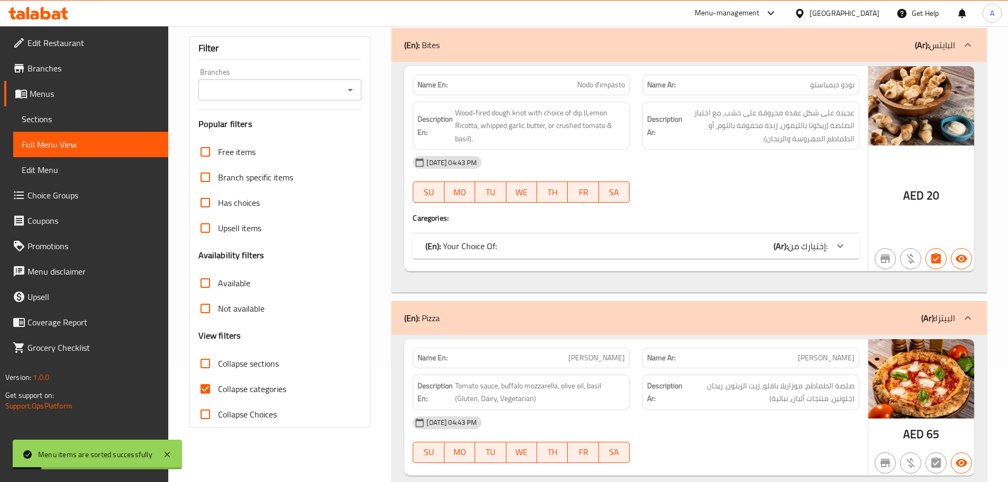
scroll to position [148, 0]
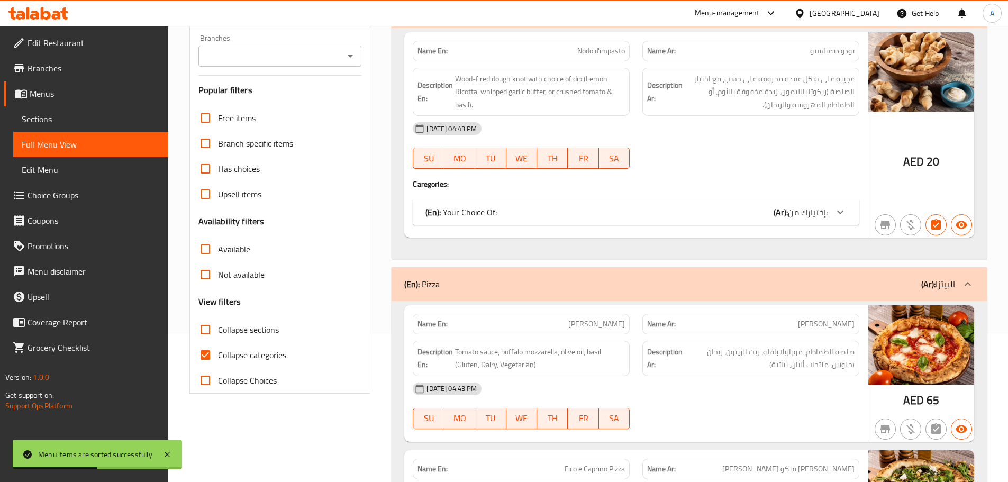
click at [611, 66] on div "Description En: Wood-fired dough knot with choice of dip (Lemon Ricotta, whippe…" at bounding box center [522, 91] width 230 height 61
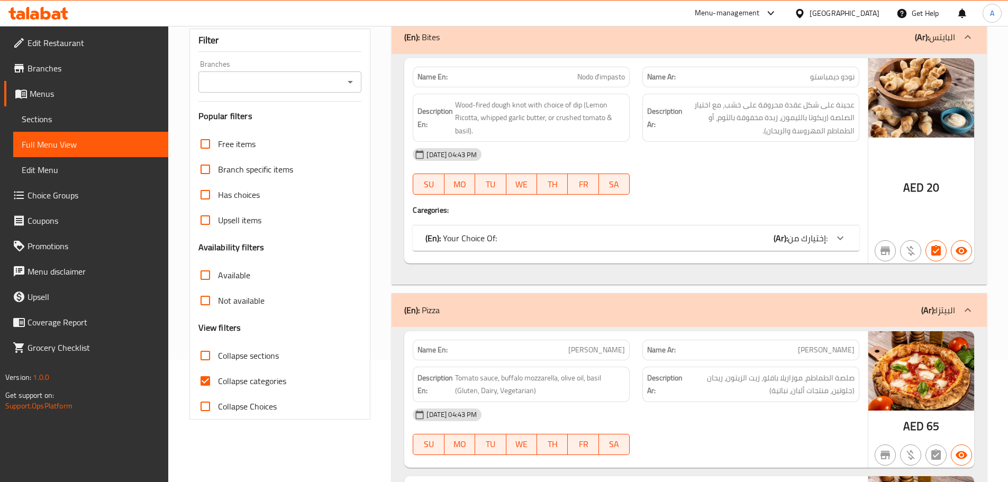
scroll to position [0, 0]
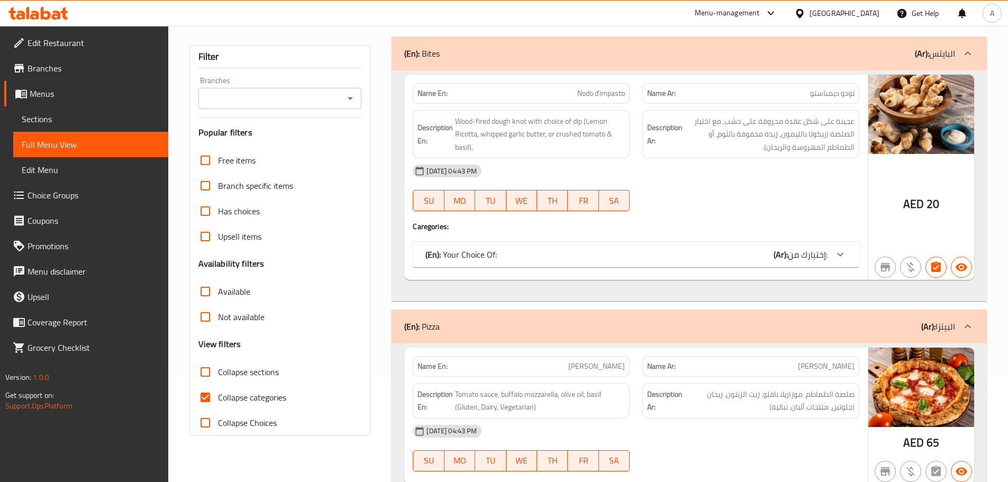
click at [215, 398] on input "Collapse categories" at bounding box center [205, 397] width 25 height 25
checkbox input "false"
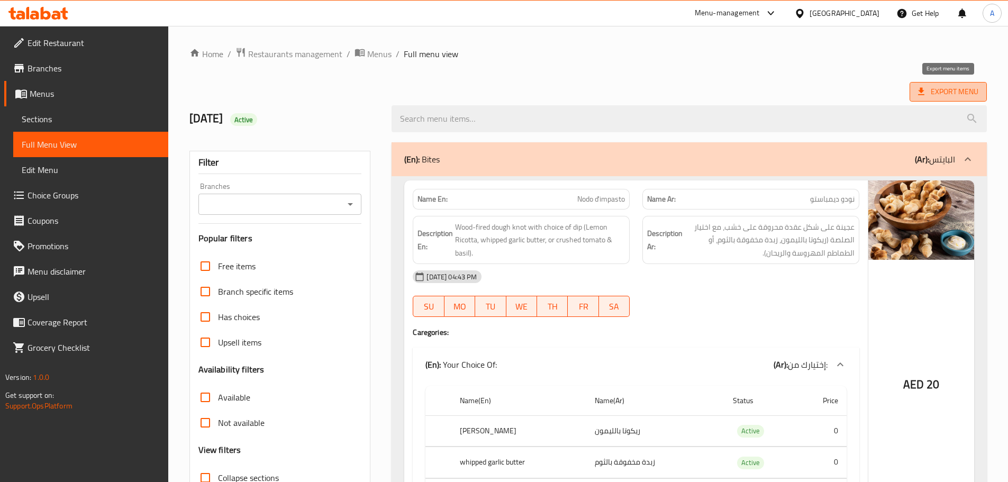
click at [927, 96] on icon at bounding box center [921, 91] width 11 height 11
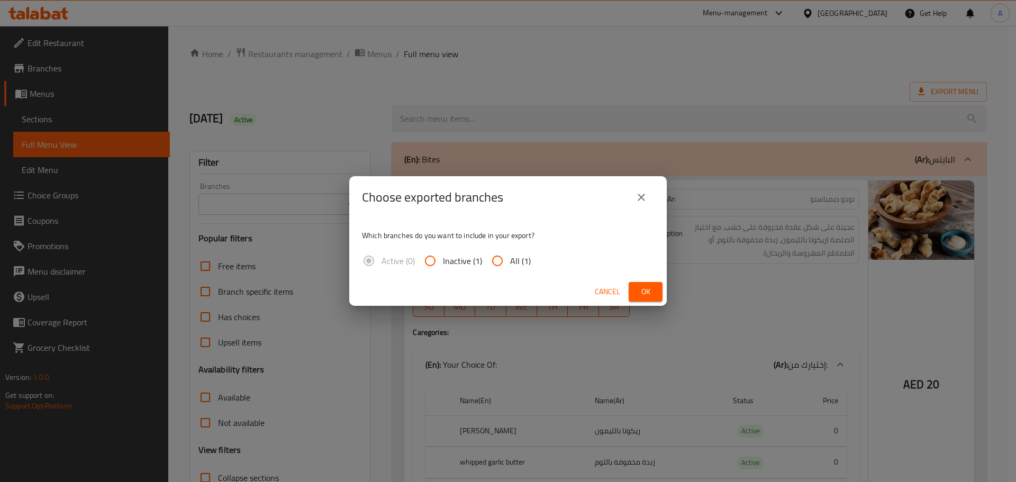
click at [525, 267] on span "All (1)" at bounding box center [520, 261] width 21 height 13
click at [510, 267] on input "All (1)" at bounding box center [497, 260] width 25 height 25
radio input "true"
click at [654, 290] on button "Ok" at bounding box center [646, 292] width 34 height 20
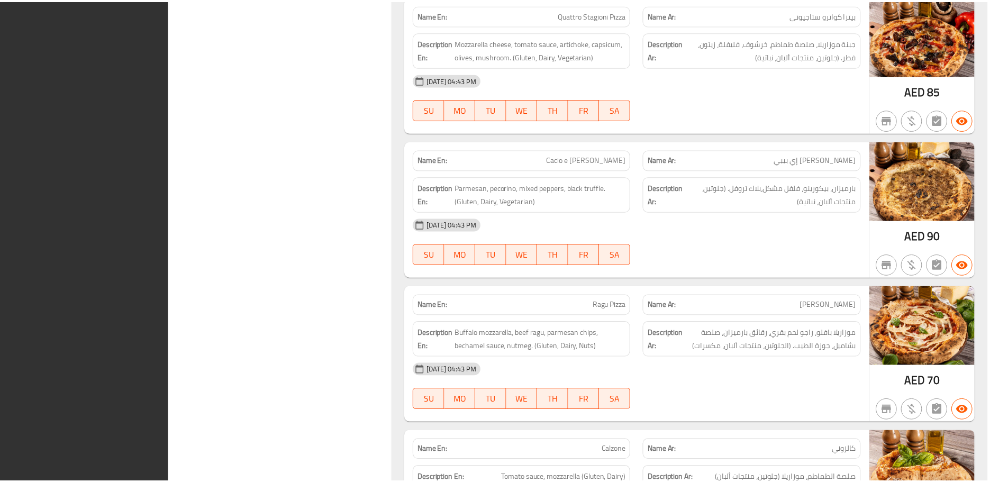
scroll to position [1810, 0]
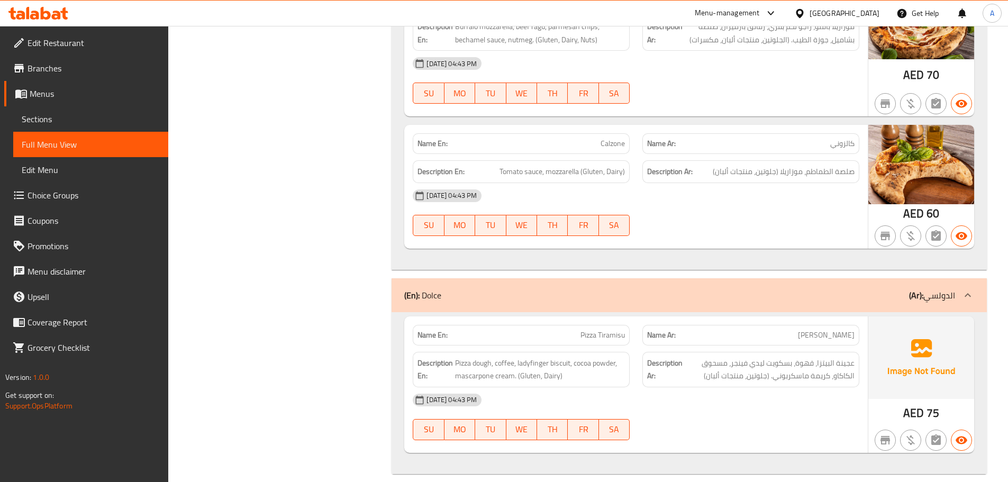
click at [79, 127] on link "Sections" at bounding box center [90, 118] width 155 height 25
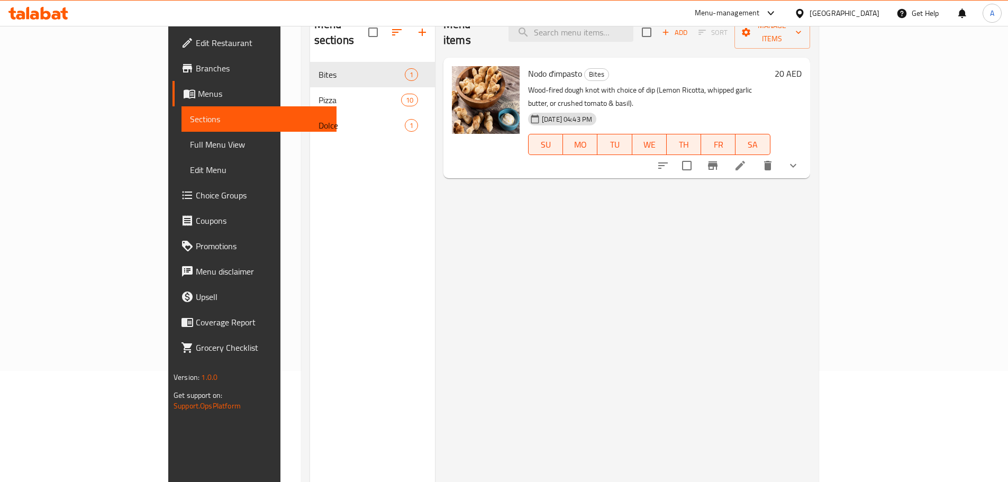
scroll to position [95, 0]
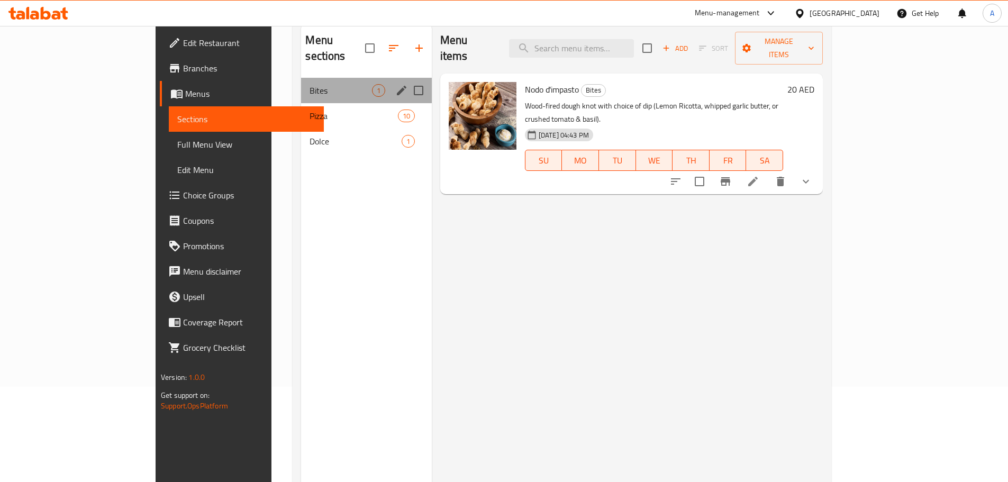
click at [301, 85] on div "Bites 1" at bounding box center [366, 90] width 130 height 25
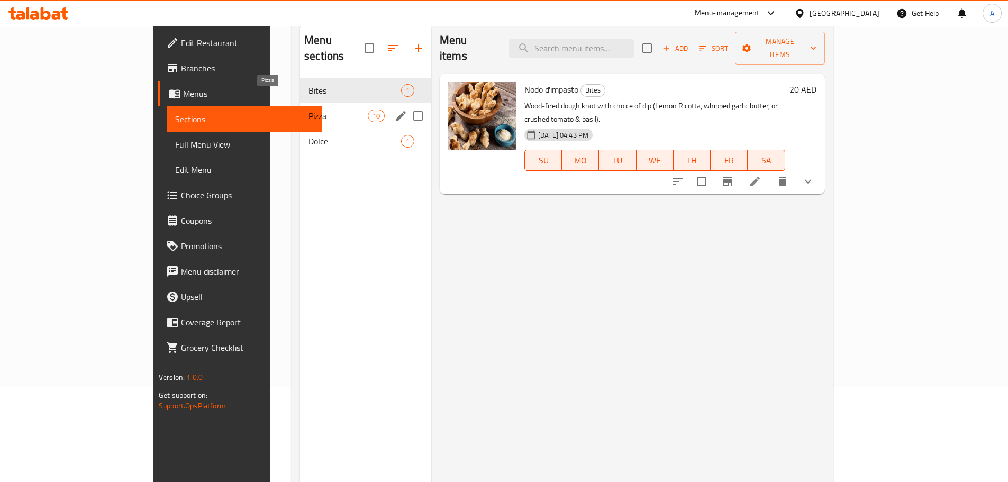
click at [309, 110] on span "Pizza" at bounding box center [338, 116] width 59 height 13
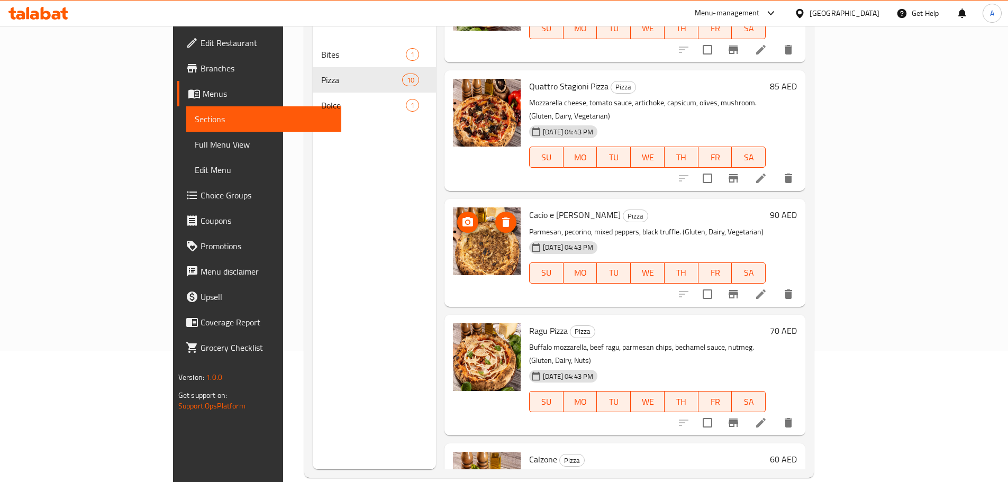
scroll to position [148, 0]
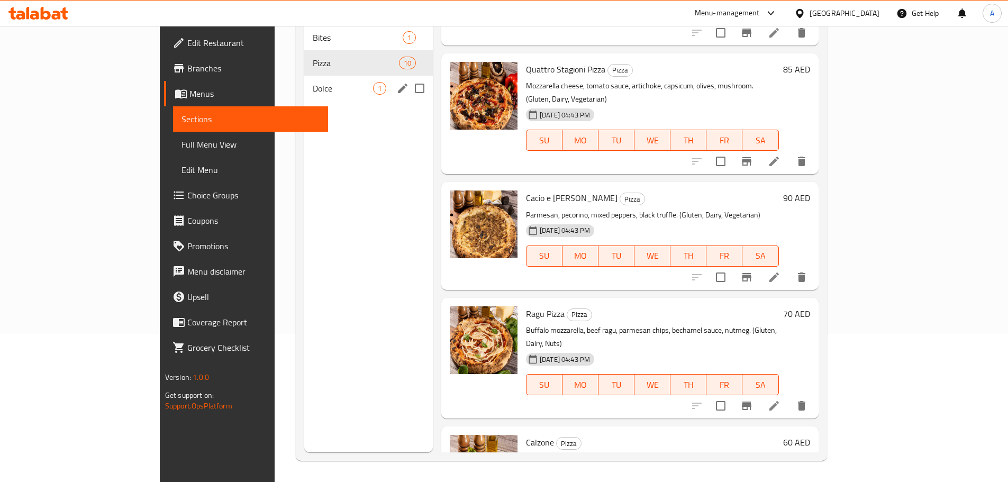
click at [313, 82] on span "Dolce" at bounding box center [343, 88] width 60 height 13
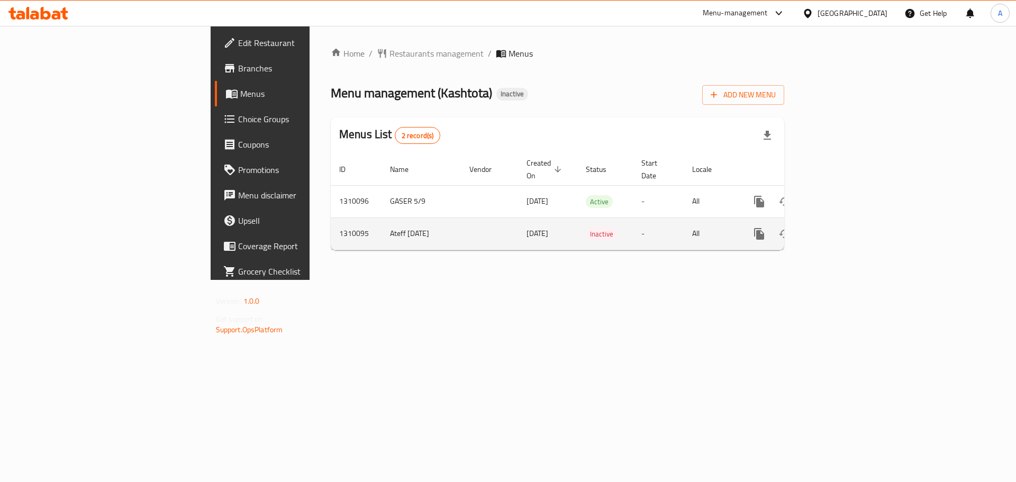
click at [841, 229] on icon "enhanced table" at bounding box center [836, 234] width 10 height 10
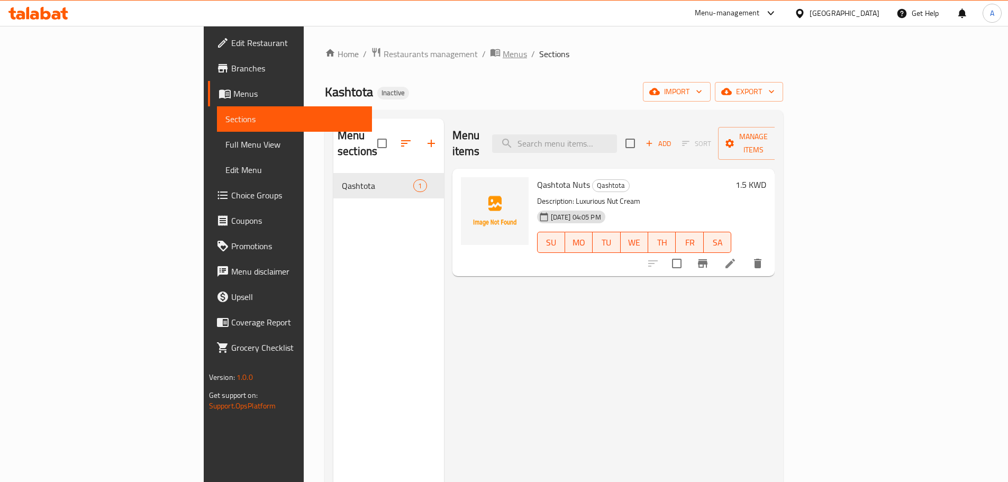
click at [503, 51] on span "Menus" at bounding box center [515, 54] width 24 height 13
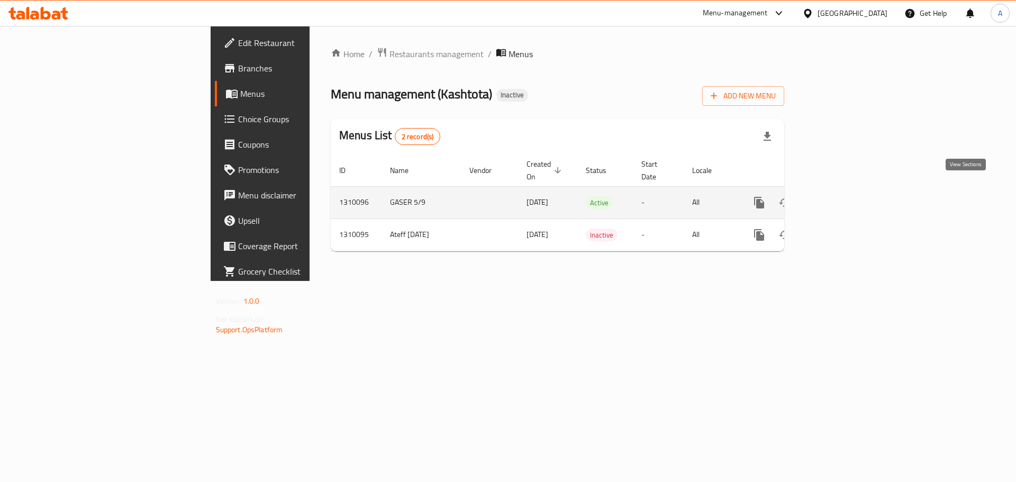
click at [849, 192] on link "enhanced table" at bounding box center [835, 202] width 25 height 25
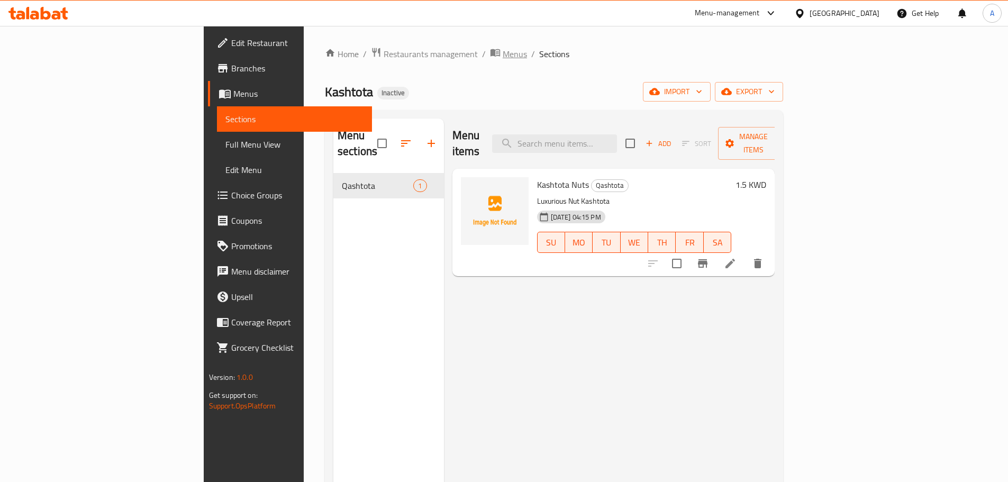
click at [503, 55] on span "Menus" at bounding box center [515, 54] width 24 height 13
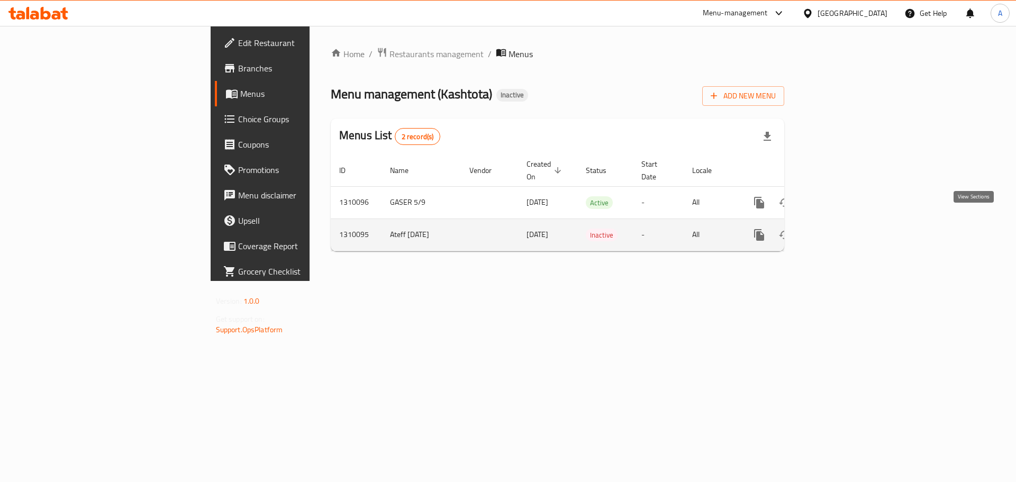
click at [849, 231] on link "enhanced table" at bounding box center [835, 234] width 25 height 25
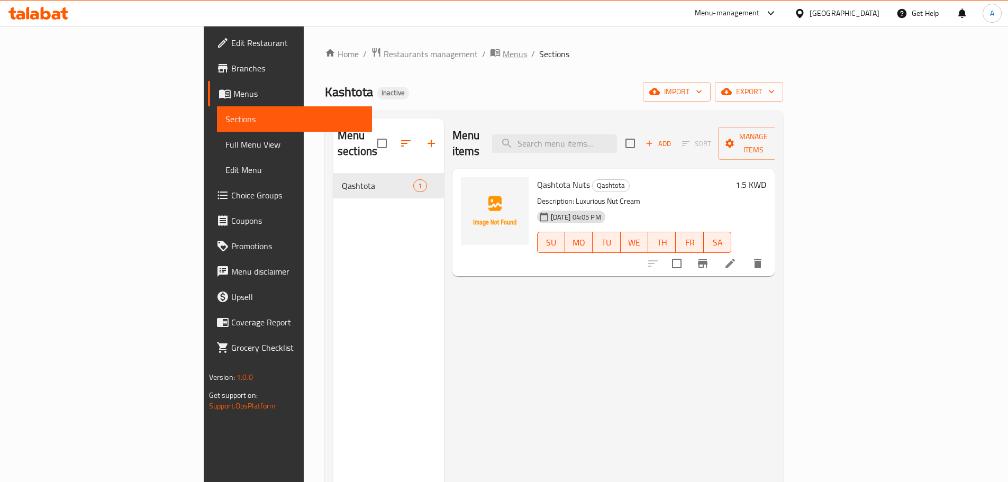
click at [503, 54] on span "Menus" at bounding box center [515, 54] width 24 height 13
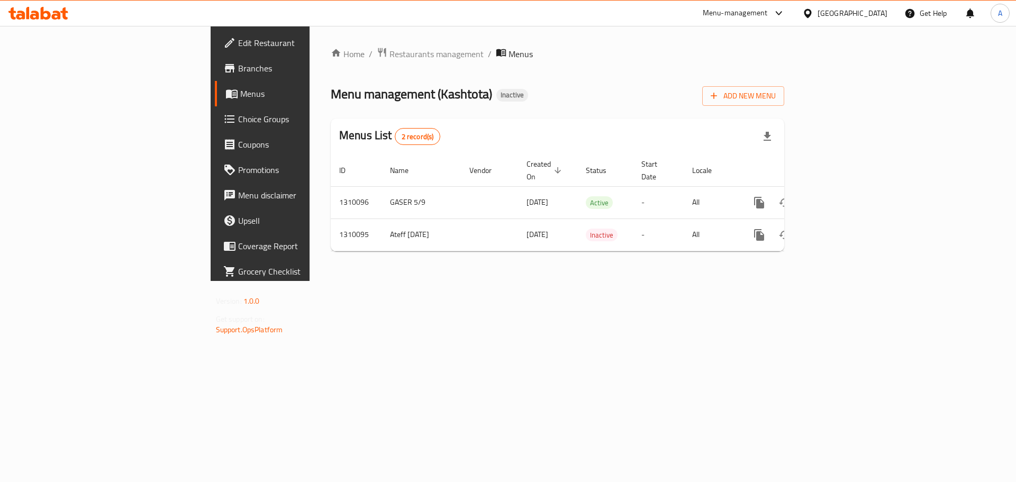
drag, startPoint x: 45, startPoint y: 68, endPoint x: 57, endPoint y: 60, distance: 14.5
click at [238, 68] on span "Branches" at bounding box center [305, 68] width 134 height 13
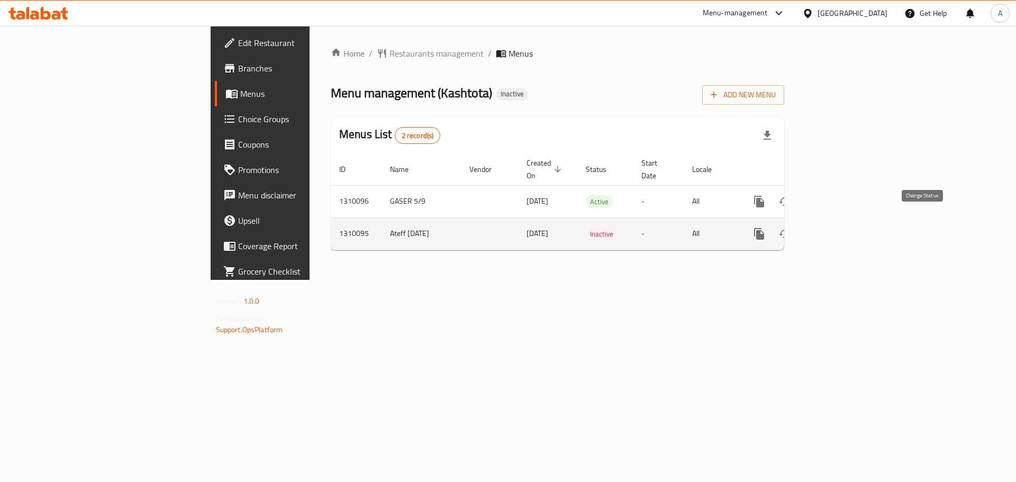
click at [798, 221] on button "enhanced table" at bounding box center [784, 233] width 25 height 25
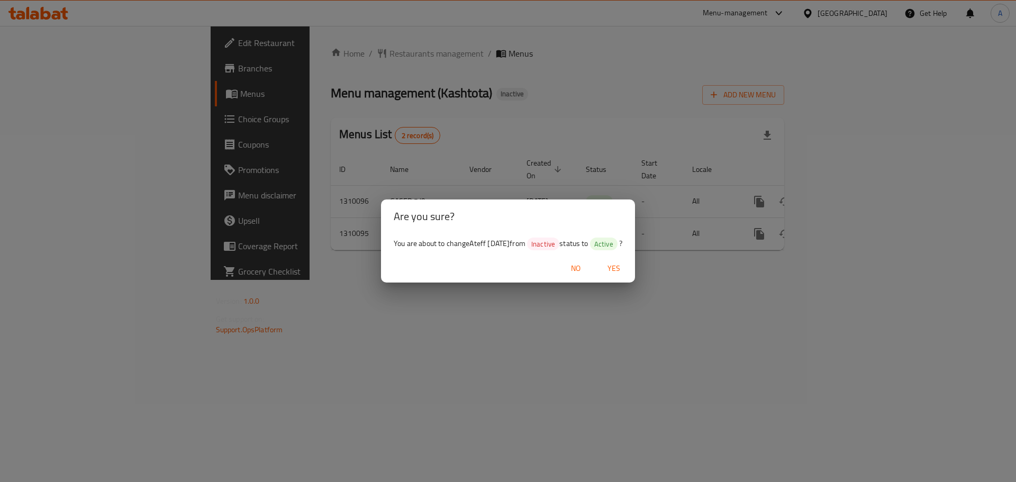
click at [623, 269] on span "Yes" at bounding box center [613, 268] width 25 height 13
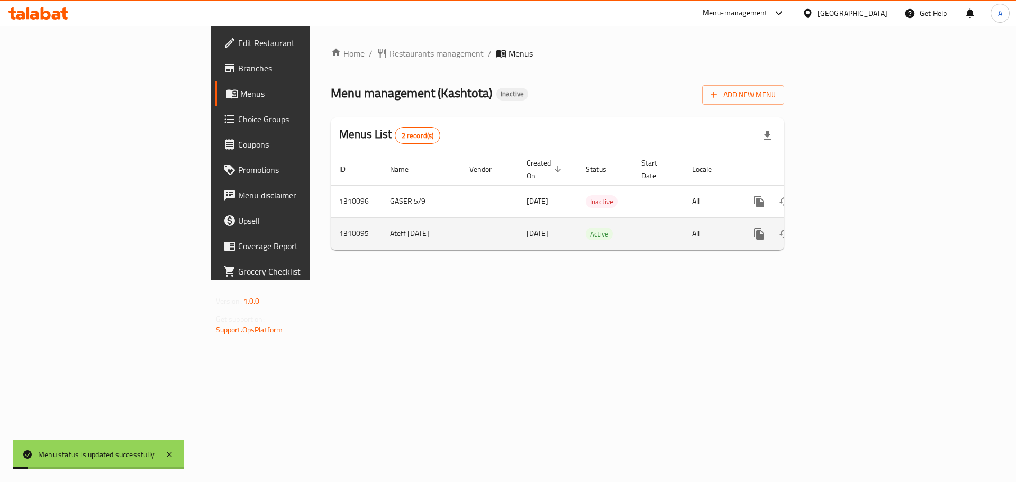
click at [842, 228] on icon "enhanced table" at bounding box center [835, 234] width 13 height 13
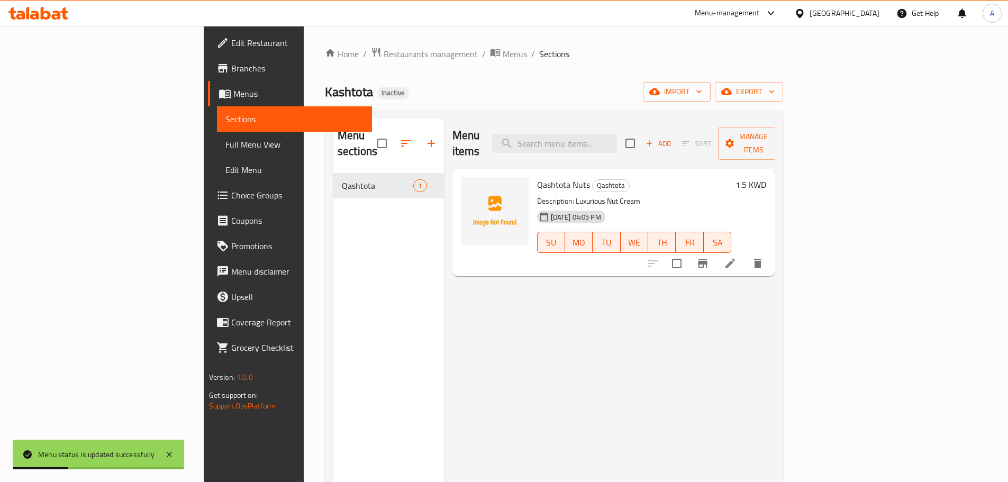
click at [225, 140] on span "Full Menu View" at bounding box center [294, 144] width 138 height 13
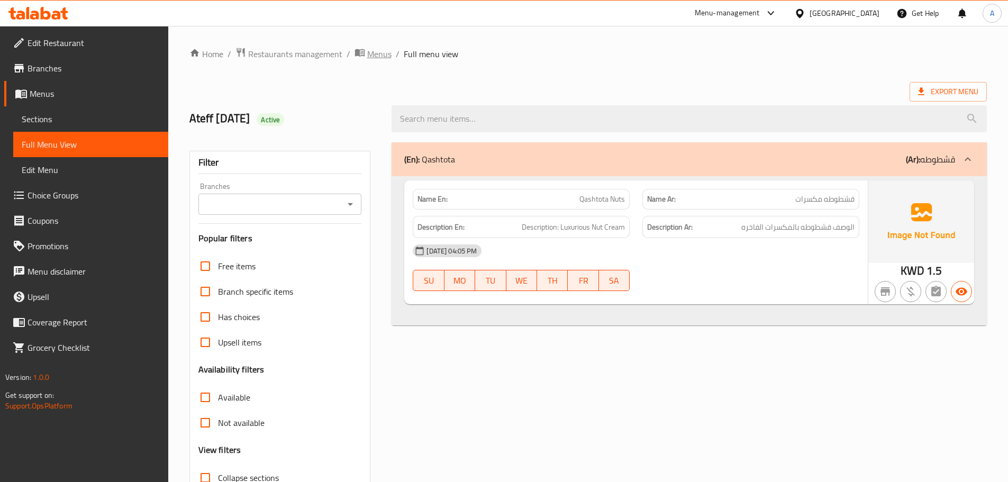
click at [380, 46] on div "Home / Restaurants management / Menus / Full menu view Export Menu Ateff [DATE]…" at bounding box center [588, 294] width 840 height 537
click at [381, 56] on span "Menus" at bounding box center [379, 54] width 24 height 13
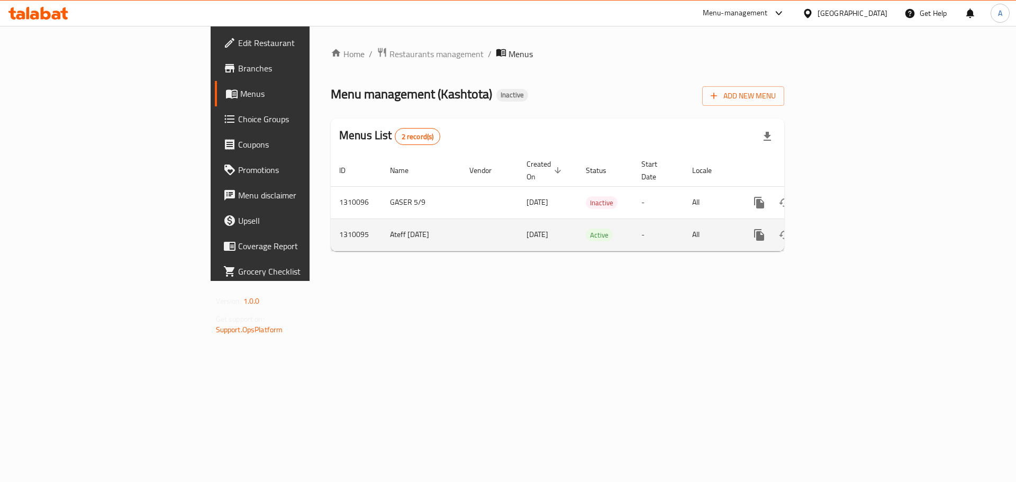
click at [791, 229] on icon "enhanced table" at bounding box center [785, 235] width 13 height 13
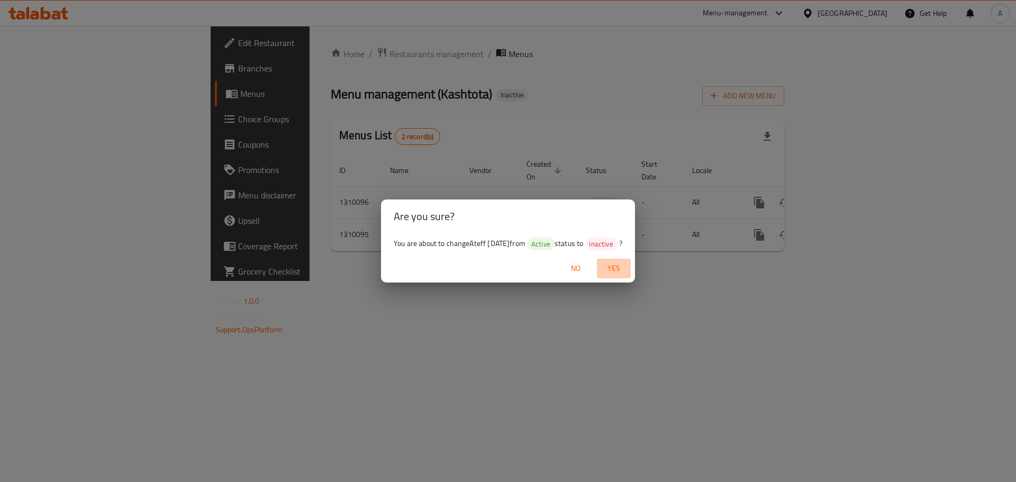
click at [619, 264] on span "Yes" at bounding box center [613, 268] width 25 height 13
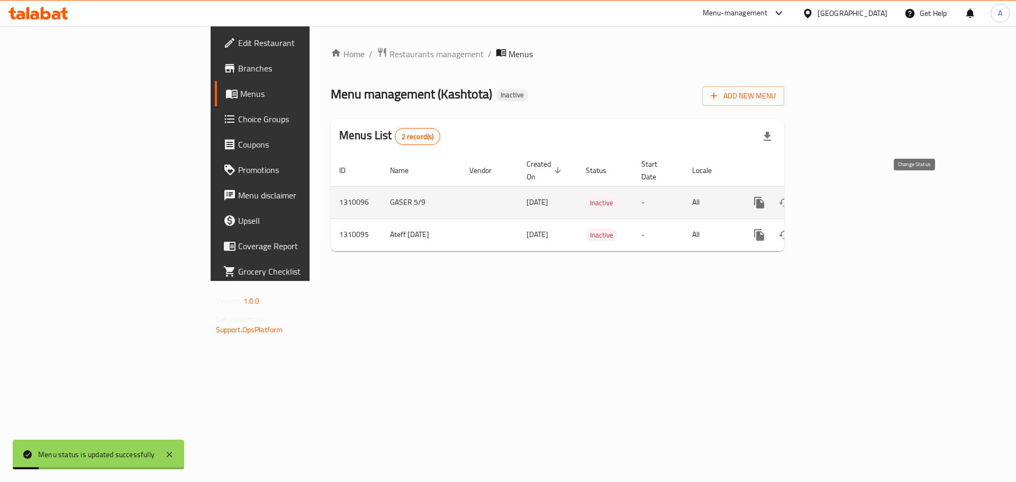
click at [791, 196] on icon "enhanced table" at bounding box center [785, 202] width 13 height 13
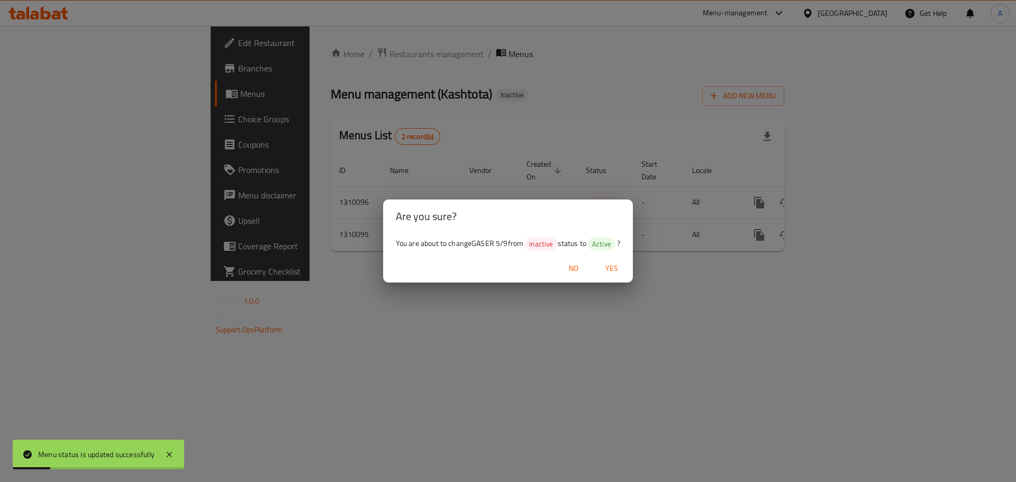
click at [612, 261] on button "Yes" at bounding box center [612, 269] width 34 height 20
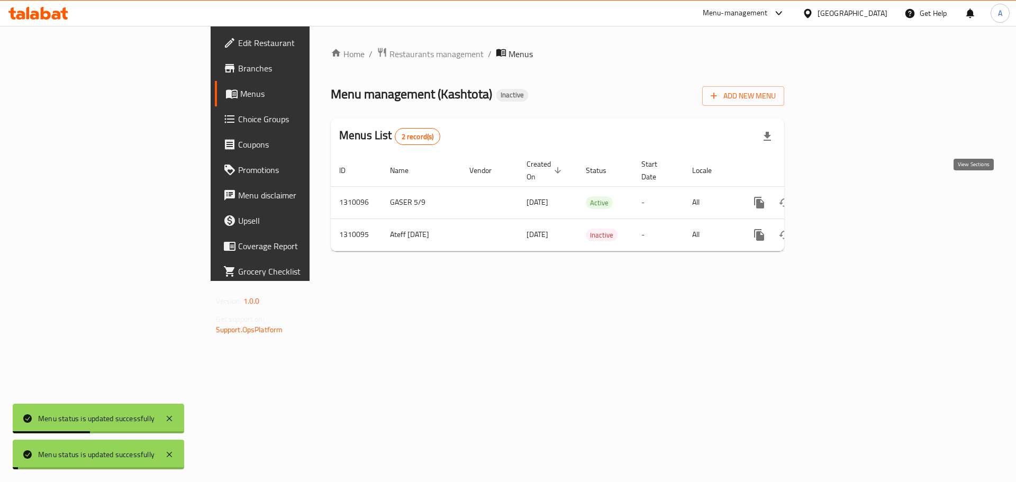
click at [841, 198] on icon "enhanced table" at bounding box center [836, 203] width 10 height 10
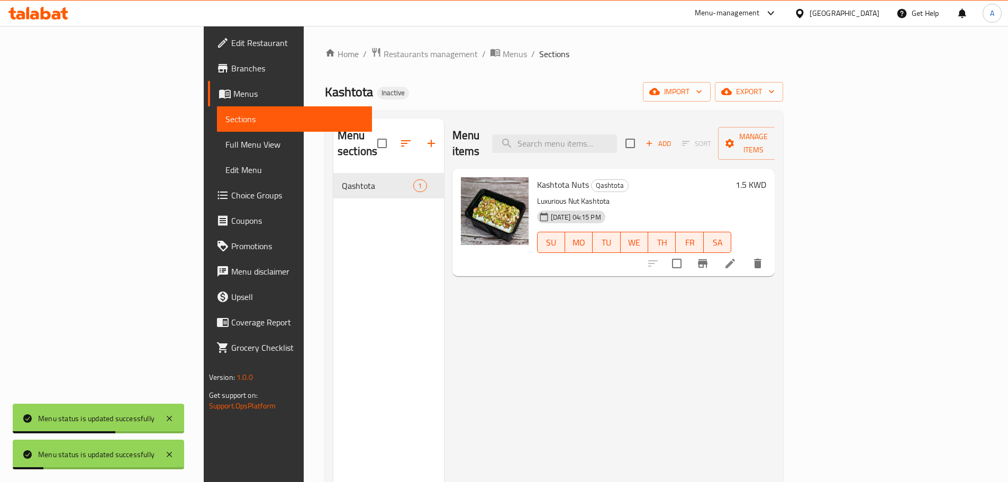
click at [217, 134] on link "Full Menu View" at bounding box center [294, 144] width 155 height 25
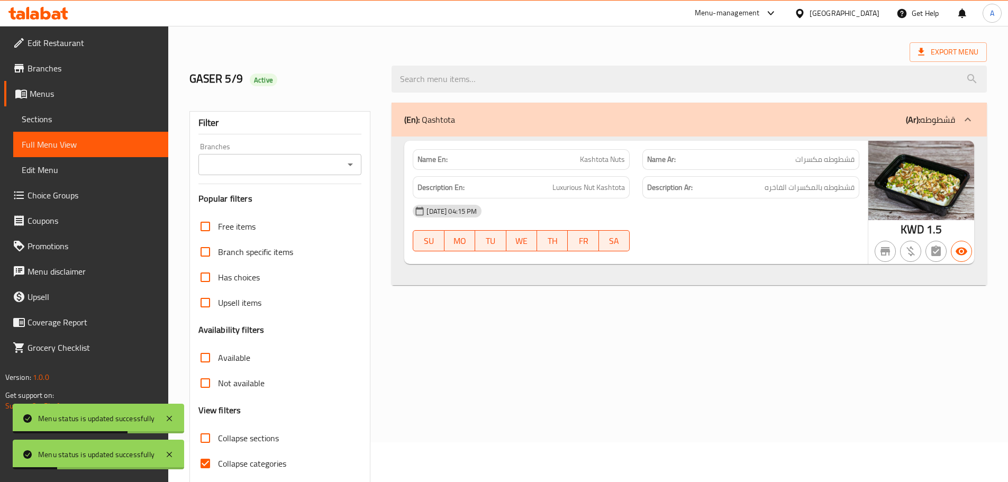
scroll to position [81, 0]
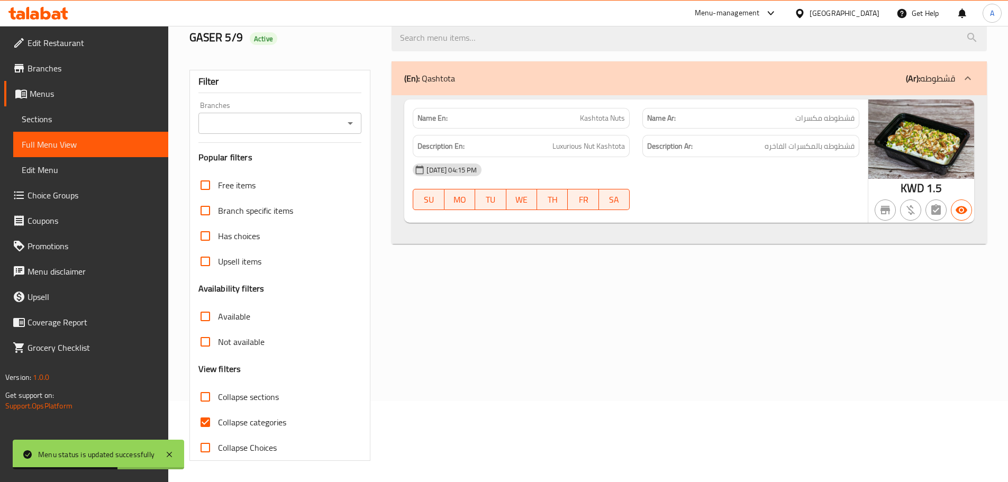
click at [575, 155] on div "Description En: Luxurious Nut Kashtota" at bounding box center [521, 146] width 217 height 23
click at [118, 119] on span "Sections" at bounding box center [91, 119] width 138 height 13
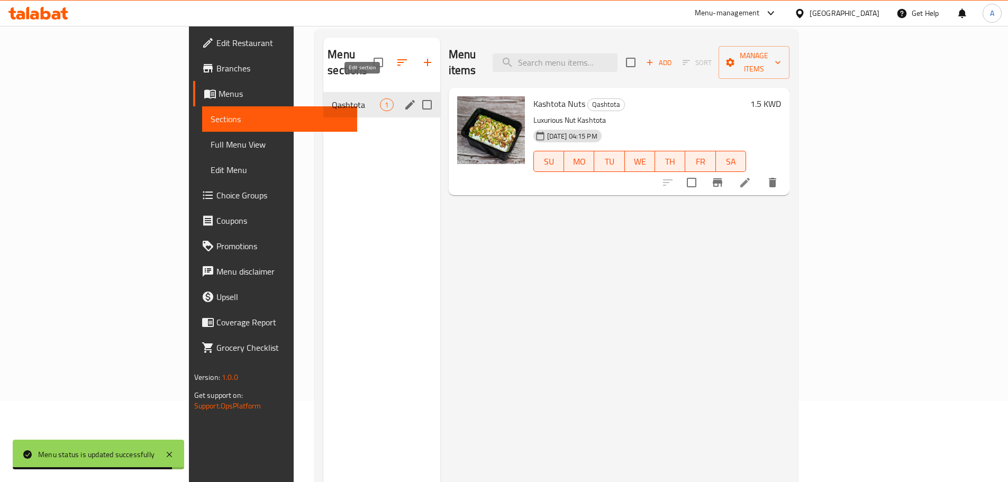
click at [404, 98] on icon "edit" at bounding box center [410, 104] width 13 height 13
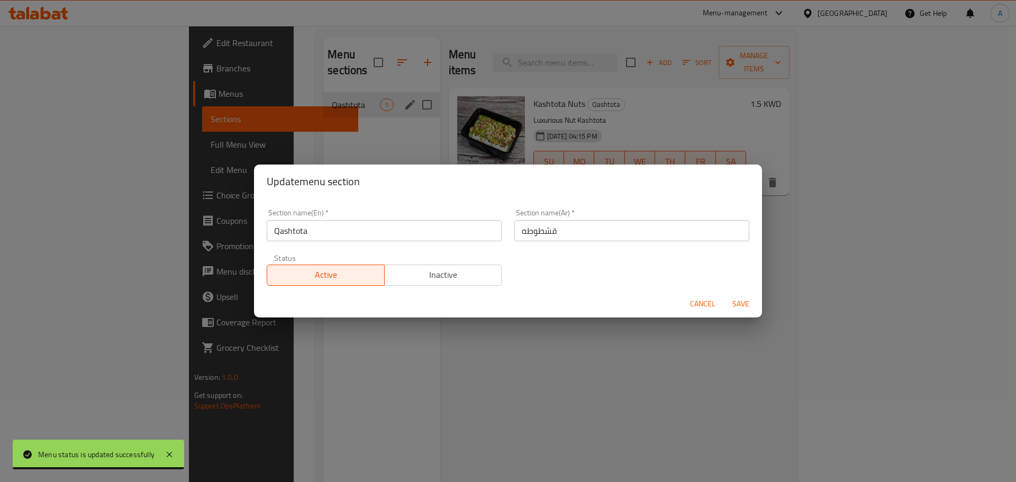
click at [568, 226] on input "قشطوطه" at bounding box center [632, 230] width 235 height 21
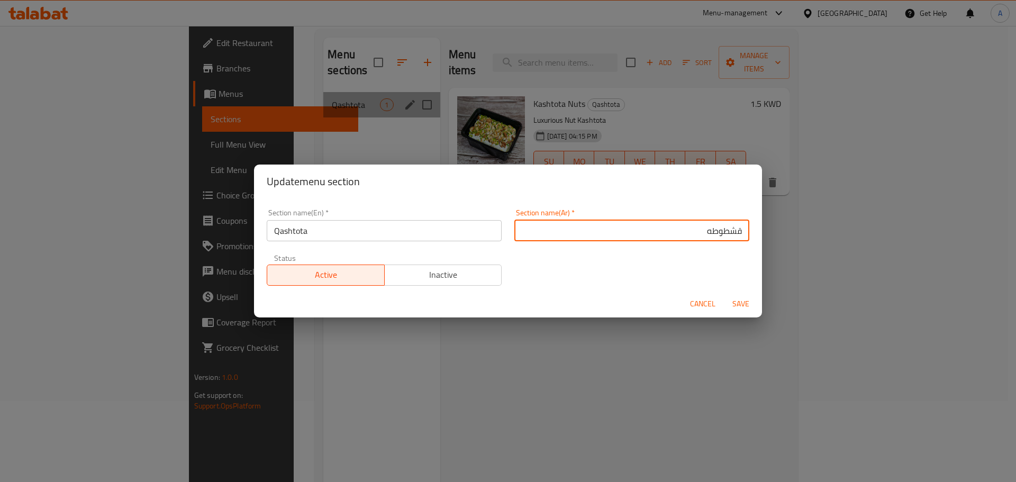
click at [735, 231] on input "قشطوطه" at bounding box center [632, 230] width 235 height 21
click at [689, 233] on input "القشطوطه" at bounding box center [632, 230] width 235 height 21
type input "القشطوطة"
click at [724, 294] on button "Save" at bounding box center [741, 304] width 34 height 20
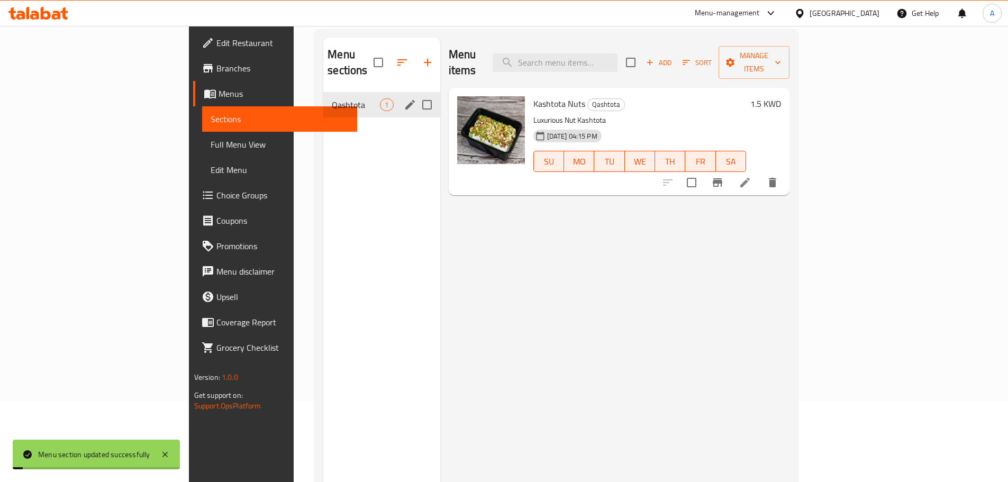
click at [760, 174] on li at bounding box center [745, 182] width 30 height 19
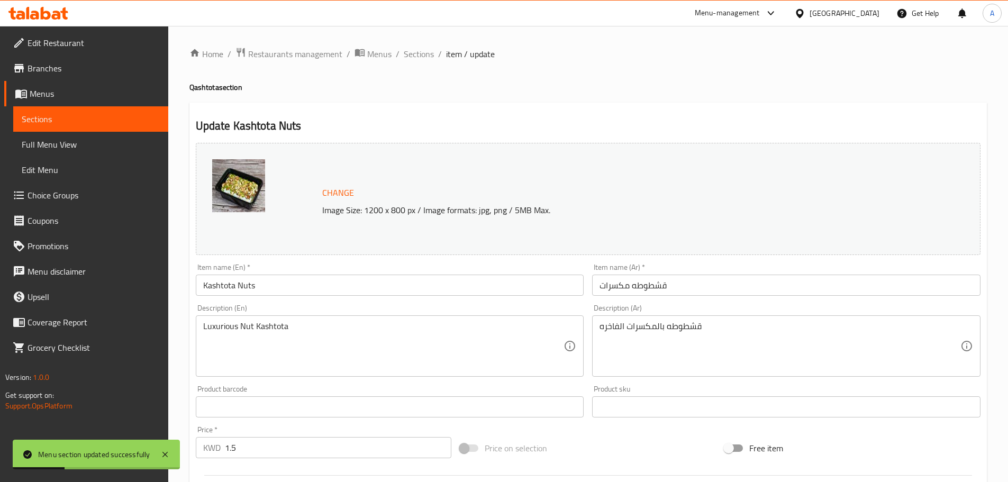
click at [610, 129] on h2 "Update Kashtota Nuts" at bounding box center [588, 126] width 785 height 16
click at [630, 288] on input "قشطوطه مكسرات" at bounding box center [786, 285] width 389 height 21
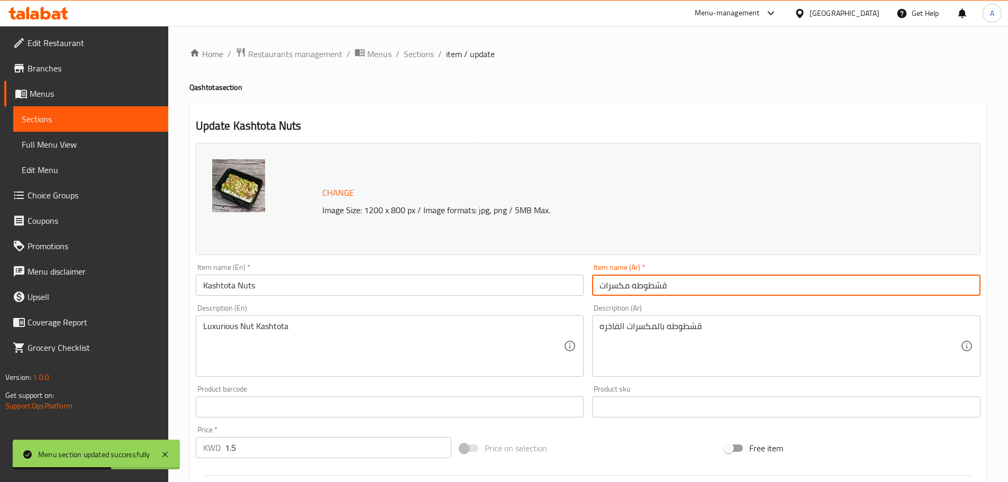
click at [634, 287] on input "قشطوطه مكسرات" at bounding box center [786, 285] width 389 height 21
click at [652, 286] on input "قشطوطة مكسرات" at bounding box center [786, 285] width 389 height 21
type input "قشطوطة مكسرات"
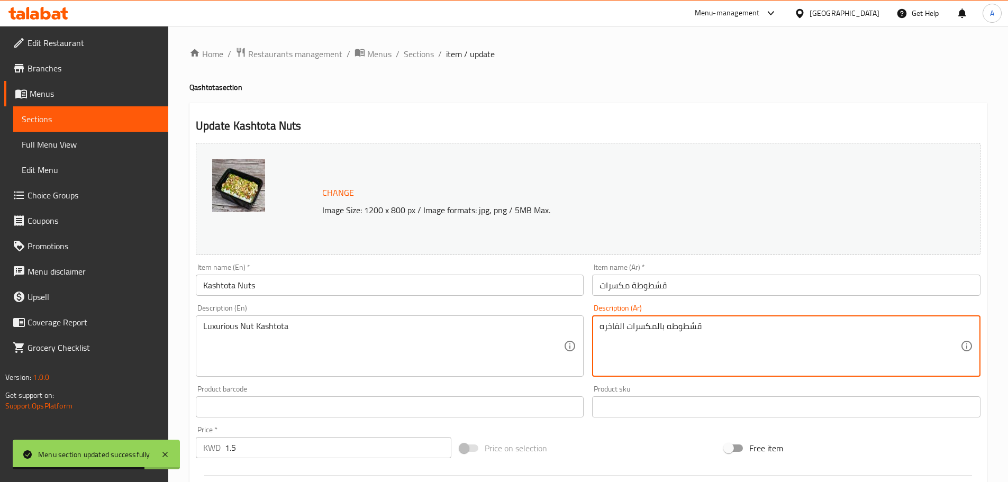
click at [681, 328] on textarea "قشطوطه بالمكسرات الفاخره" at bounding box center [780, 346] width 361 height 50
paste textarea "ة"
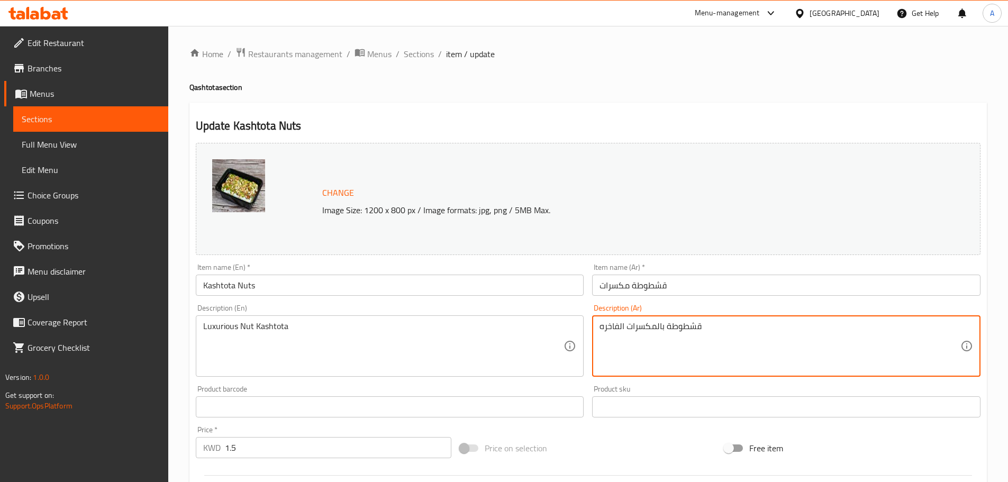
type textarea "قشطوطة بالمكسرات الفاخره"
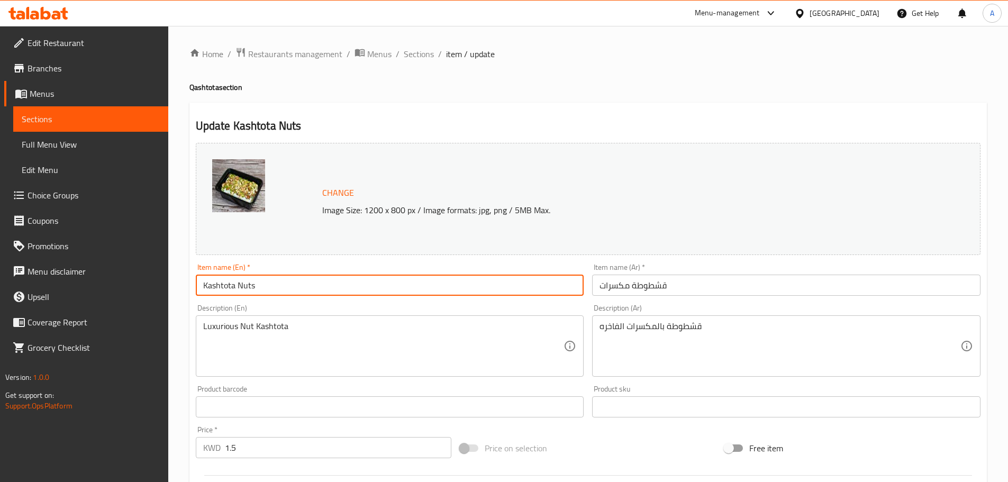
click at [241, 285] on input "Kashtota Nuts" at bounding box center [390, 285] width 389 height 21
click at [236, 285] on input "Kashtota Nuts" at bounding box center [390, 285] width 389 height 21
click at [219, 286] on input "Kashtota Nuts" at bounding box center [390, 285] width 389 height 21
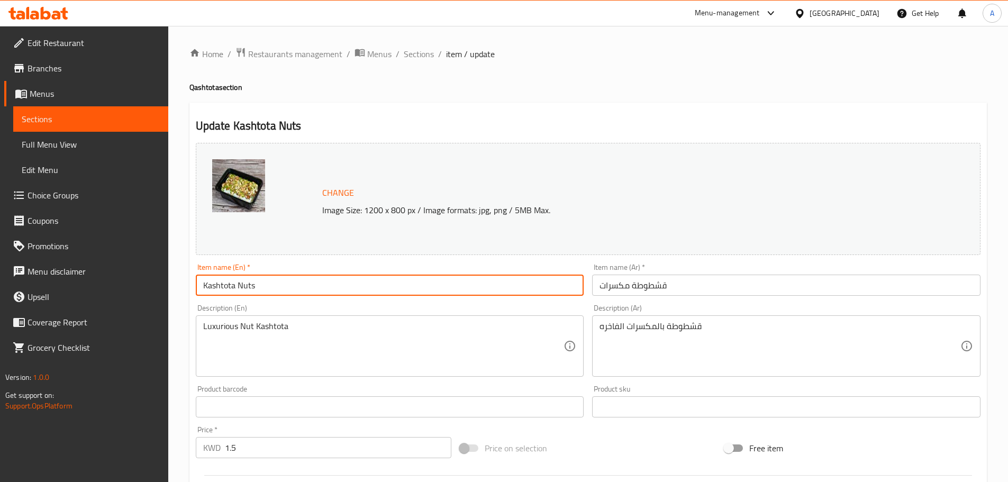
click at [236, 284] on input "Kashtota Nuts" at bounding box center [390, 285] width 389 height 21
type input "Kashtota with Nuts"
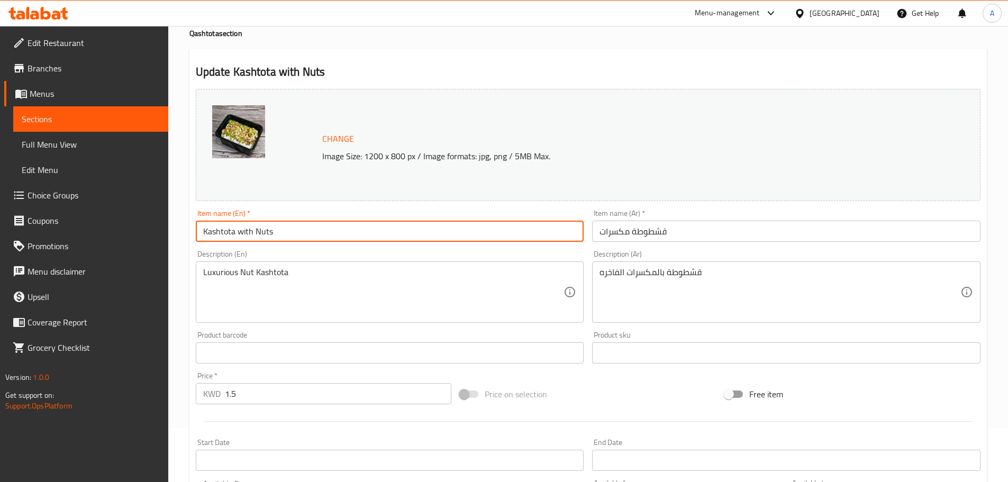
scroll to position [106, 0]
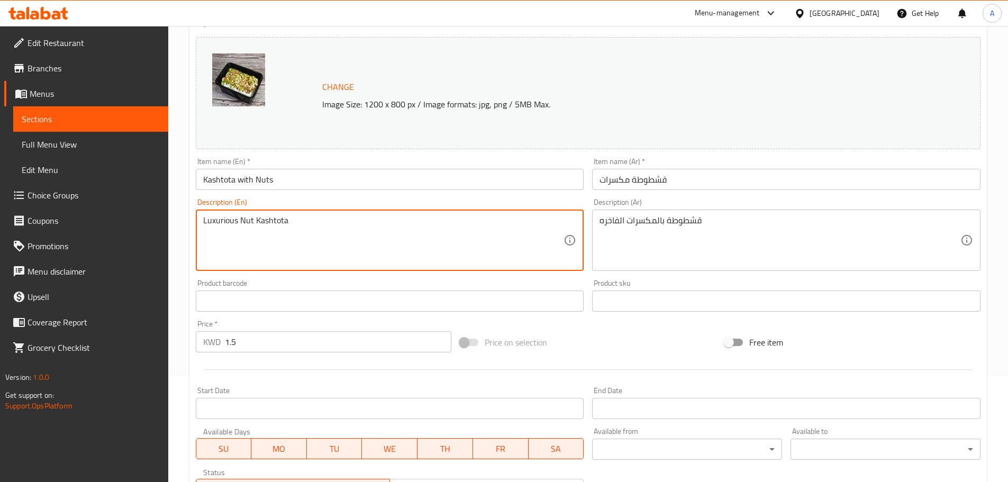
click at [270, 224] on textarea "Luxurious Nut Kashtota" at bounding box center [383, 240] width 361 height 50
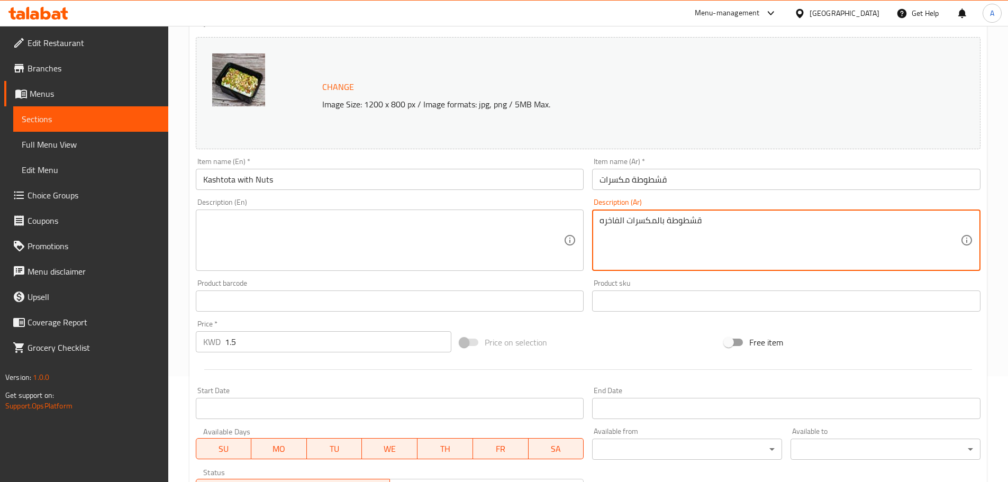
click at [659, 225] on textarea "قشطوطة بالمكسرات الفاخره" at bounding box center [780, 240] width 361 height 50
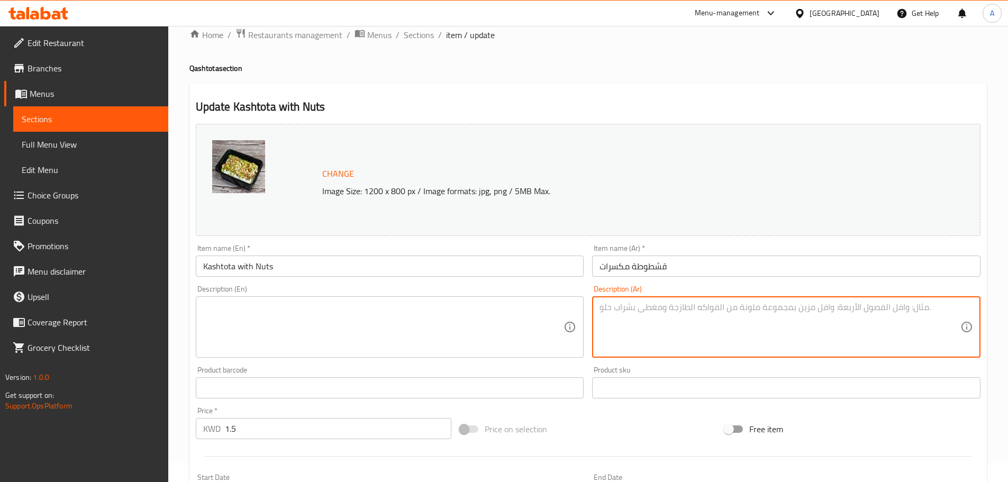
scroll to position [53, 0]
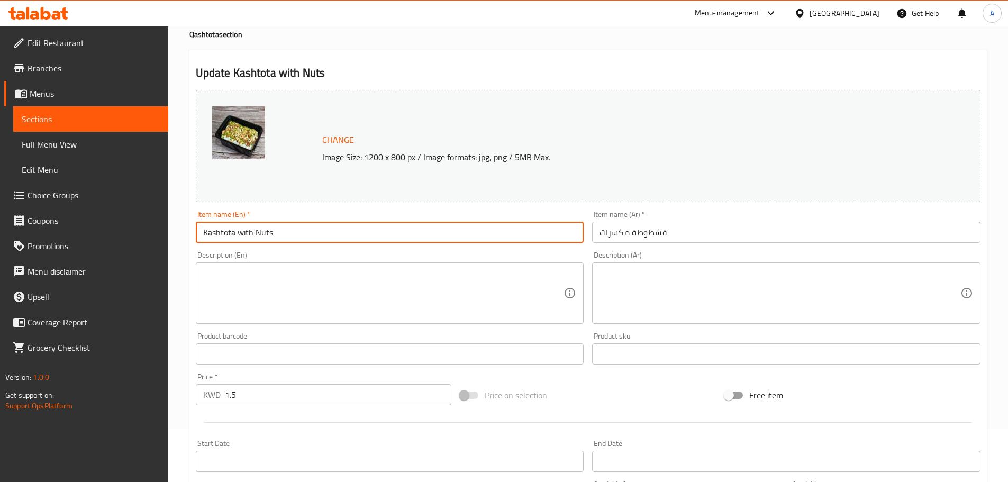
click at [491, 240] on input "Kashtota with Nuts" at bounding box center [390, 232] width 389 height 21
click at [280, 233] on input "Kashtota with Nuts" at bounding box center [390, 232] width 389 height 21
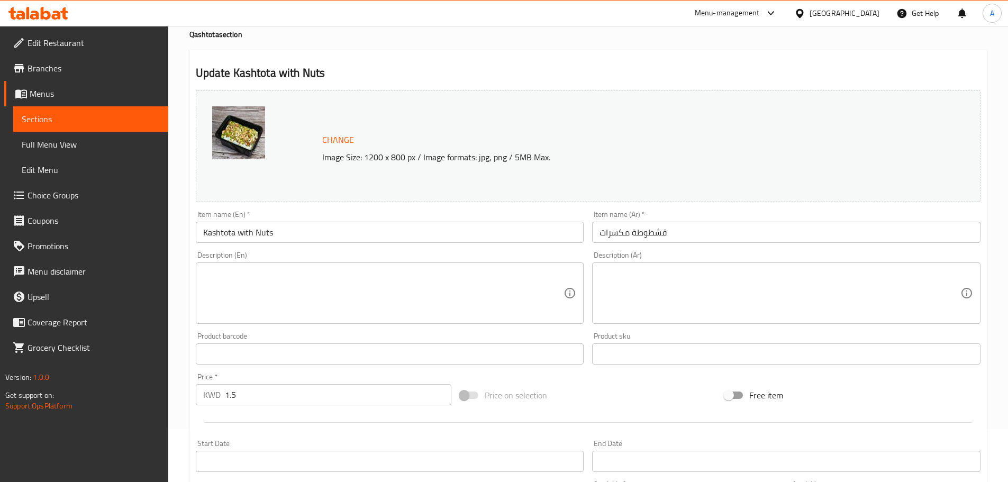
click at [344, 230] on input "Kashtota with Nuts" at bounding box center [390, 232] width 389 height 21
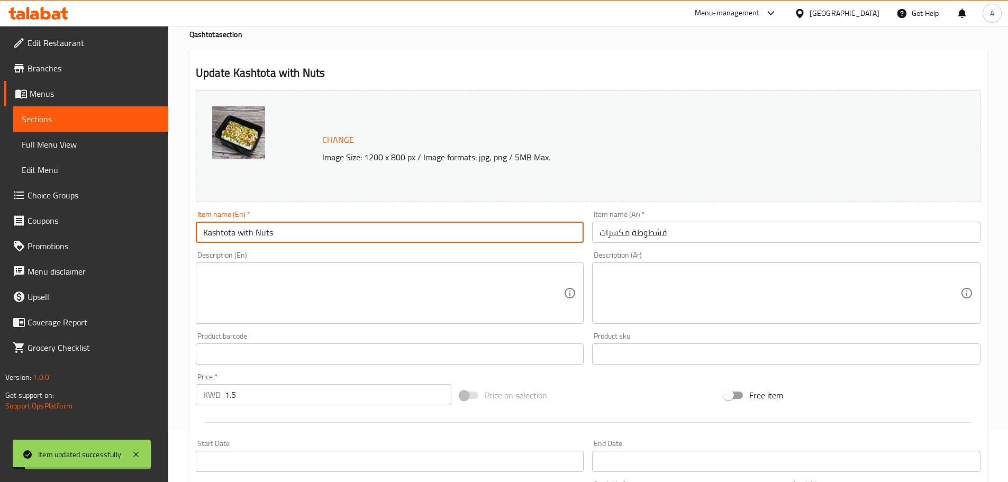
scroll to position [0, 0]
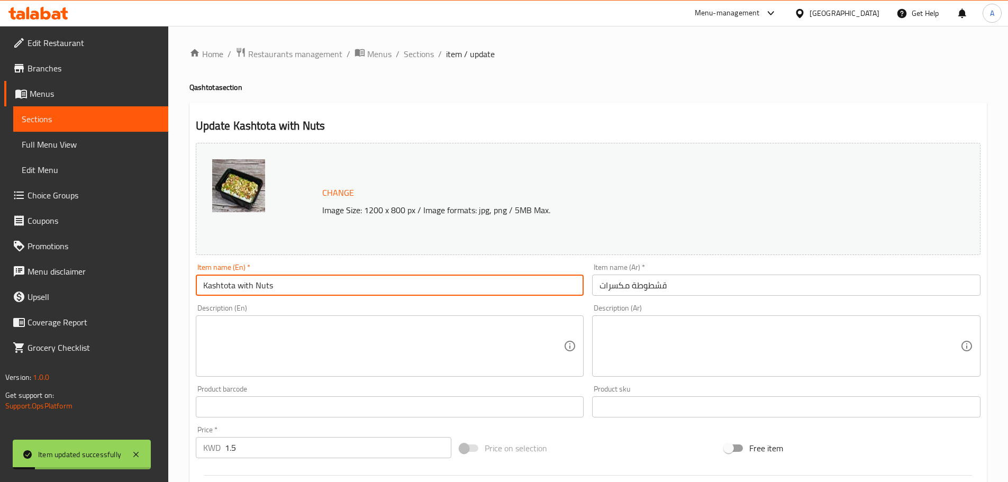
click at [41, 139] on span "Full Menu View" at bounding box center [91, 144] width 138 height 13
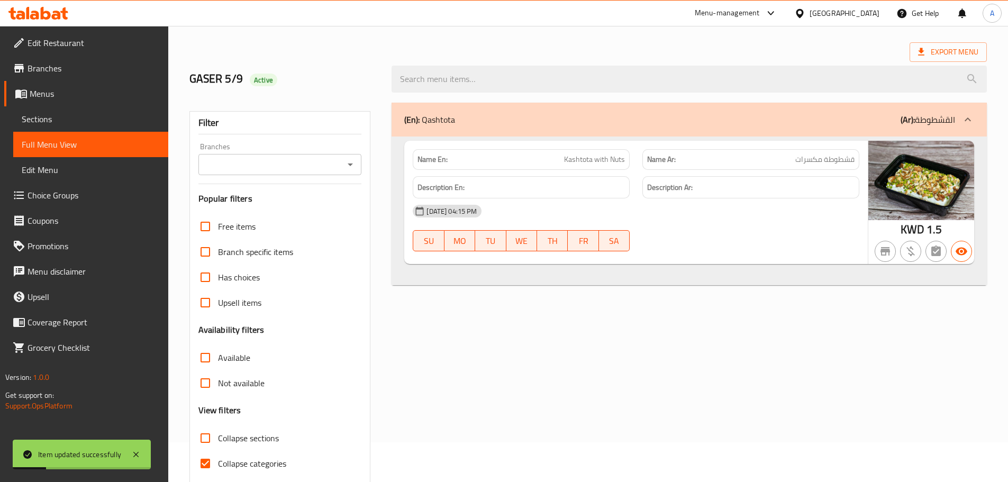
scroll to position [81, 0]
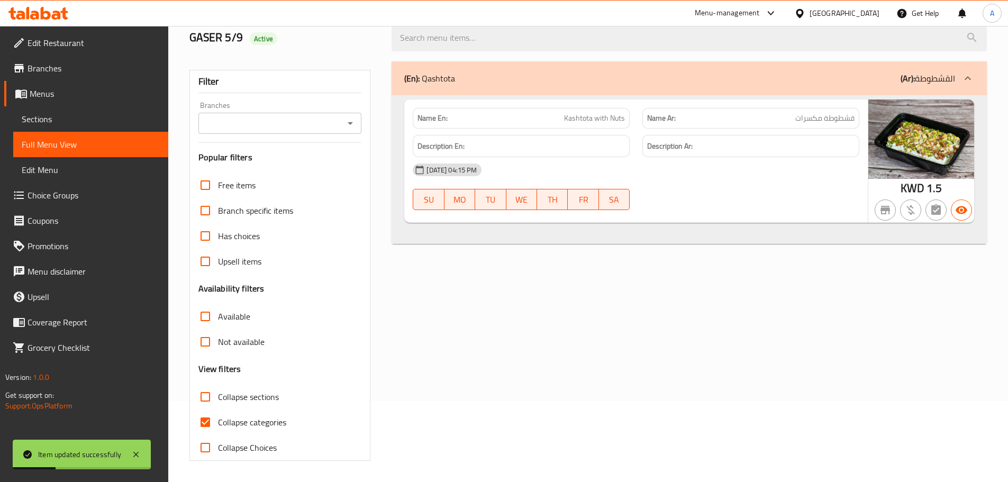
click at [210, 415] on input "Collapse categories" at bounding box center [205, 422] width 25 height 25
checkbox input "false"
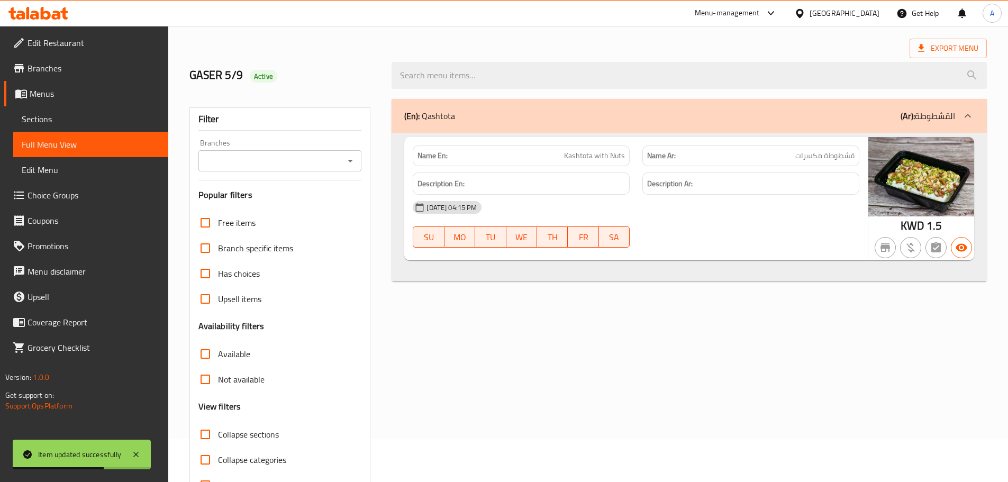
scroll to position [0, 0]
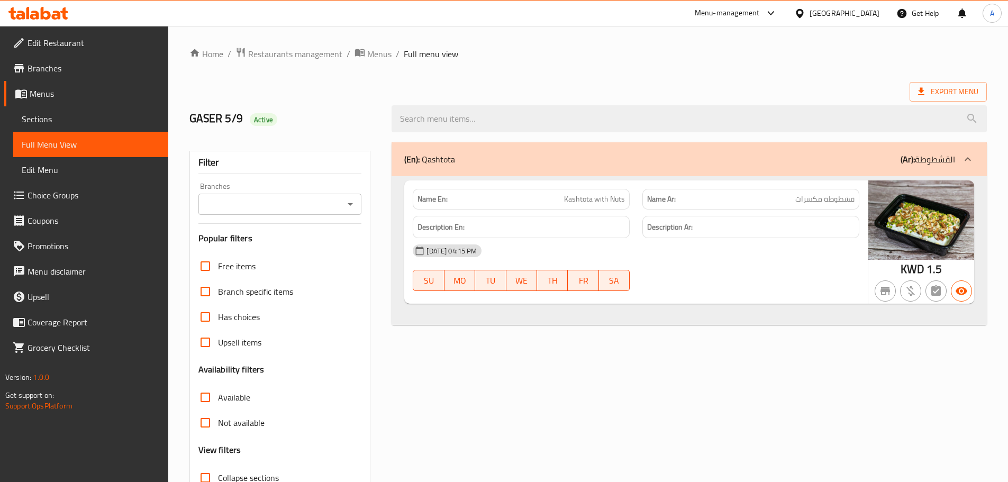
click at [553, 198] on p "Name En: Kashtota with Nuts" at bounding box center [521, 199] width 207 height 11
copy span "Kashtota with Nuts"
